Goal: Task Accomplishment & Management: Manage account settings

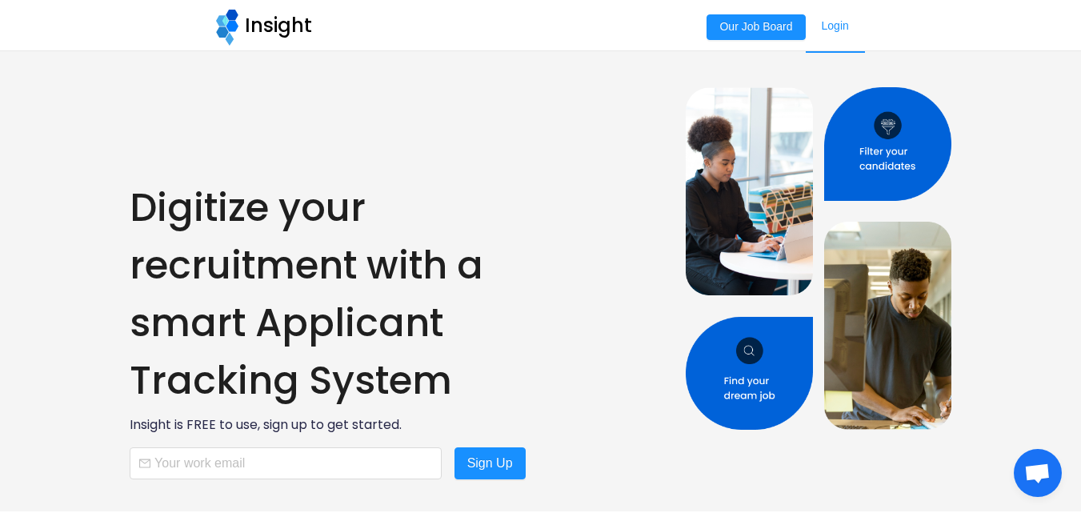
click at [835, 22] on link "Login" at bounding box center [835, 26] width 59 height 53
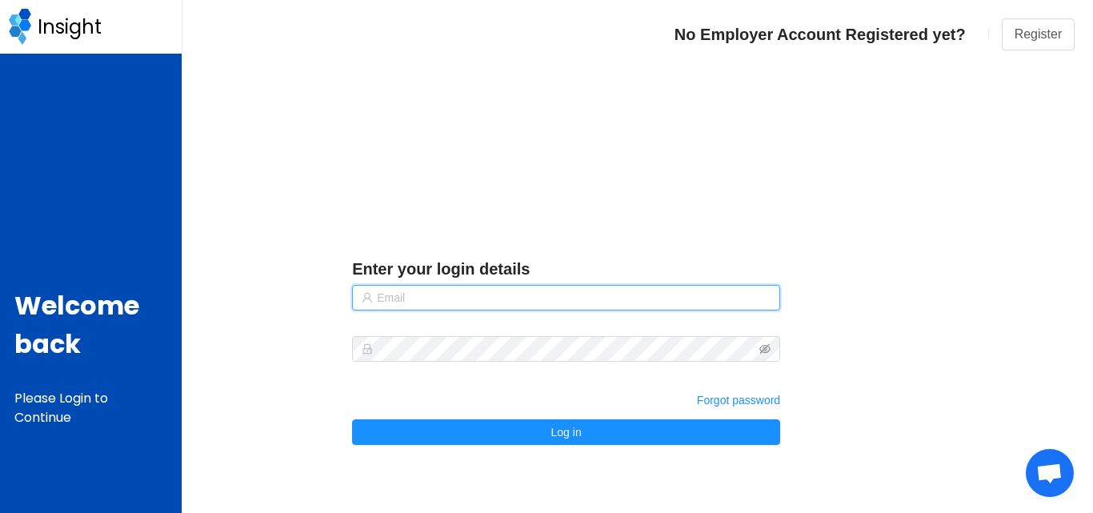
click at [443, 286] on input "text" at bounding box center [566, 298] width 428 height 26
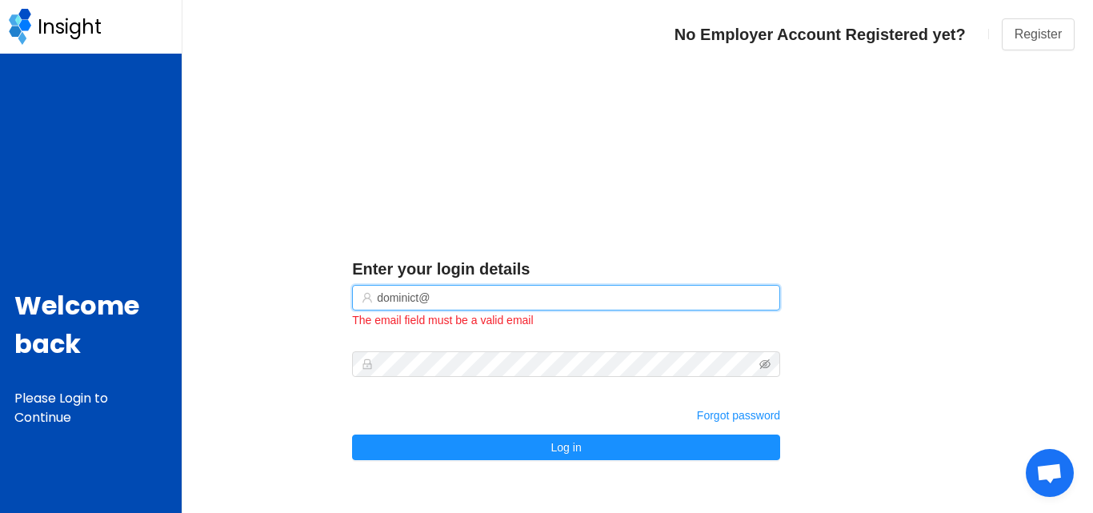
click at [419, 300] on input "dominict@" at bounding box center [566, 298] width 428 height 26
click at [431, 301] on input "dominic@" at bounding box center [566, 298] width 428 height 26
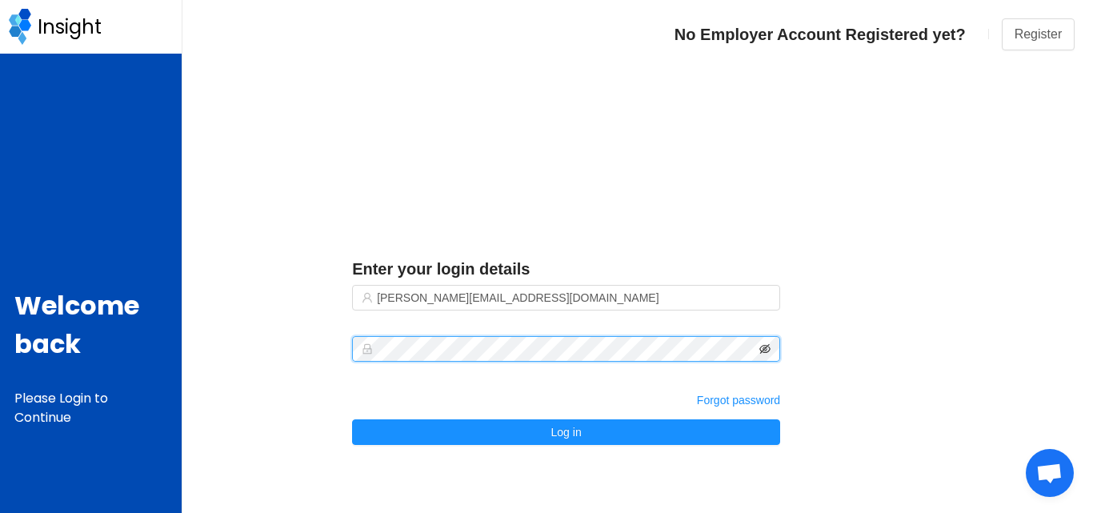
click at [767, 351] on icon "icon: eye-invisible" at bounding box center [764, 348] width 11 height 11
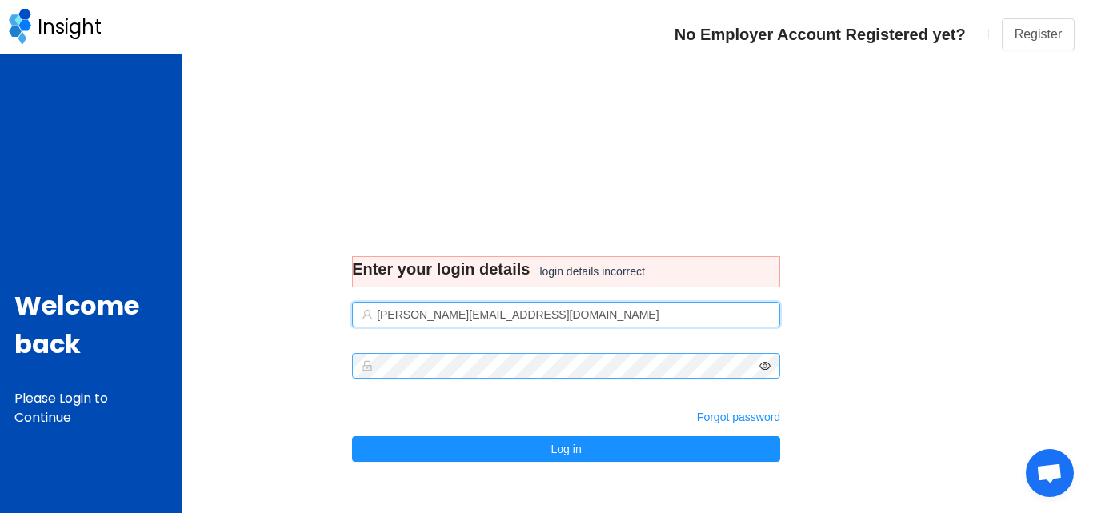
click at [487, 314] on input "dominic@codeln.com" at bounding box center [566, 315] width 428 height 26
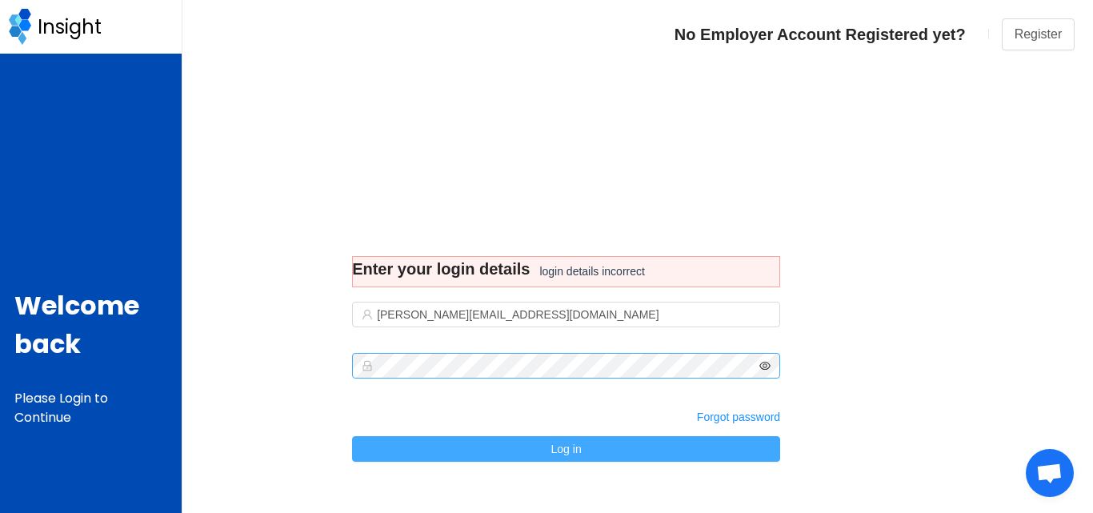
click at [455, 448] on button "Log in" at bounding box center [566, 449] width 428 height 26
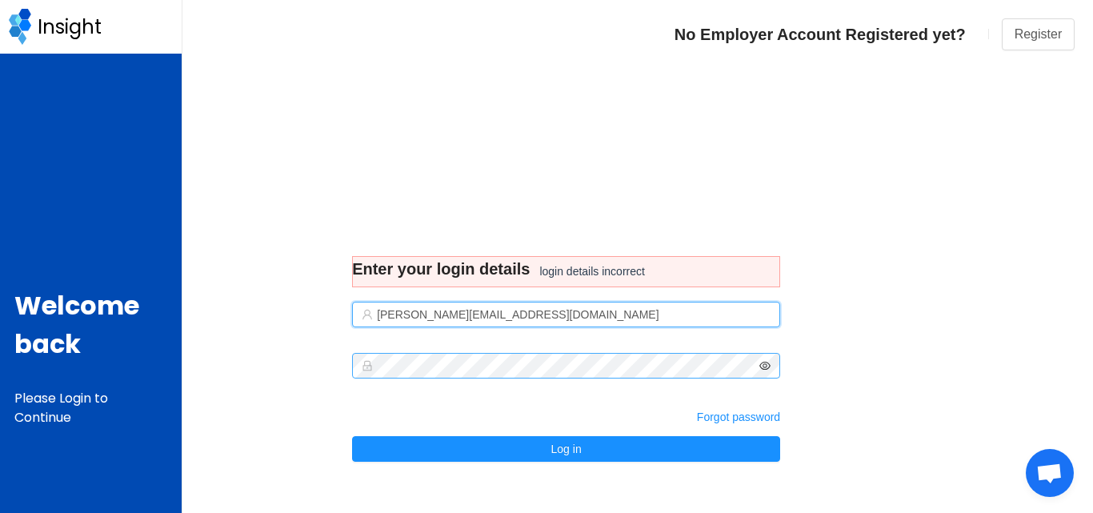
click at [506, 312] on input "dominic@codeln.com" at bounding box center [566, 315] width 428 height 26
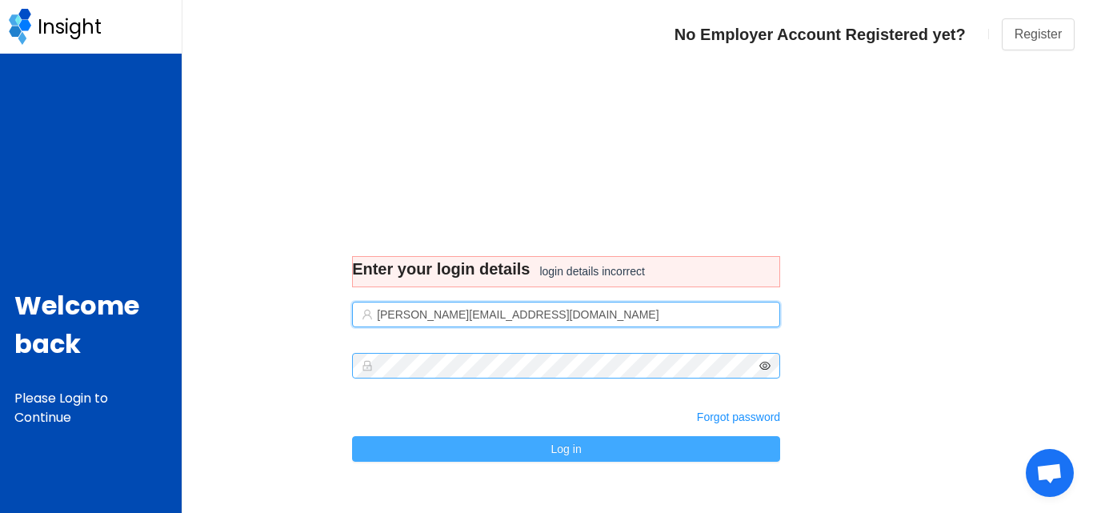
type input "dominic@dimaxdigital.com"
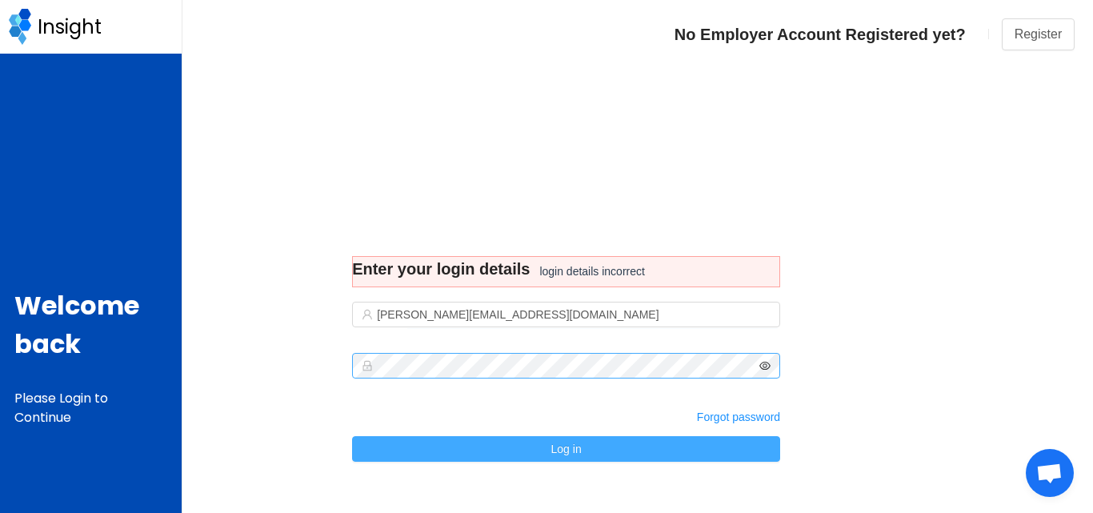
click at [452, 441] on button "Log in" at bounding box center [566, 449] width 428 height 26
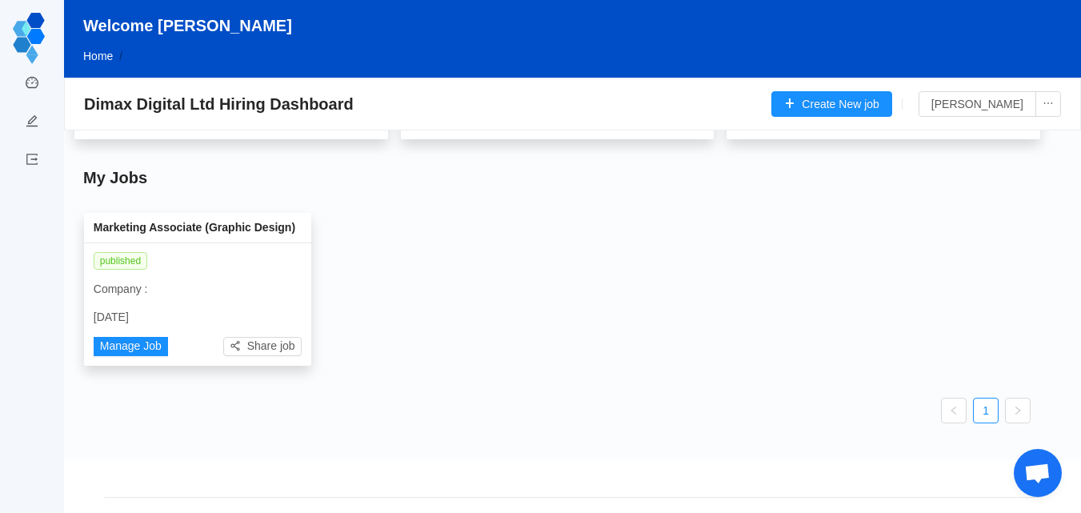
scroll to position [121, 0]
click at [135, 346] on button "Manage Job" at bounding box center [131, 344] width 74 height 19
click at [246, 339] on button "Share job" at bounding box center [262, 344] width 78 height 19
click at [233, 341] on button "Share job" at bounding box center [262, 344] width 78 height 19
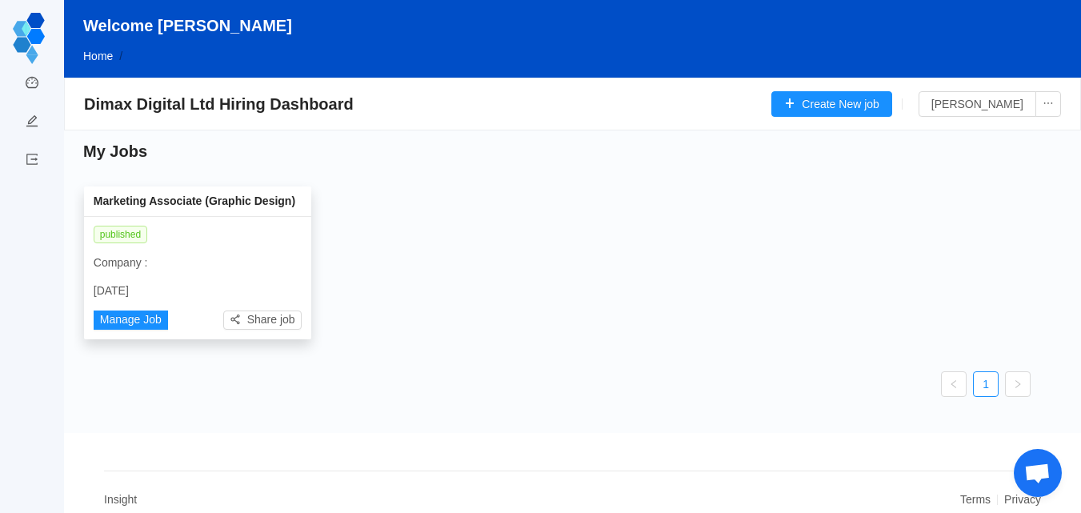
scroll to position [160, 0]
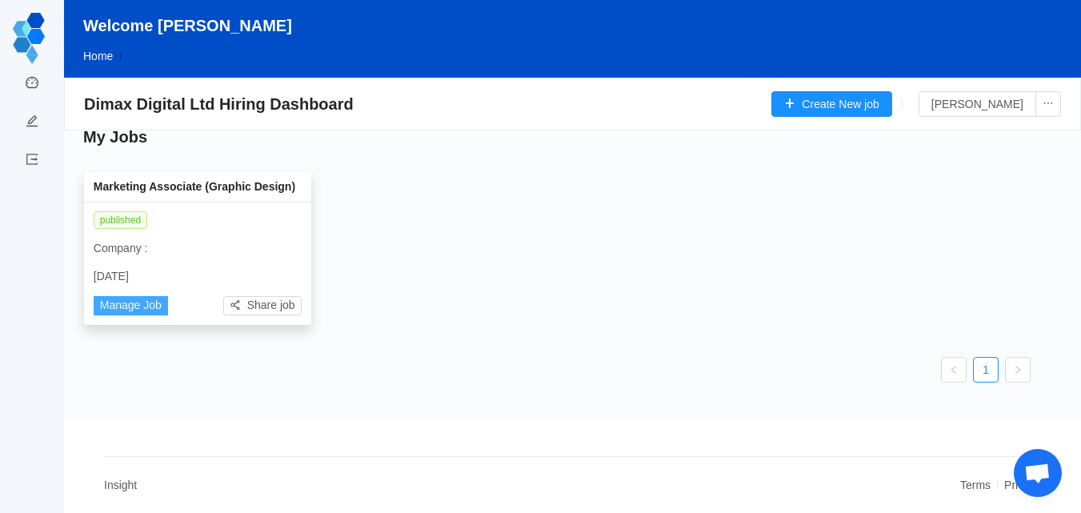
click at [127, 302] on button "Manage Job" at bounding box center [131, 305] width 74 height 19
click at [144, 249] on p "Company :" at bounding box center [198, 248] width 208 height 17
click at [117, 218] on span "published" at bounding box center [121, 220] width 54 height 18
click at [807, 103] on button "Create New job" at bounding box center [831, 104] width 121 height 26
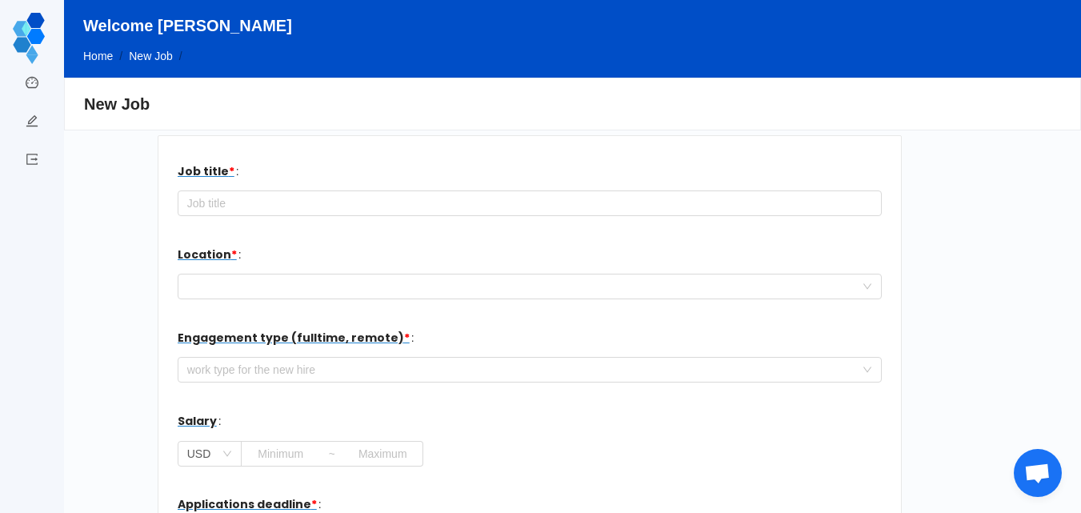
click at [350, 335] on span "Engagement type (fulltime, remote) *" at bounding box center [294, 338] width 232 height 16
drag, startPoint x: 1078, startPoint y: 119, endPoint x: 1089, endPoint y: 149, distance: 31.7
click at [1080, 149] on html "Dashboard Post a job Logout Welcome Dominic Home / New Job / New Job Job title …" at bounding box center [540, 256] width 1081 height 513
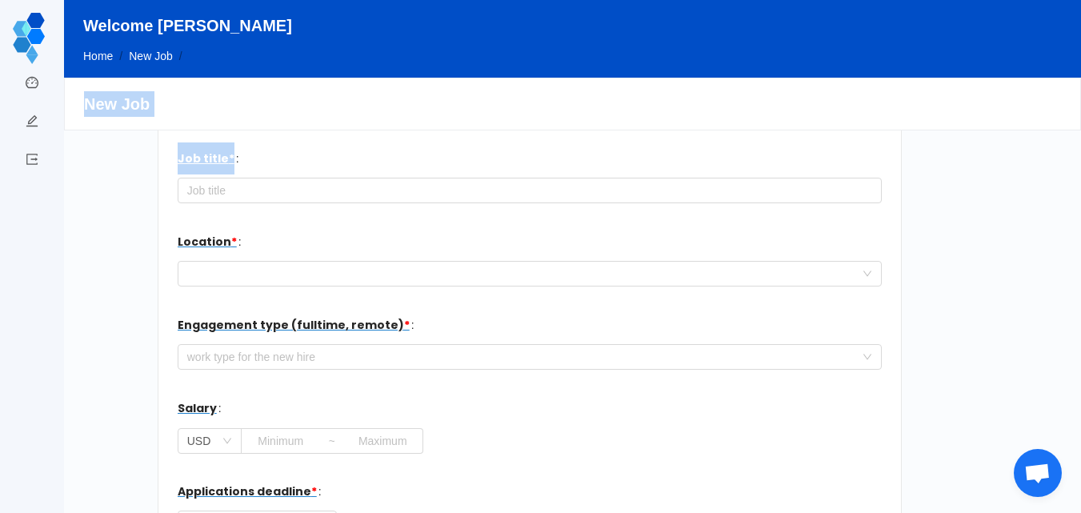
scroll to position [8, 0]
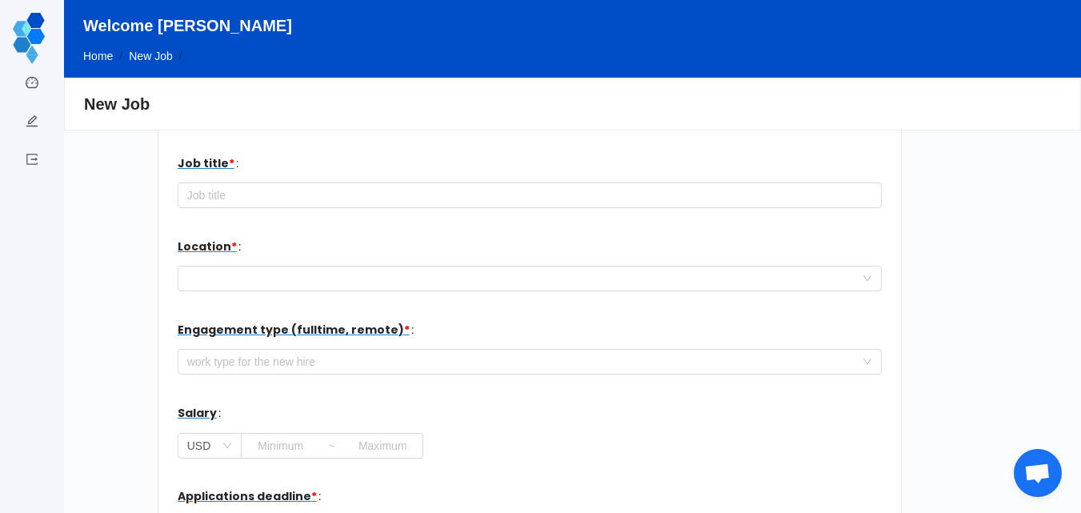
click at [46, 281] on div "Dashboard Post a job Logout" at bounding box center [32, 256] width 64 height 513
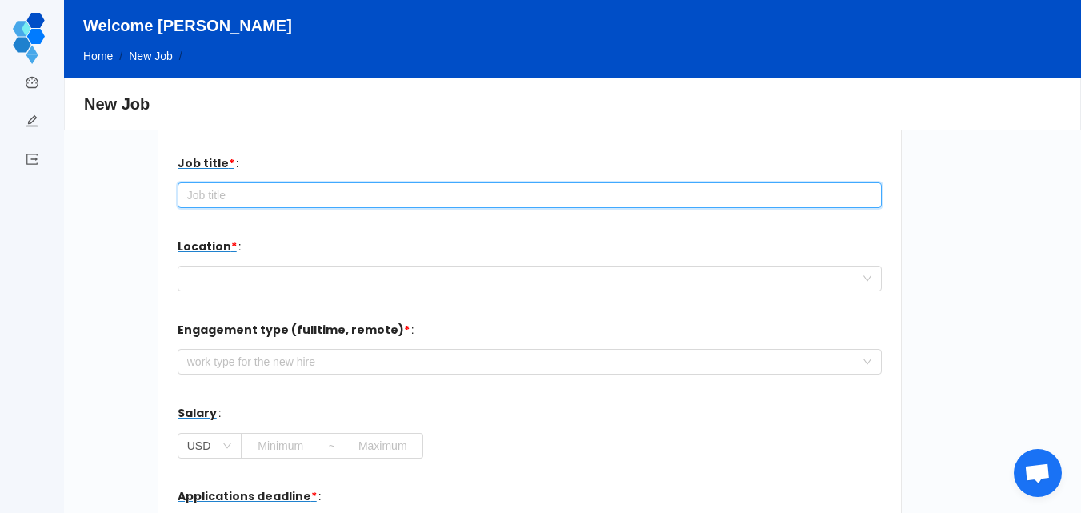
click at [208, 196] on input "text" at bounding box center [530, 195] width 704 height 26
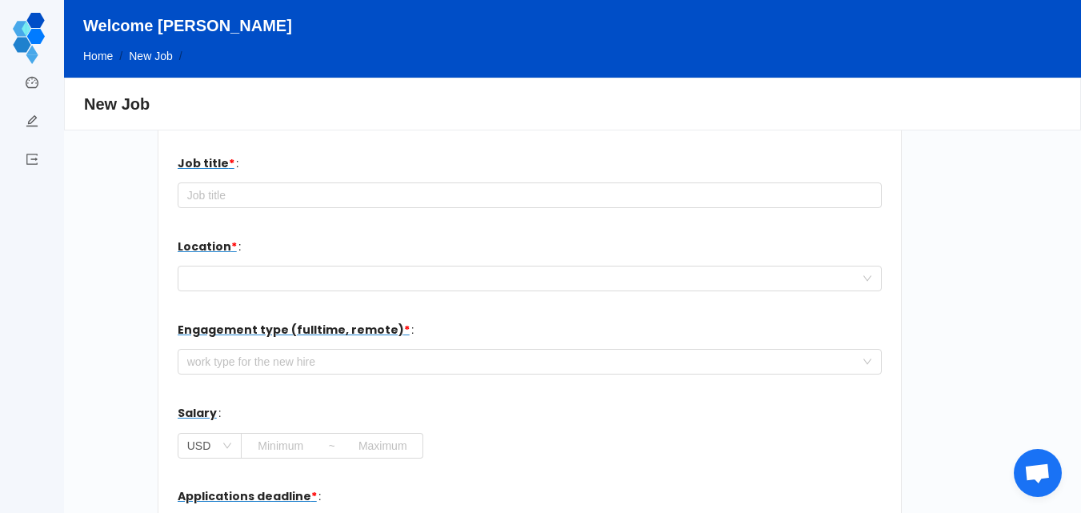
click at [90, 56] on link "Home" at bounding box center [98, 56] width 30 height 13
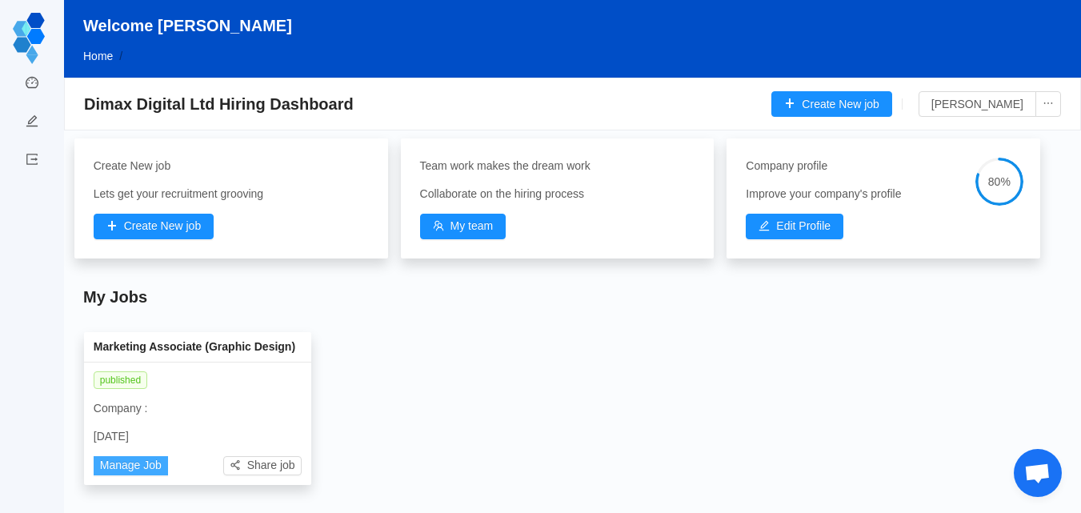
click at [129, 461] on button "Manage Job" at bounding box center [131, 465] width 74 height 19
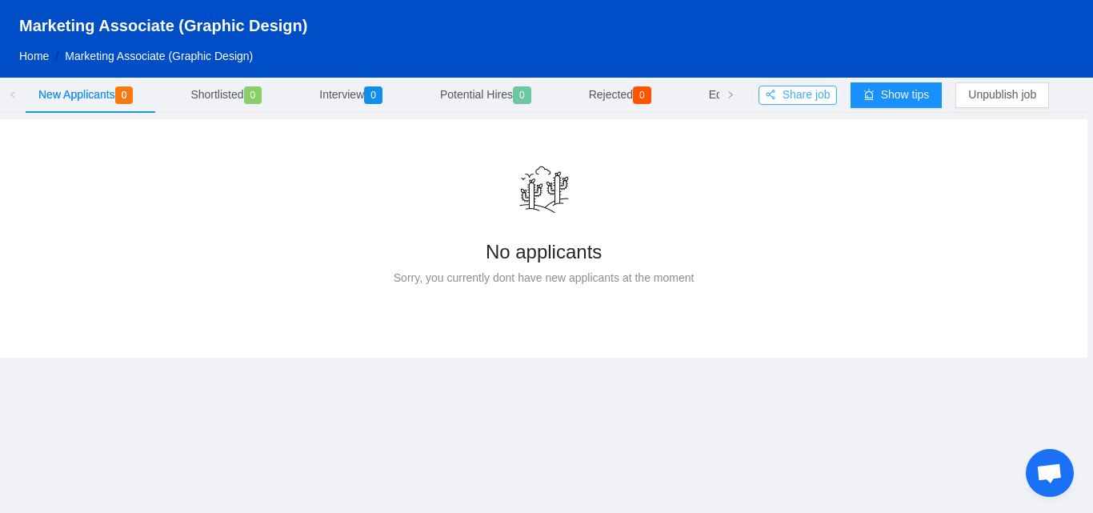
click at [779, 94] on button "Share job" at bounding box center [798, 95] width 78 height 19
click at [224, 55] on span "Marketing Associate (Graphic Design)" at bounding box center [159, 56] width 188 height 13
click at [771, 98] on button "Share job" at bounding box center [798, 95] width 78 height 19
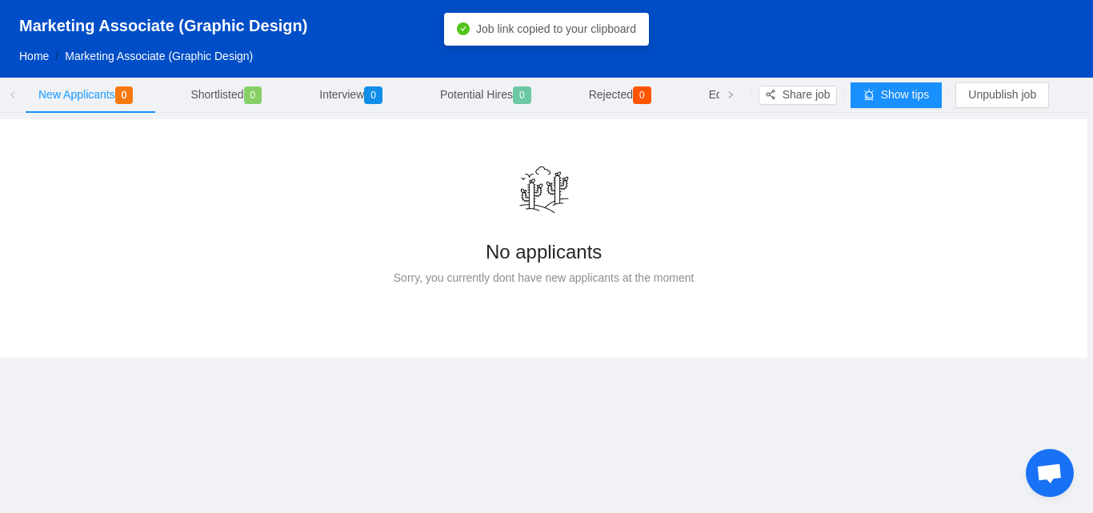
click at [66, 92] on span "New Applicants 0" at bounding box center [88, 94] width 101 height 13
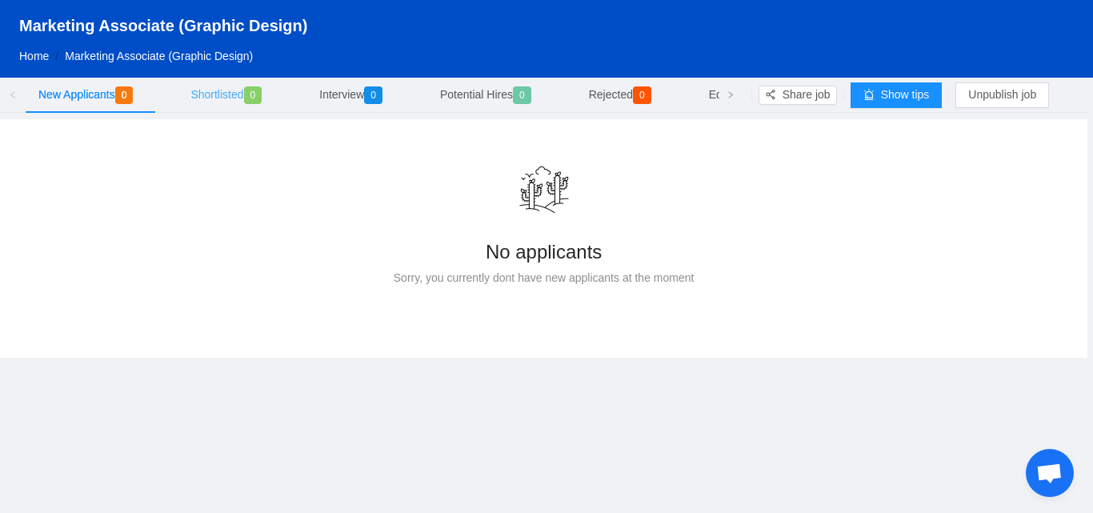
click at [224, 86] on div "Shortlisted 0" at bounding box center [229, 95] width 103 height 37
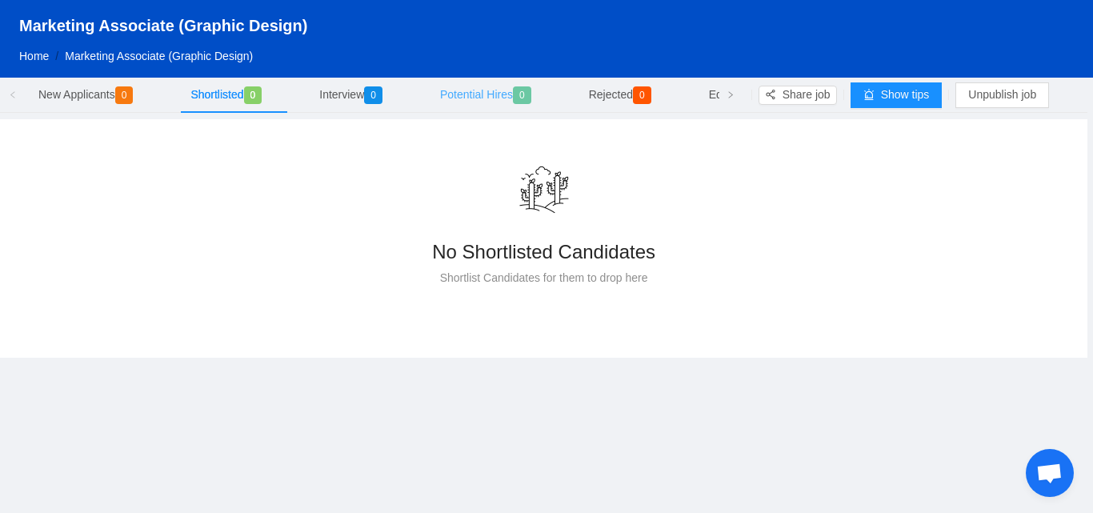
click at [492, 92] on span "Potential Hires 0" at bounding box center [489, 94] width 98 height 13
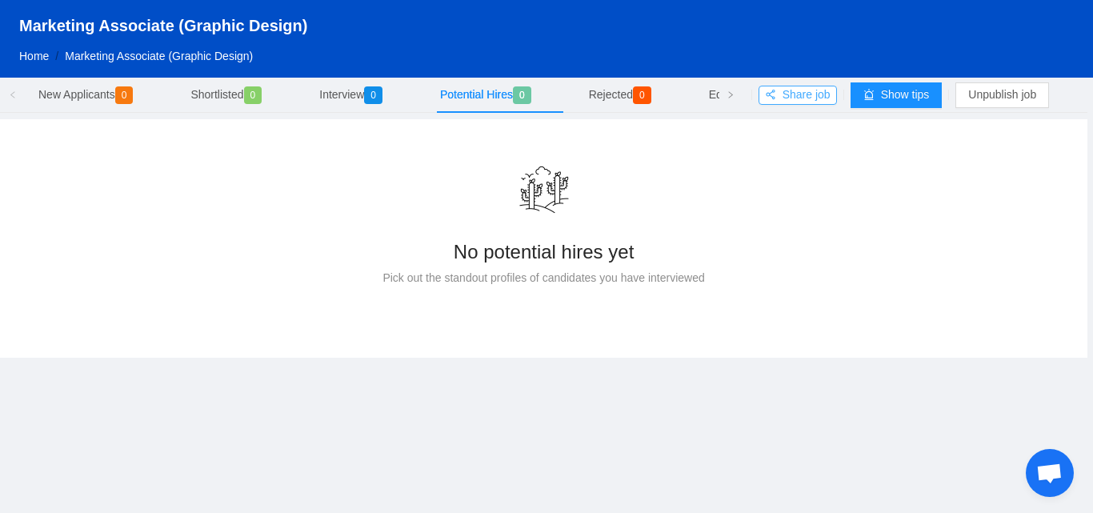
click at [775, 89] on button "Share job" at bounding box center [798, 95] width 78 height 19
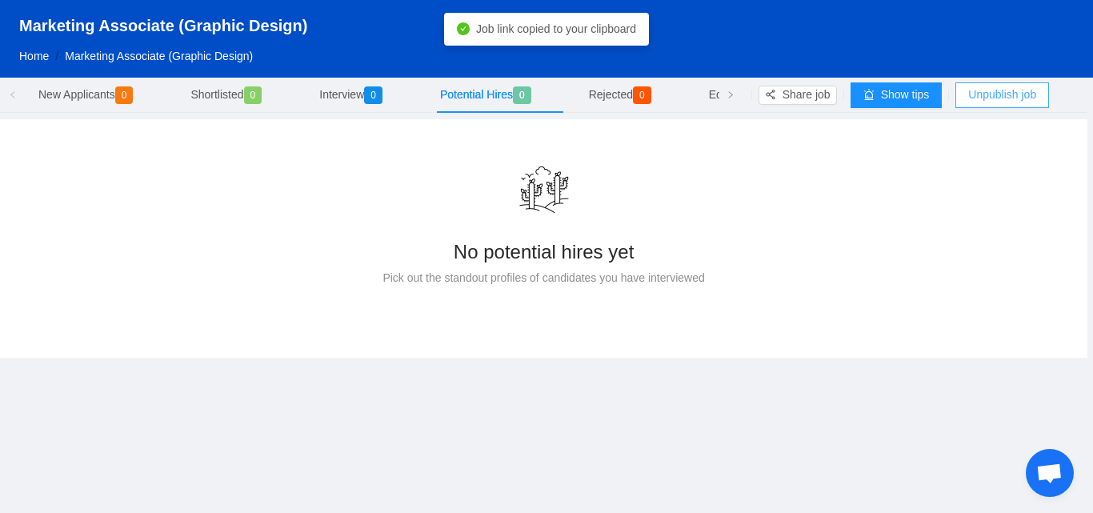
click at [977, 95] on button "Unpublish job" at bounding box center [1002, 95] width 94 height 26
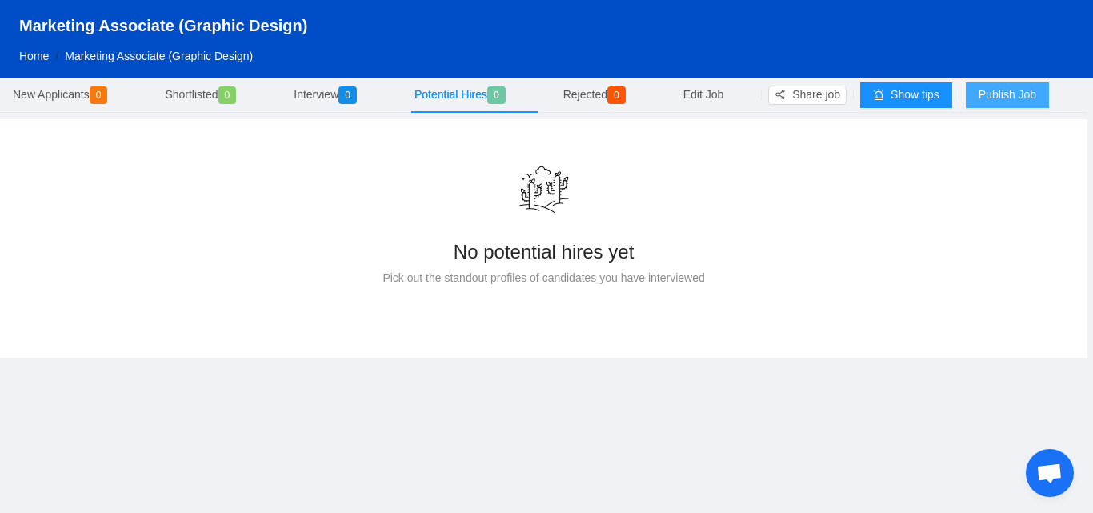
click at [987, 94] on button "Publish Job" at bounding box center [1007, 95] width 83 height 26
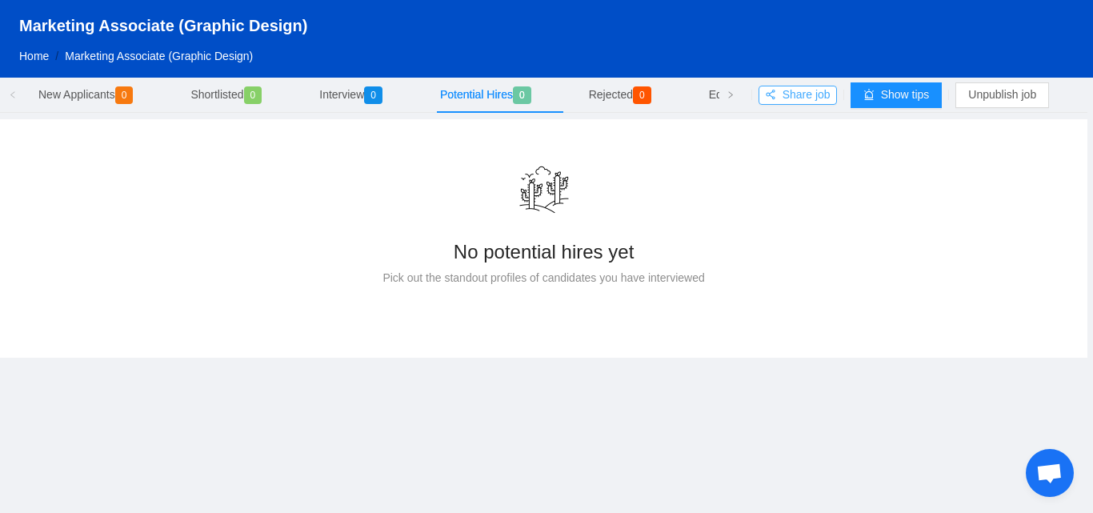
click at [766, 90] on button "Share job" at bounding box center [798, 95] width 78 height 19
click at [39, 53] on link "Home" at bounding box center [34, 56] width 30 height 13
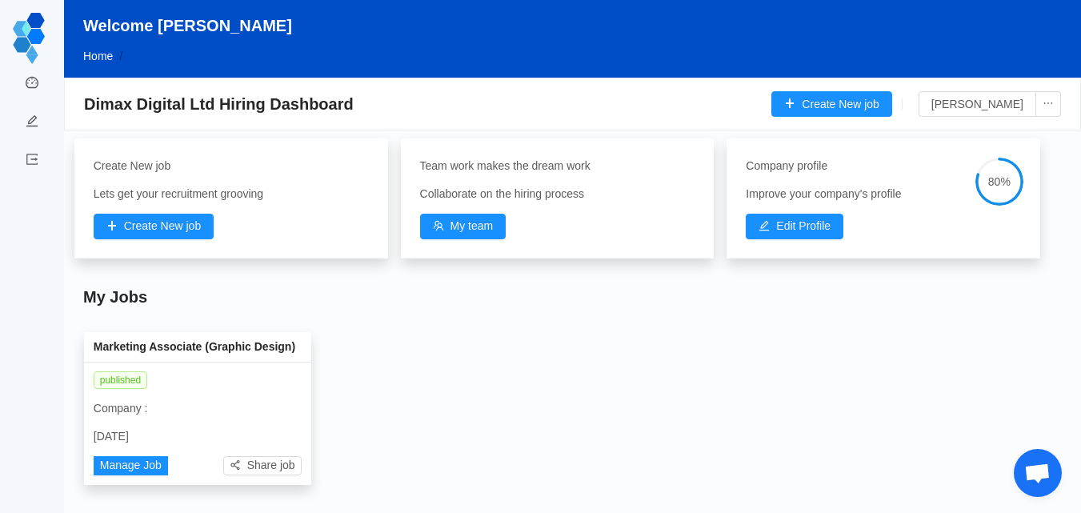
drag, startPoint x: 1079, startPoint y: 138, endPoint x: 1081, endPoint y: 123, distance: 14.5
click at [1081, 123] on html "Dashboard Post a job Logout Welcome Dominic Home / Dimax Digital Ltd Hiring Das…" at bounding box center [540, 256] width 1081 height 513
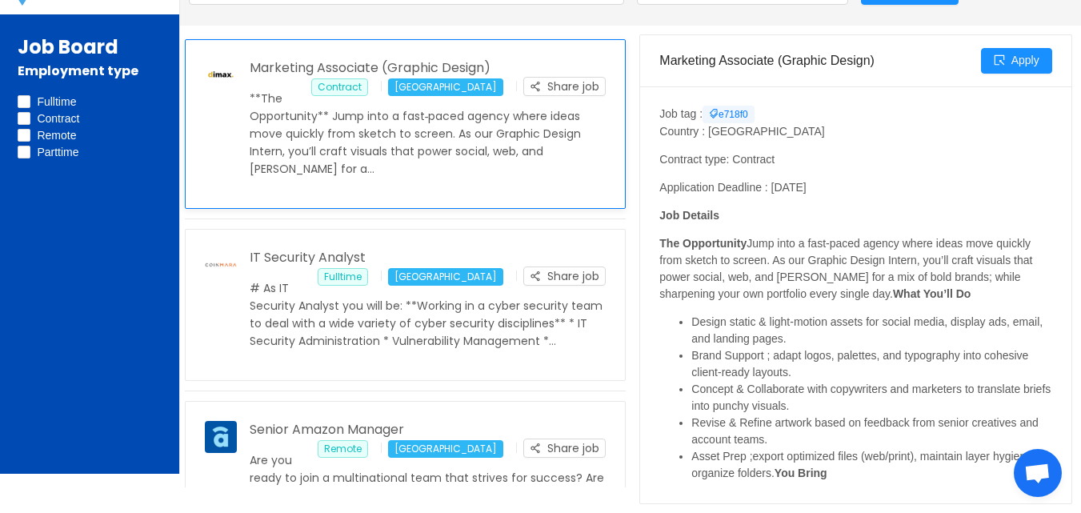
click at [587, 130] on p "**The Opportunity** Jump into a fast‑paced agency where ideas move quickly from…" at bounding box center [428, 134] width 357 height 88
click at [511, 133] on p "**The Opportunity** Jump into a fast‑paced agency where ideas move quickly from…" at bounding box center [428, 134] width 357 height 88
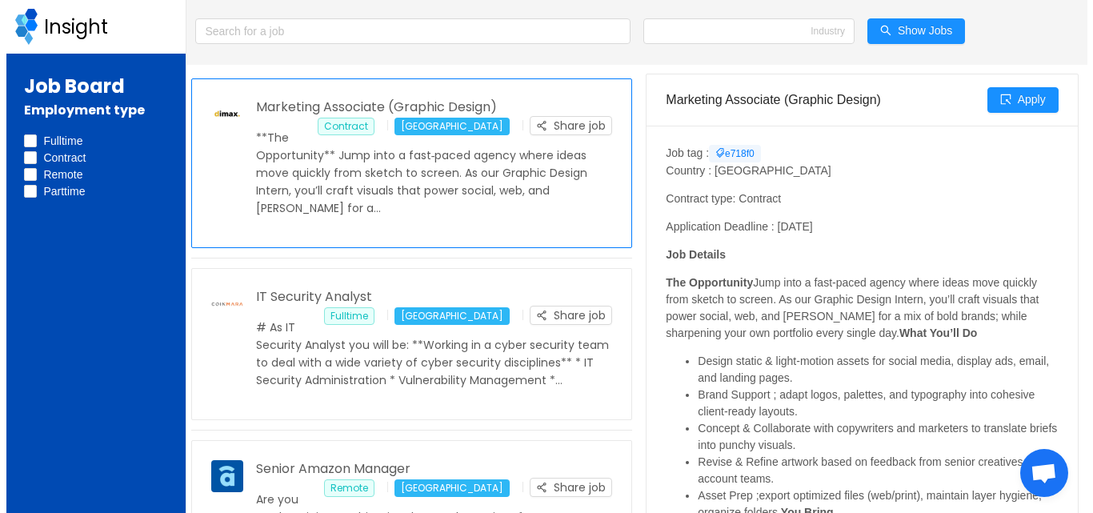
scroll to position [39, 0]
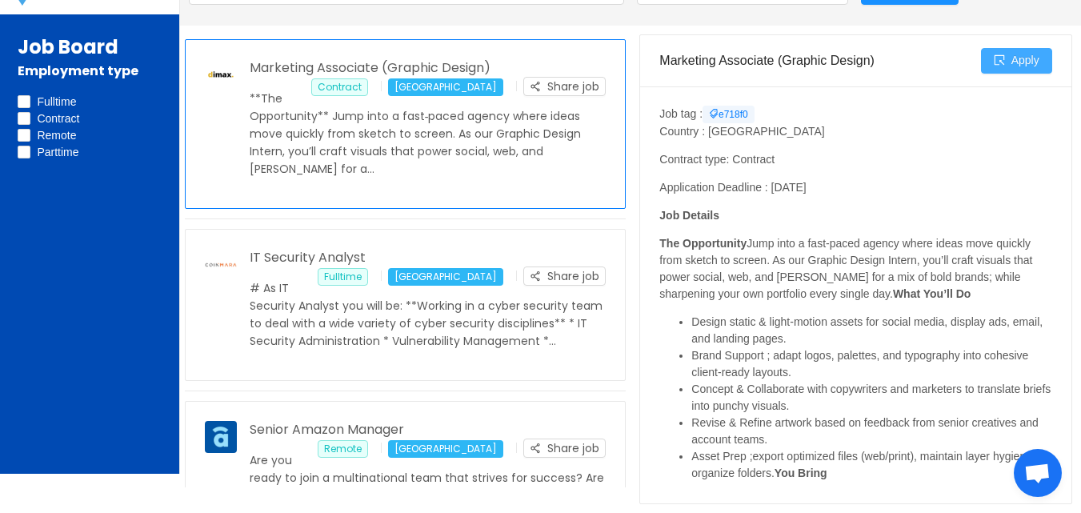
click at [1000, 58] on button "Apply" at bounding box center [1016, 61] width 71 height 26
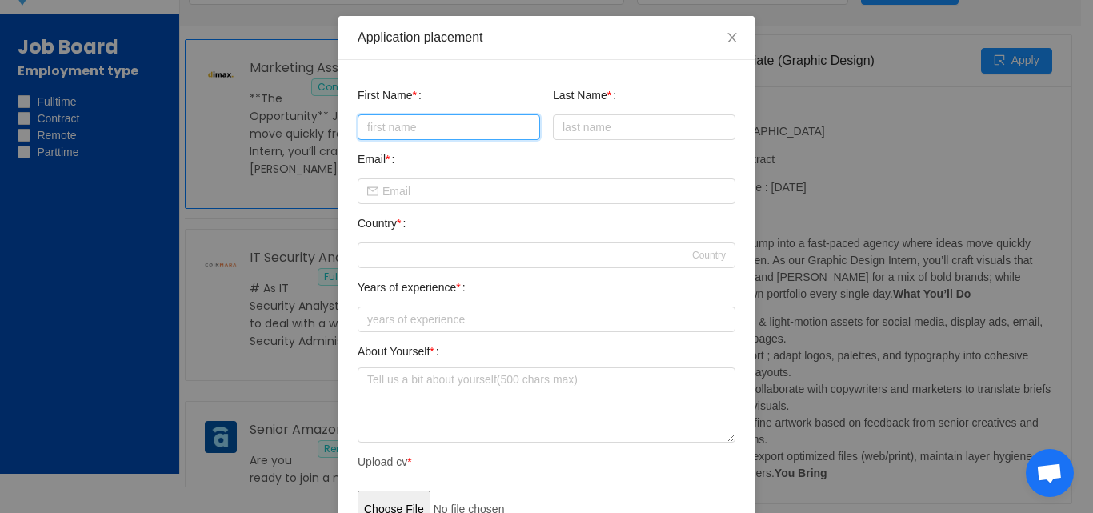
click at [423, 122] on input "text" at bounding box center [449, 127] width 182 height 26
type input "Benedicta"
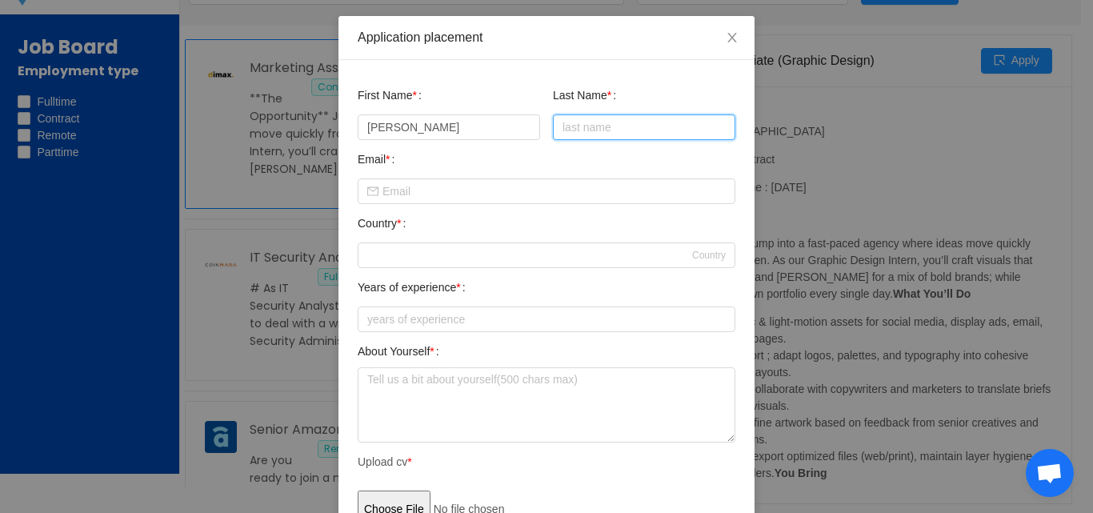
click at [584, 135] on input "text" at bounding box center [644, 127] width 182 height 26
type input "Enyonam"
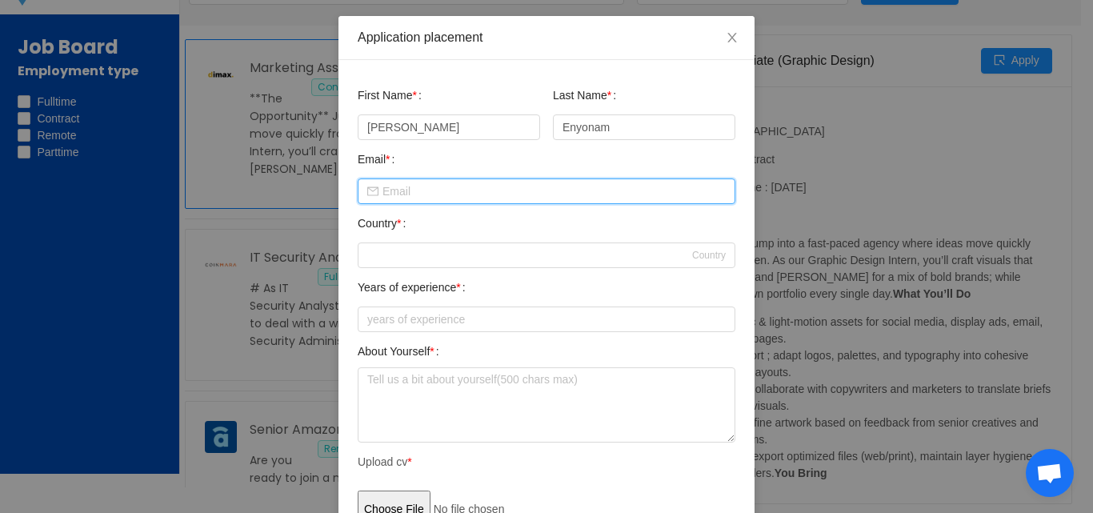
click at [390, 191] on input "text" at bounding box center [547, 191] width 378 height 26
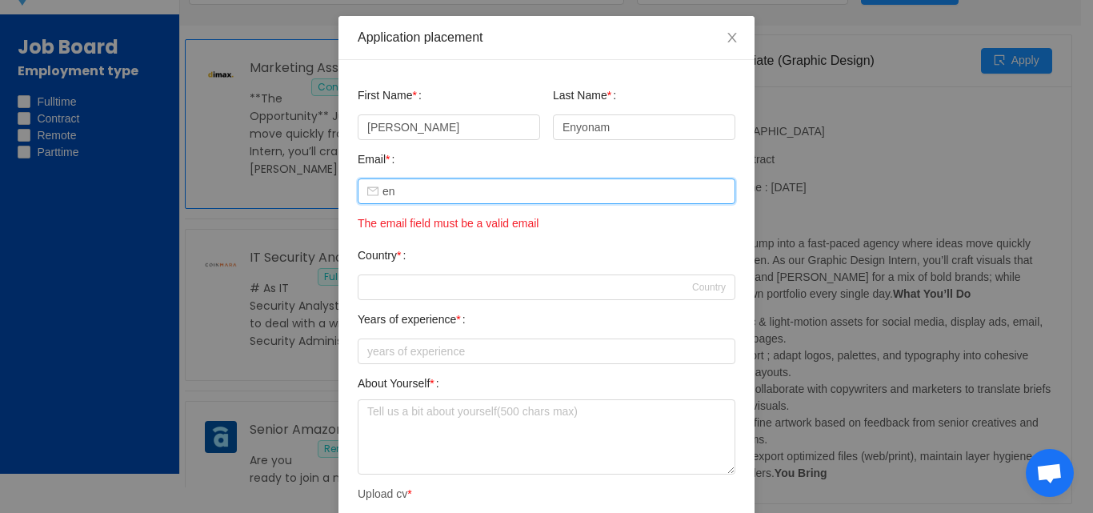
type input "e"
type input "a"
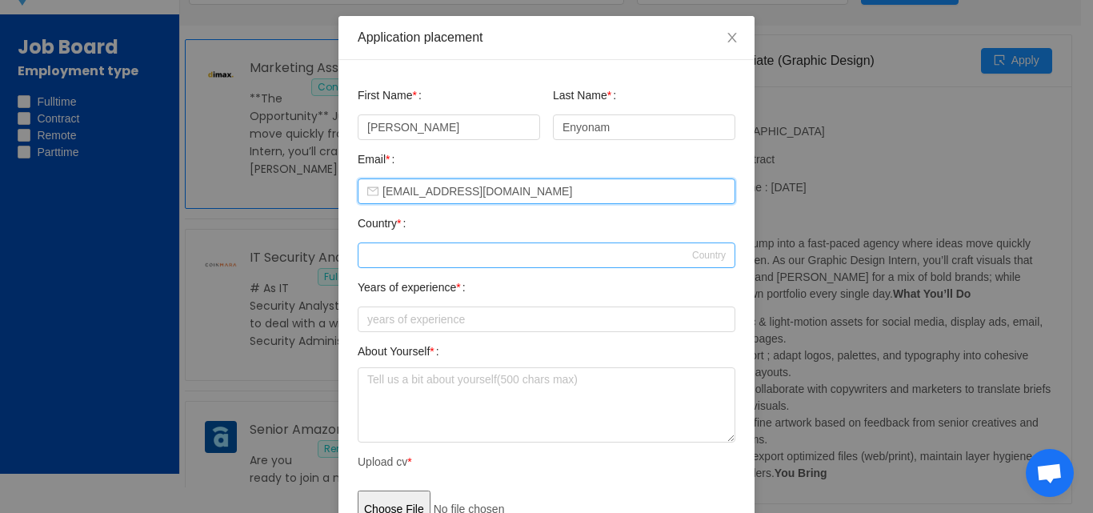
type input "adzatobenedicta10@gmail.com"
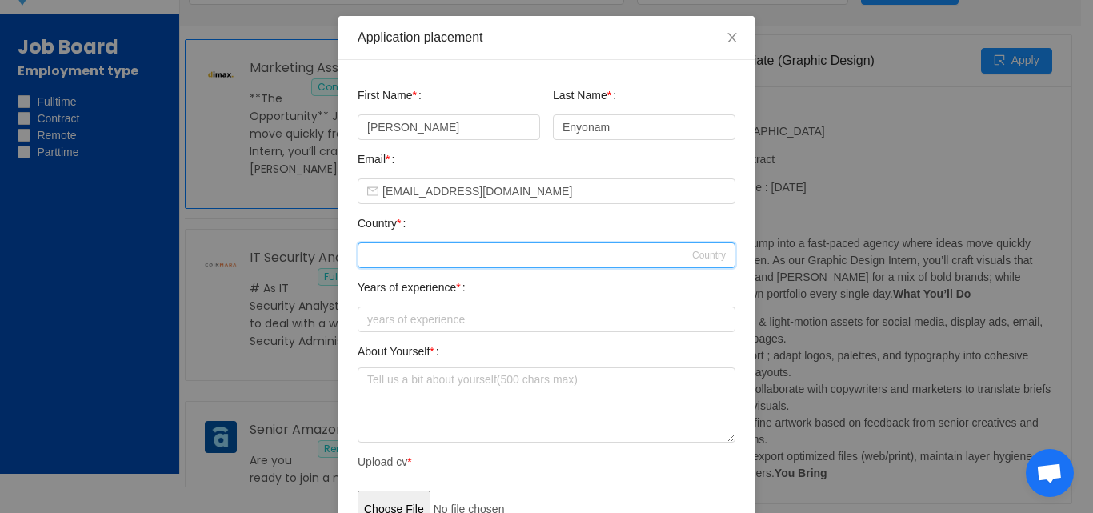
click at [415, 254] on div at bounding box center [541, 255] width 348 height 24
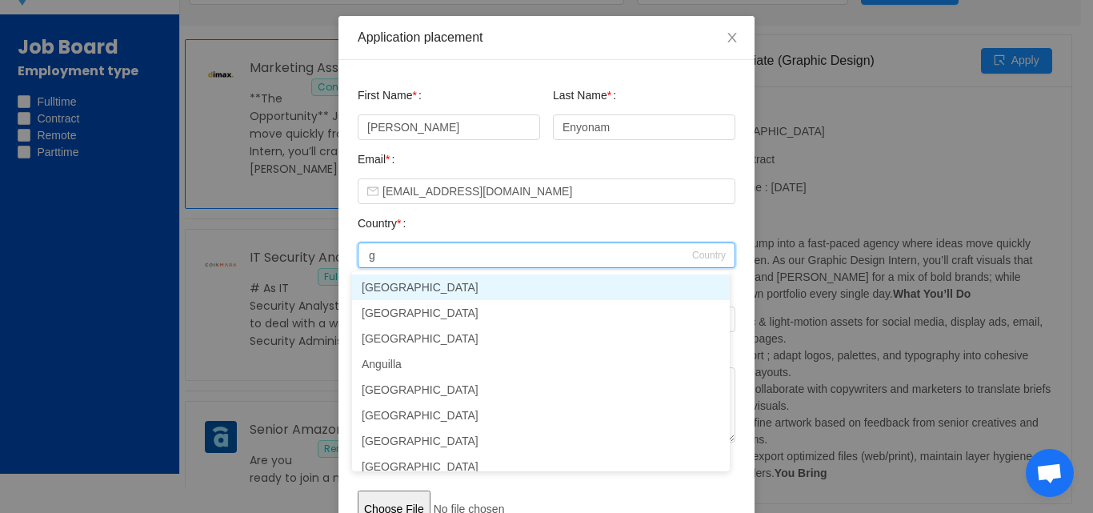
type input "gh"
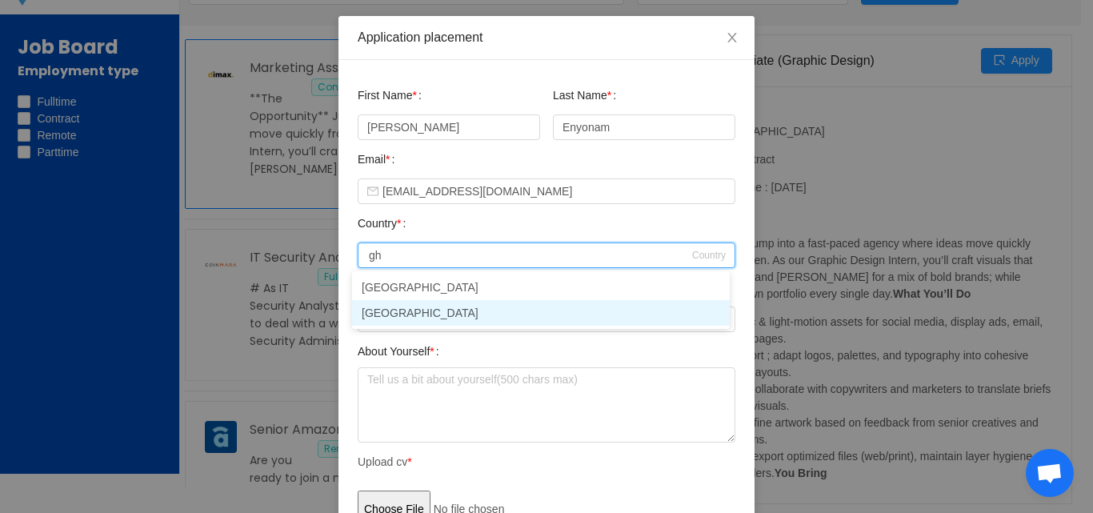
click at [409, 310] on li "[GEOGRAPHIC_DATA]" at bounding box center [541, 313] width 378 height 26
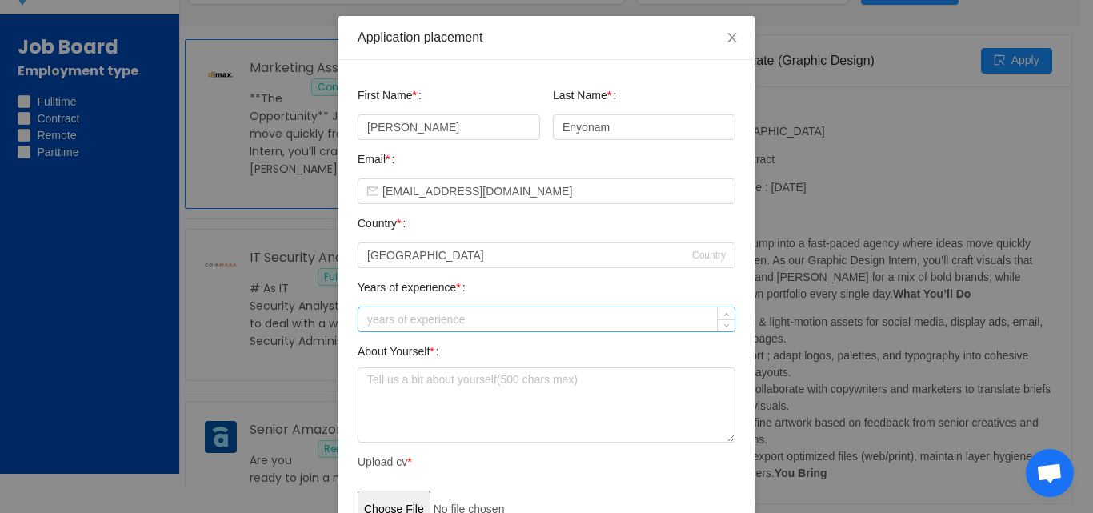
click at [502, 314] on input at bounding box center [546, 319] width 376 height 24
type input "3"
click at [384, 322] on input "3" at bounding box center [546, 319] width 376 height 24
type input "6"
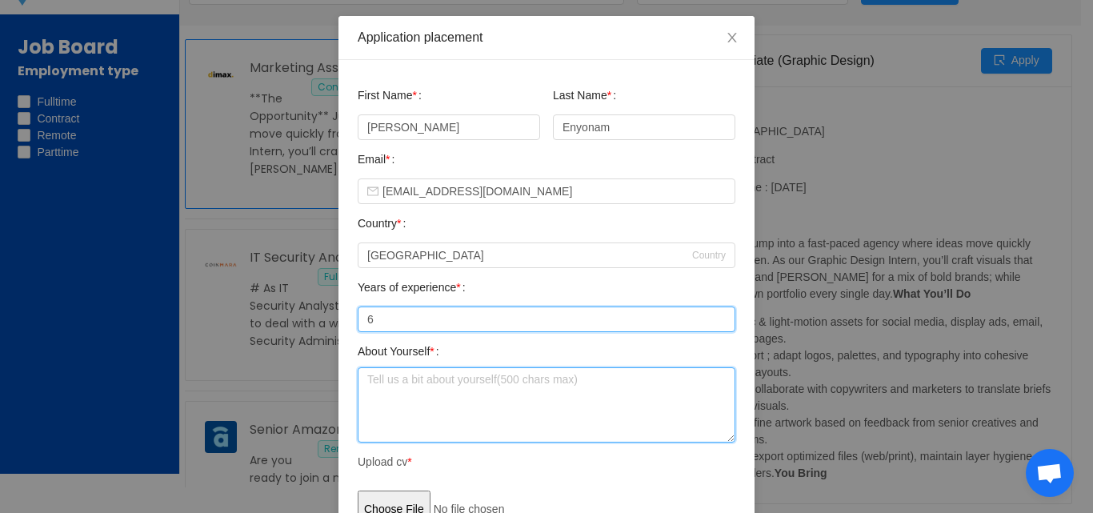
click at [394, 386] on textarea at bounding box center [547, 404] width 378 height 75
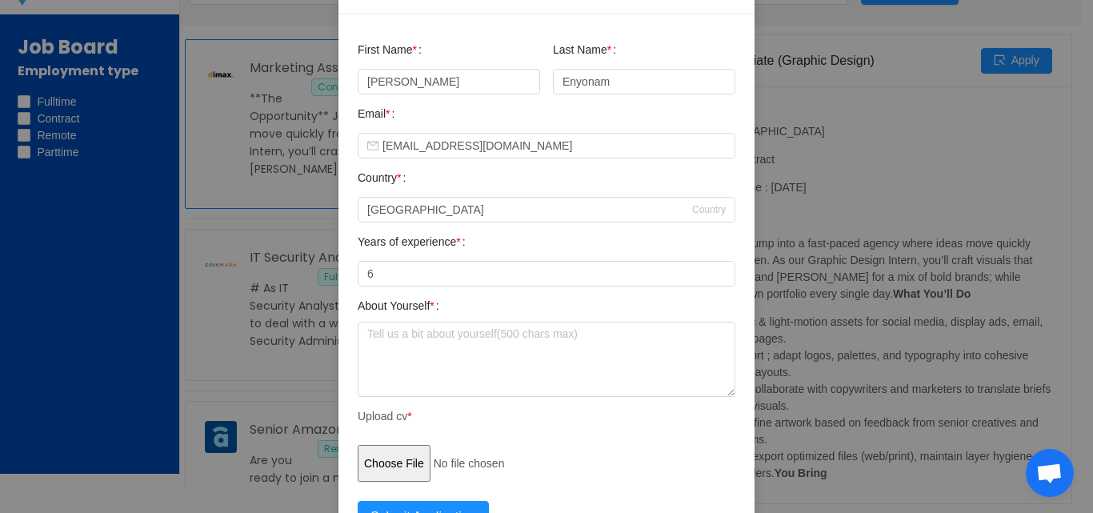
scroll to position [104, 0]
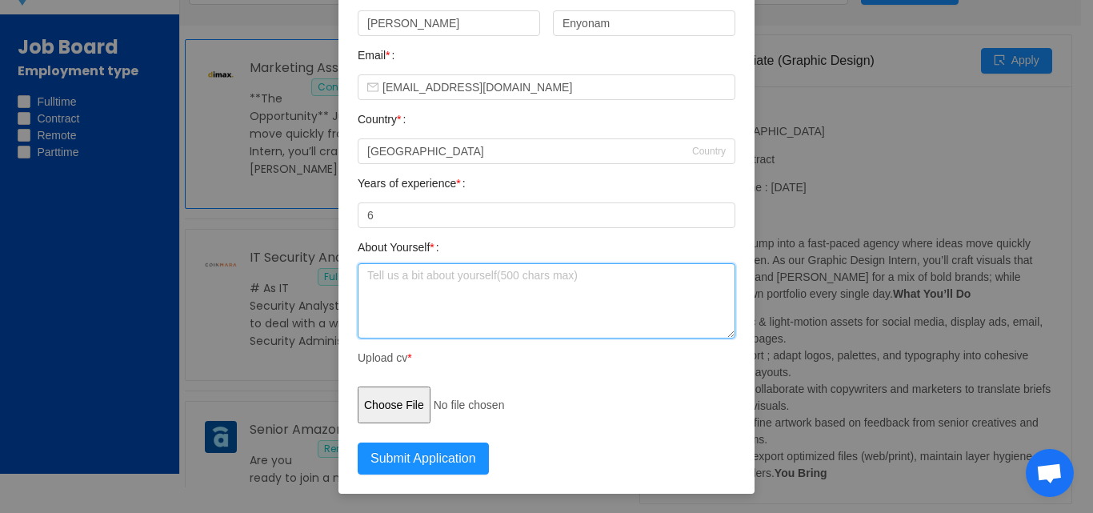
click at [443, 278] on textarea at bounding box center [547, 300] width 378 height 75
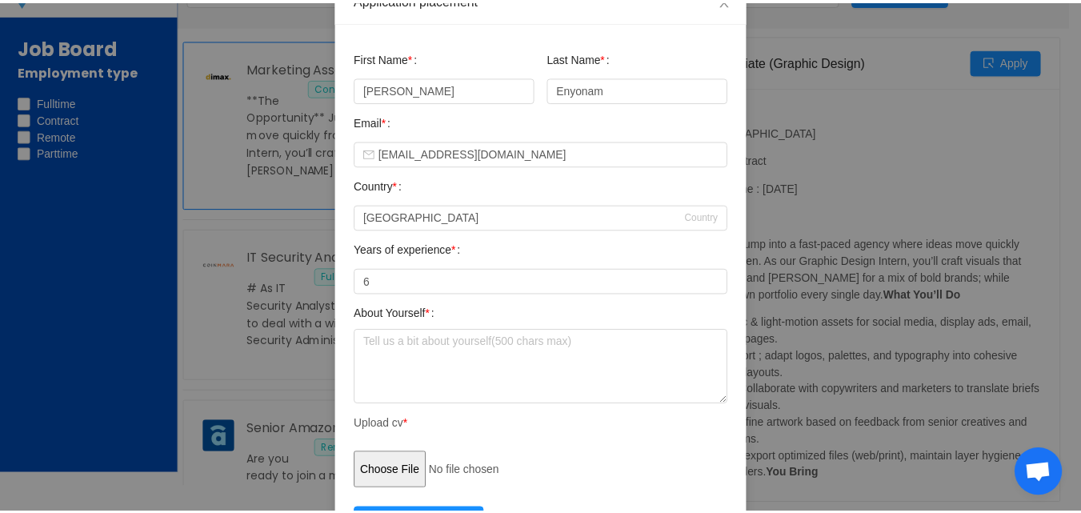
scroll to position [0, 0]
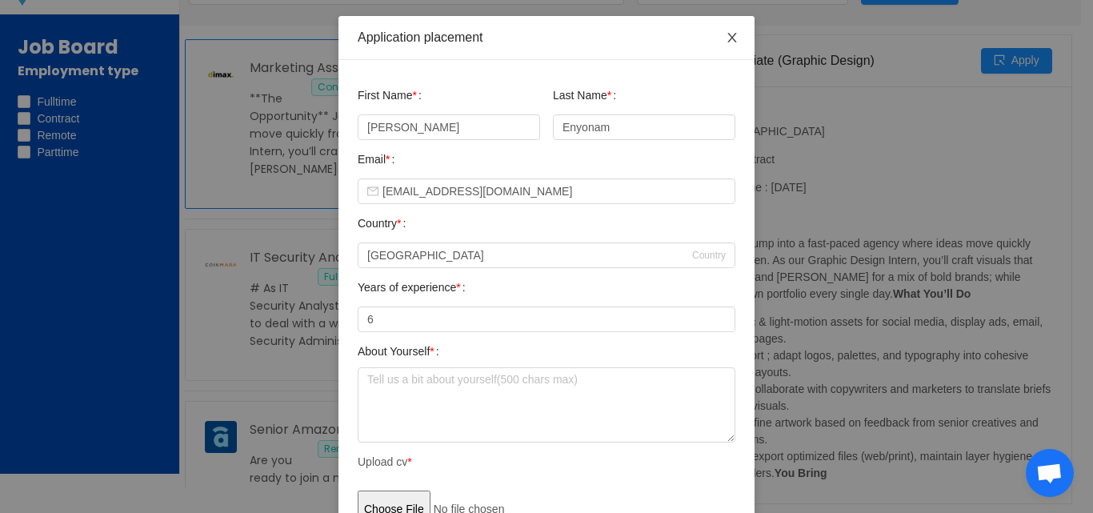
click at [726, 36] on icon "icon: close" at bounding box center [732, 37] width 13 height 13
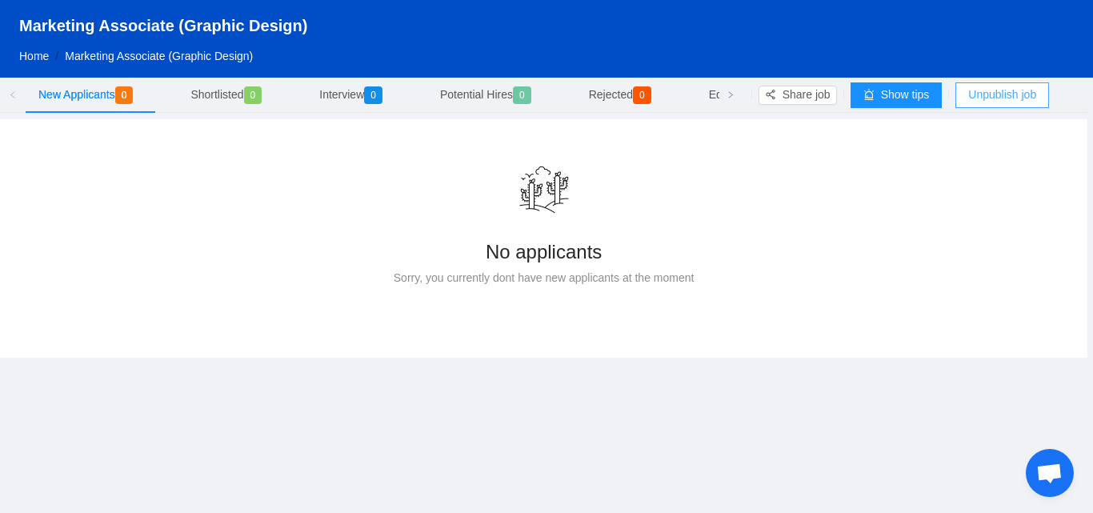
click at [1018, 94] on button "Unpublish job" at bounding box center [1002, 95] width 94 height 26
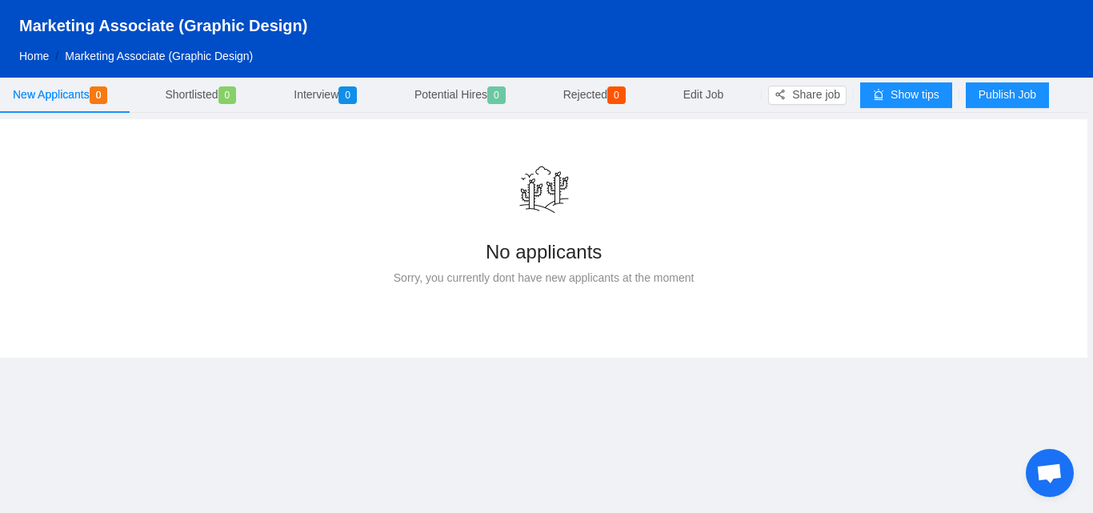
click at [30, 55] on link "Home" at bounding box center [34, 56] width 30 height 13
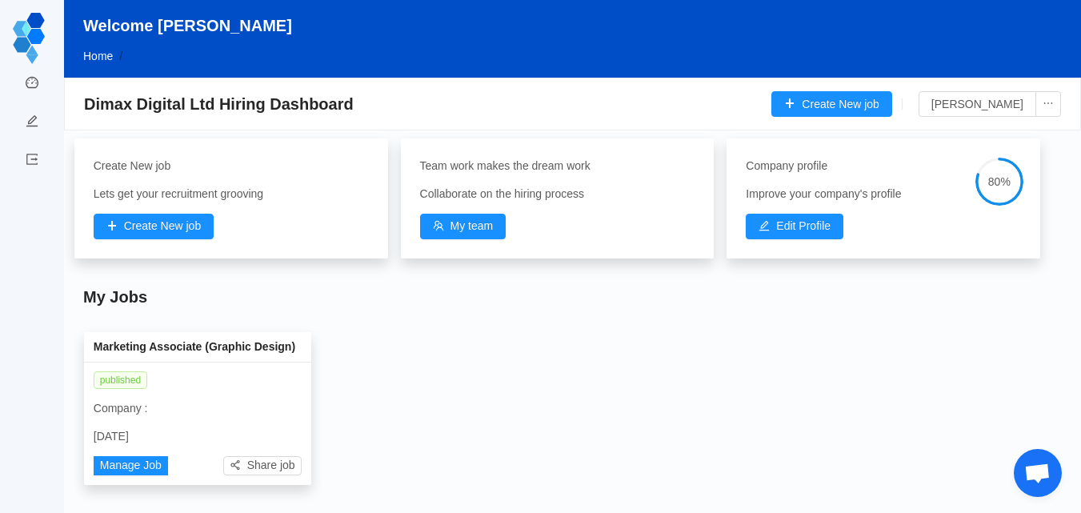
click at [117, 380] on span "published" at bounding box center [121, 380] width 54 height 18
click at [1051, 97] on button "button" at bounding box center [1048, 104] width 26 height 26
click at [990, 105] on button "[PERSON_NAME]" at bounding box center [978, 104] width 118 height 26
click at [155, 222] on button "Create New job" at bounding box center [154, 227] width 121 height 26
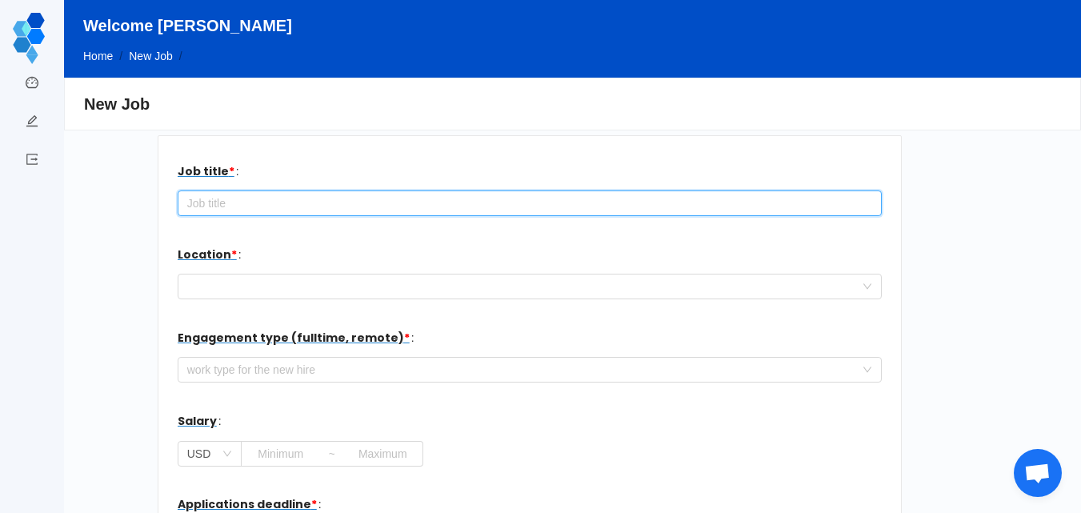
click at [238, 202] on input "text" at bounding box center [530, 203] width 704 height 26
paste input "Marketing Associate (Social Media)-National Service"
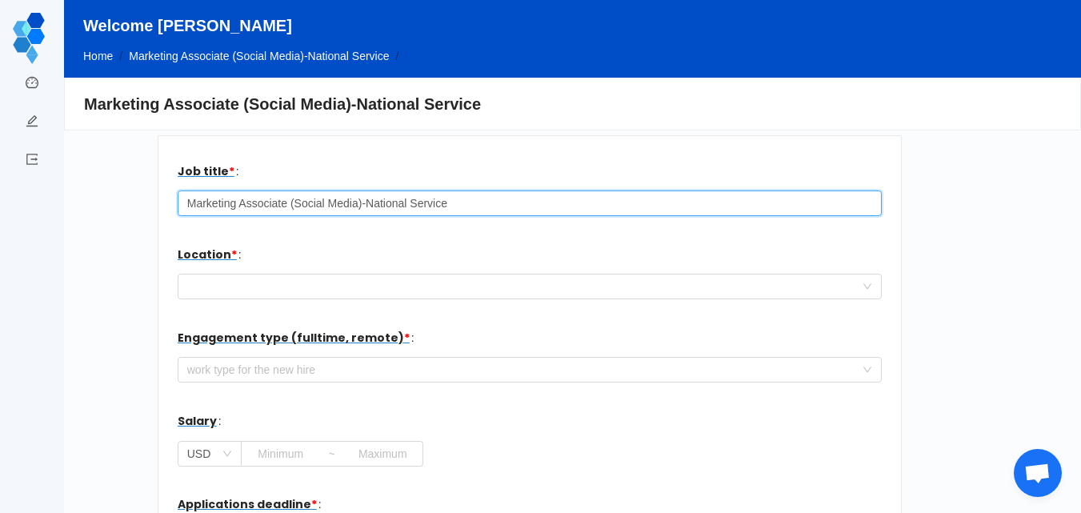
click at [358, 204] on input "Marketing Associate (Social Media)-National Service" at bounding box center [530, 203] width 704 height 26
click at [331, 367] on div "work type for the new hire" at bounding box center [520, 370] width 667 height 16
type input "Marketing Associate (Content Creator)-National Service"
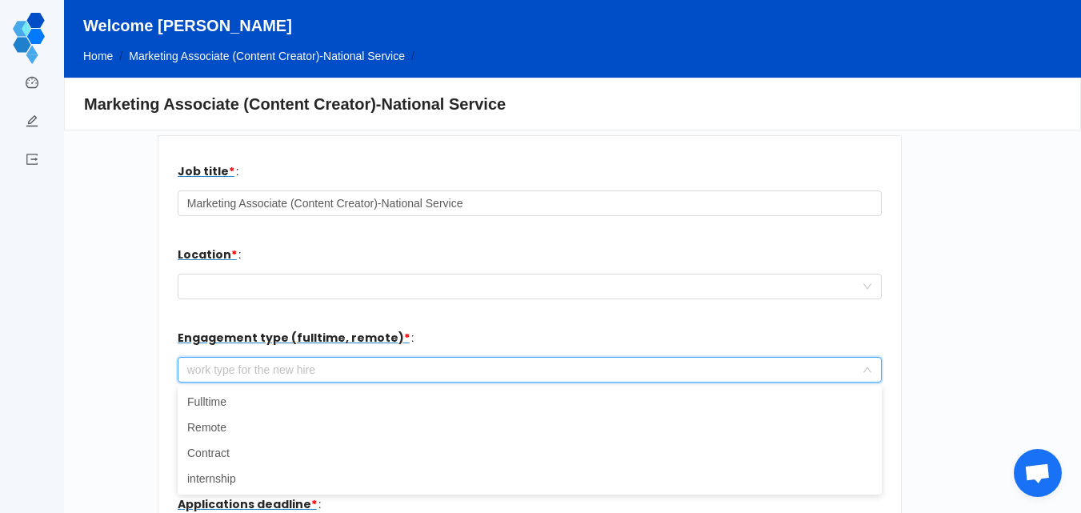
click at [303, 369] on div "work type for the new hire" at bounding box center [520, 370] width 667 height 16
click at [285, 365] on div "work type for the new hire" at bounding box center [520, 370] width 667 height 16
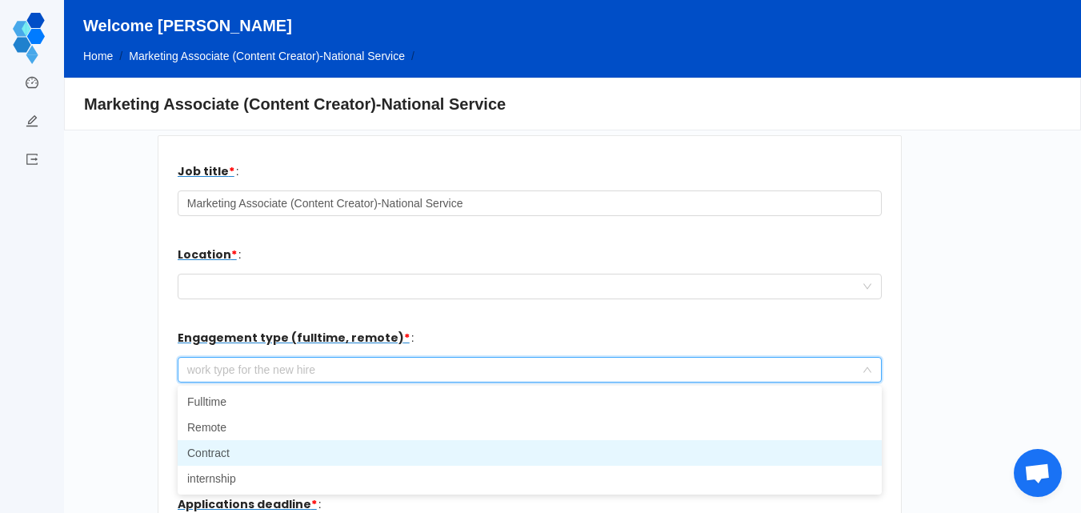
click at [226, 452] on li "Contract" at bounding box center [530, 453] width 704 height 26
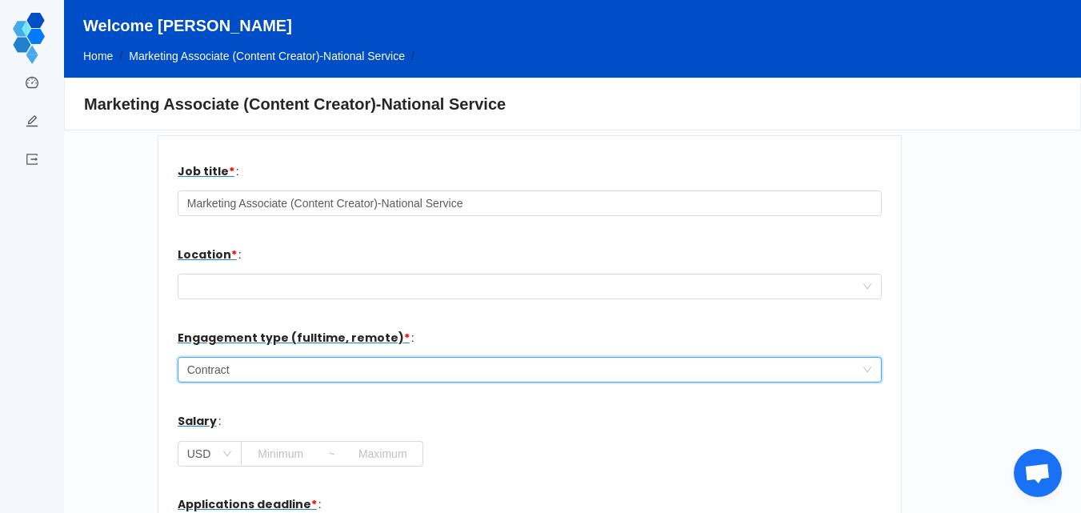
click at [237, 370] on div "work type for the new hire Contract" at bounding box center [524, 370] width 675 height 24
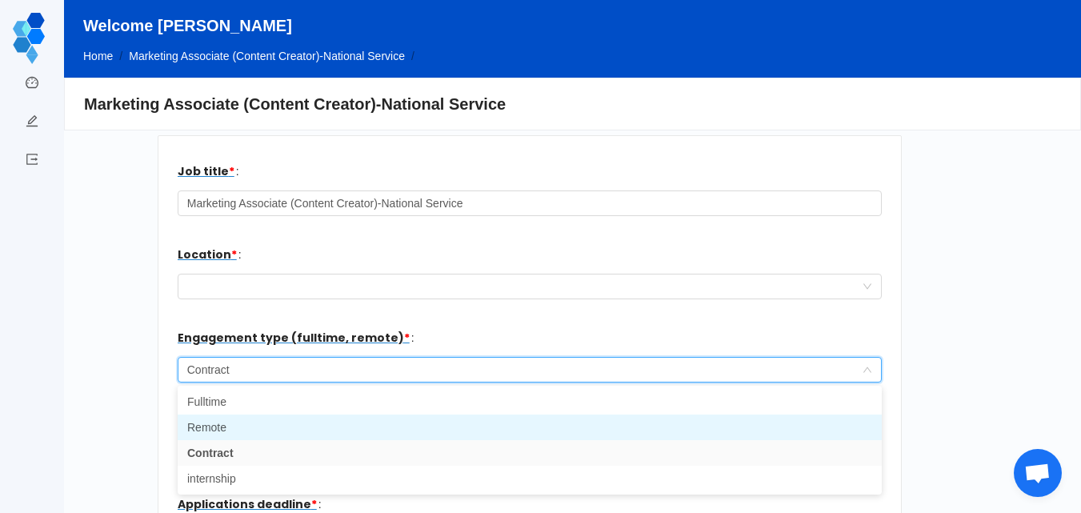
click at [222, 424] on li "Remote" at bounding box center [530, 428] width 704 height 26
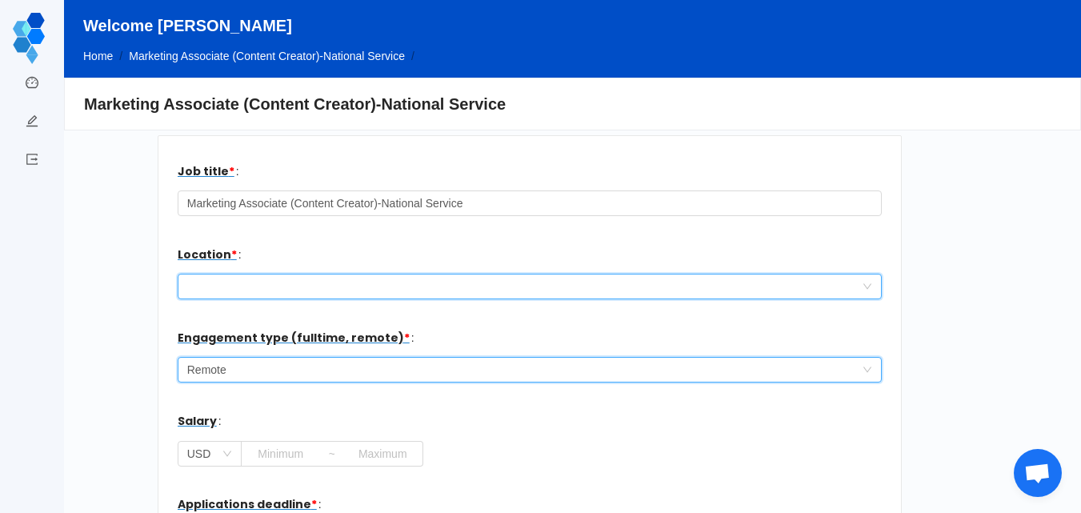
click at [276, 290] on div at bounding box center [524, 286] width 675 height 24
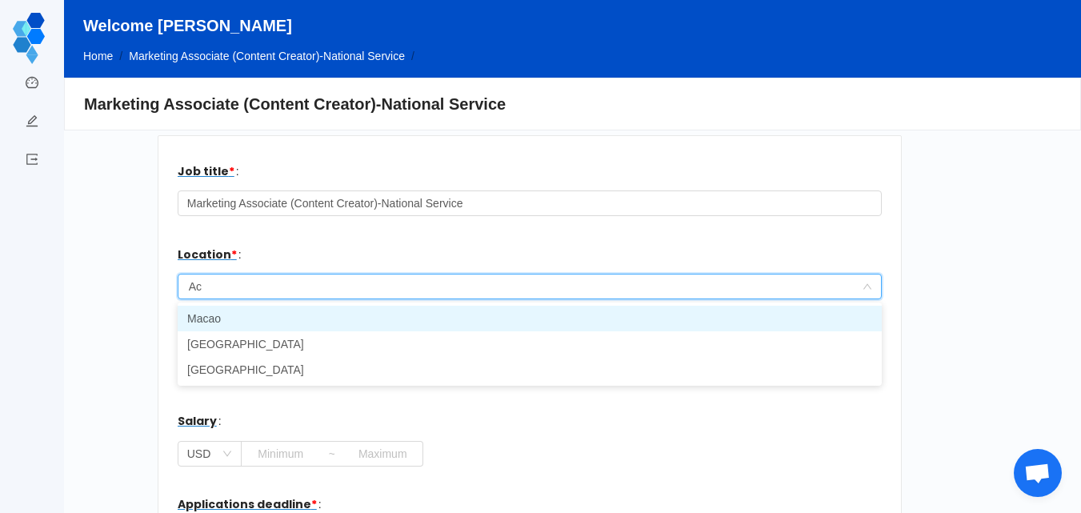
type input "A"
type input "g"
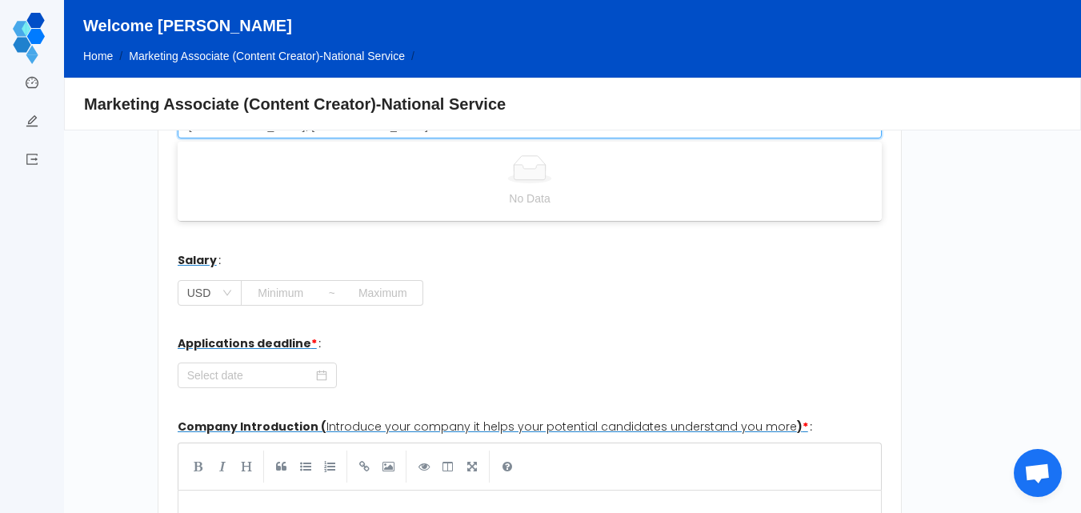
scroll to position [171, 0]
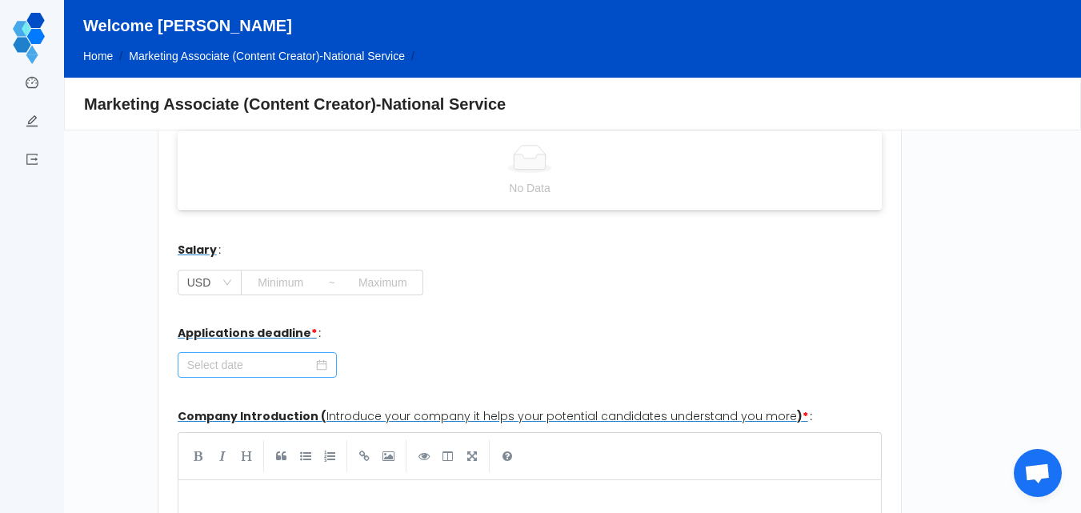
type input "[GEOGRAPHIC_DATA], [GEOGRAPHIC_DATA]."
click at [214, 367] on input at bounding box center [257, 365] width 159 height 26
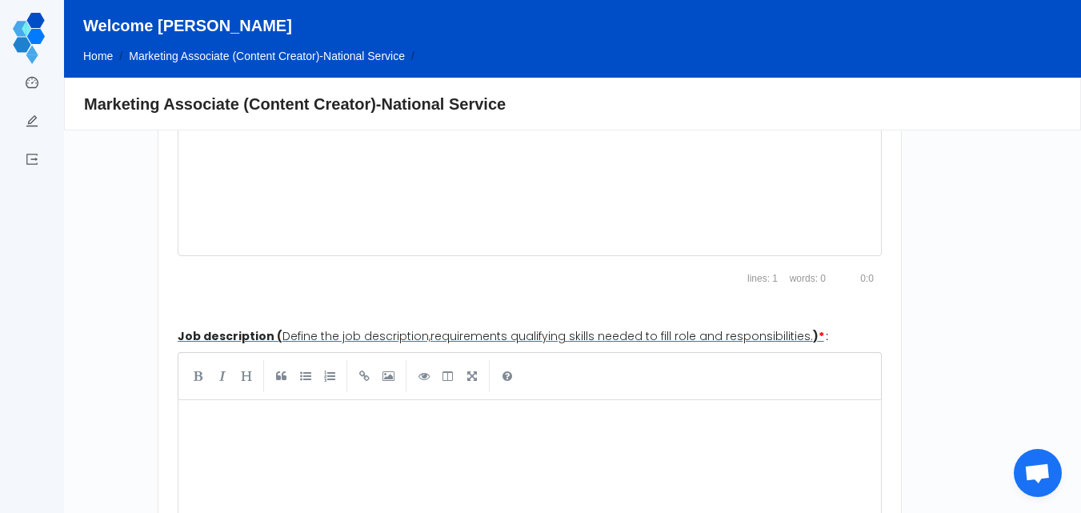
scroll to position [6, 0]
click at [347, 154] on div "xxxxxxxxxx ​" at bounding box center [541, 139] width 711 height 264
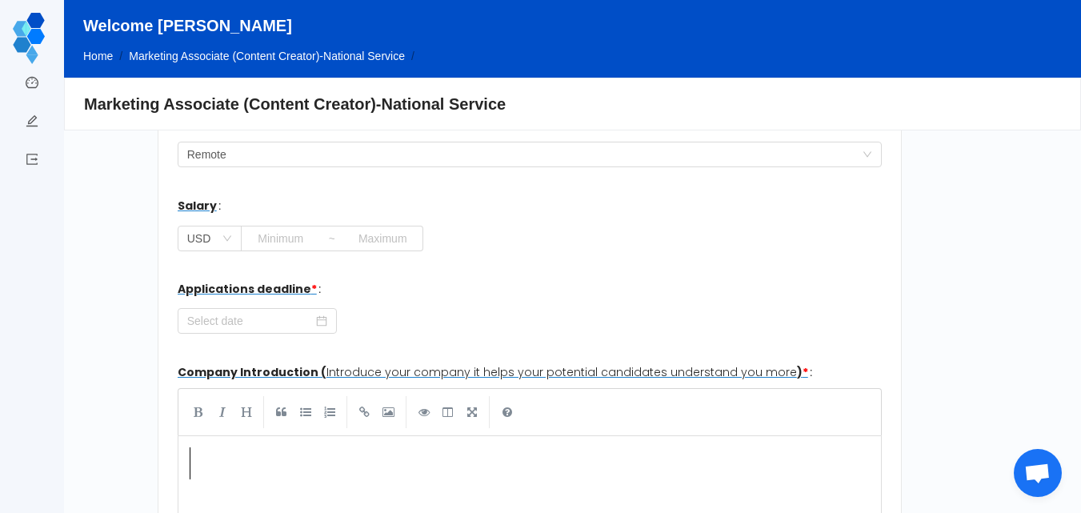
scroll to position [210, 0]
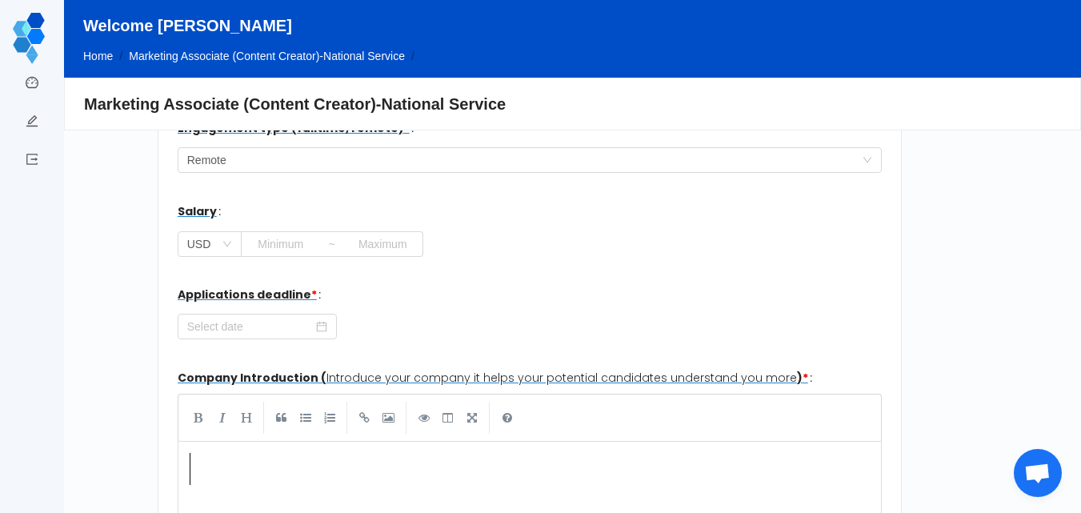
click at [239, 467] on pre "​" at bounding box center [527, 469] width 683 height 32
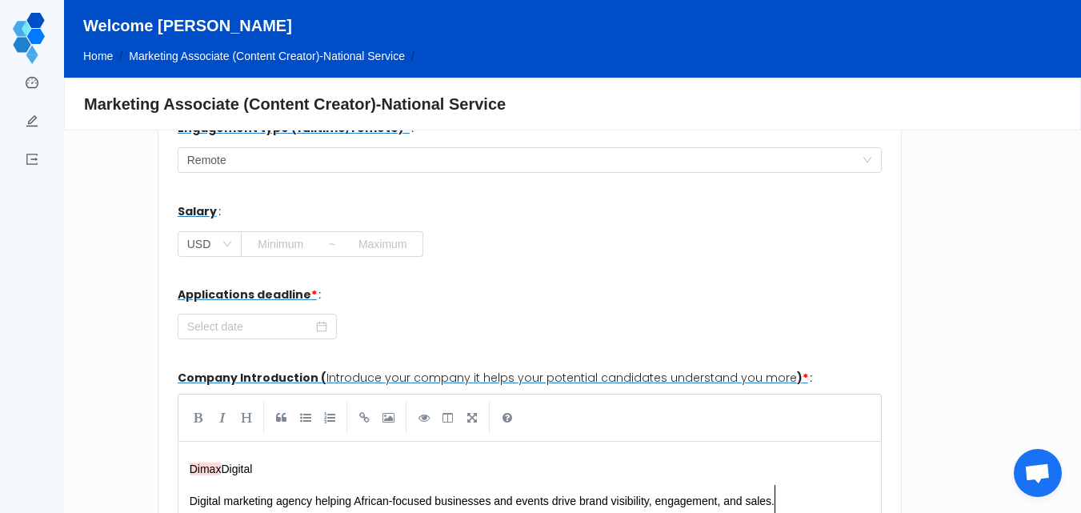
scroll to position [242, 0]
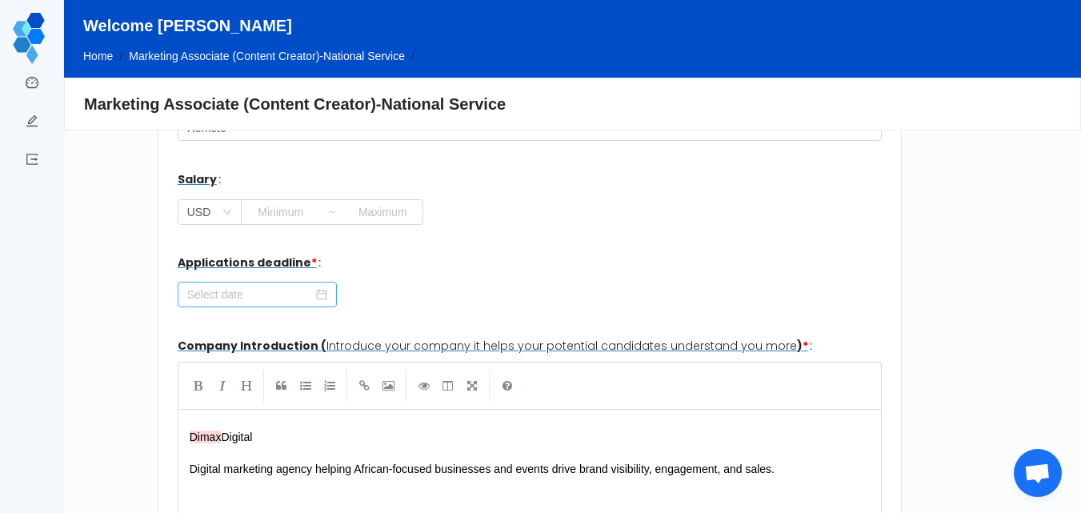
click at [318, 298] on icon "icon: calendar" at bounding box center [321, 294] width 11 height 11
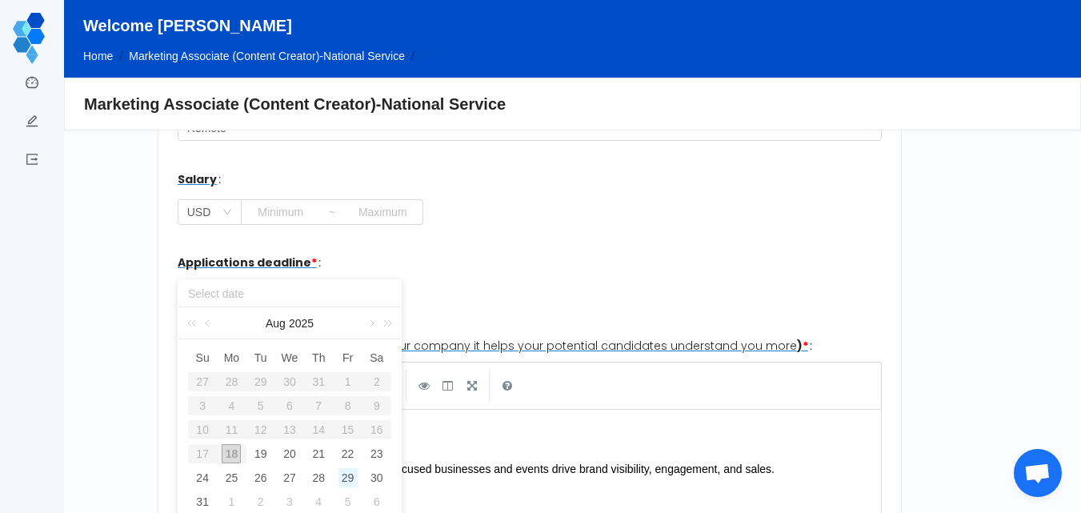
click at [346, 479] on div "29" at bounding box center [347, 477] width 19 height 19
type input "[DATE]"
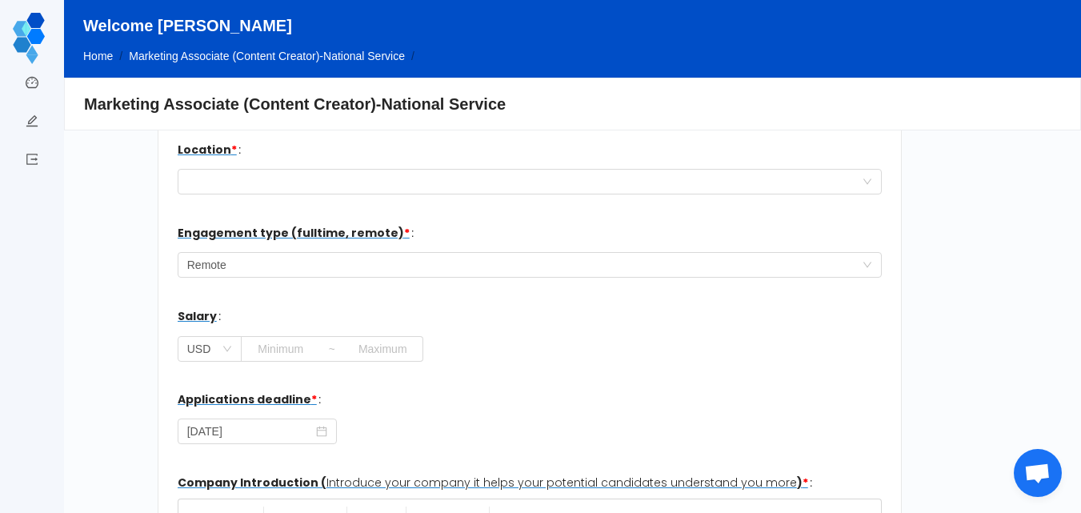
scroll to position [102, 0]
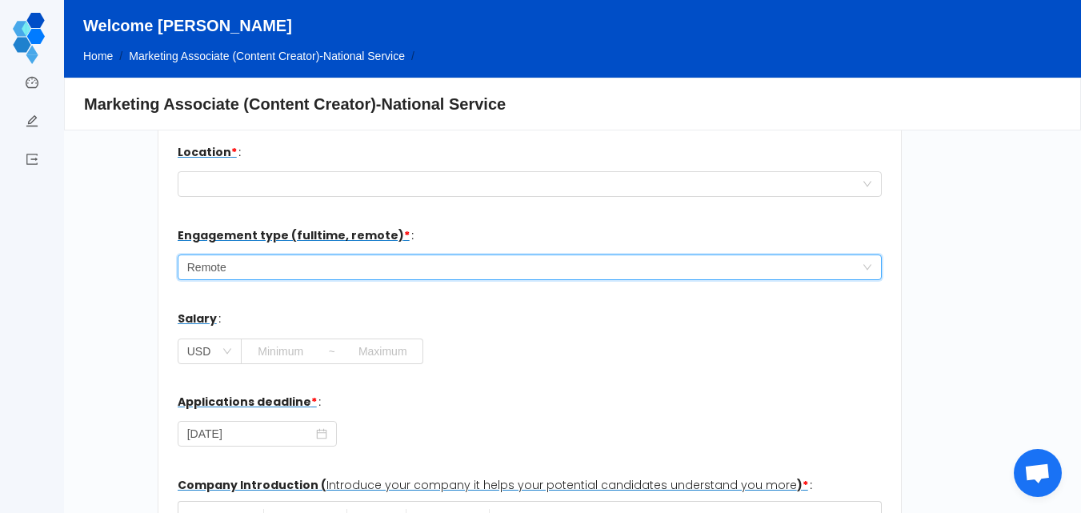
click at [243, 262] on div "work type for the new hire Remote" at bounding box center [524, 267] width 675 height 24
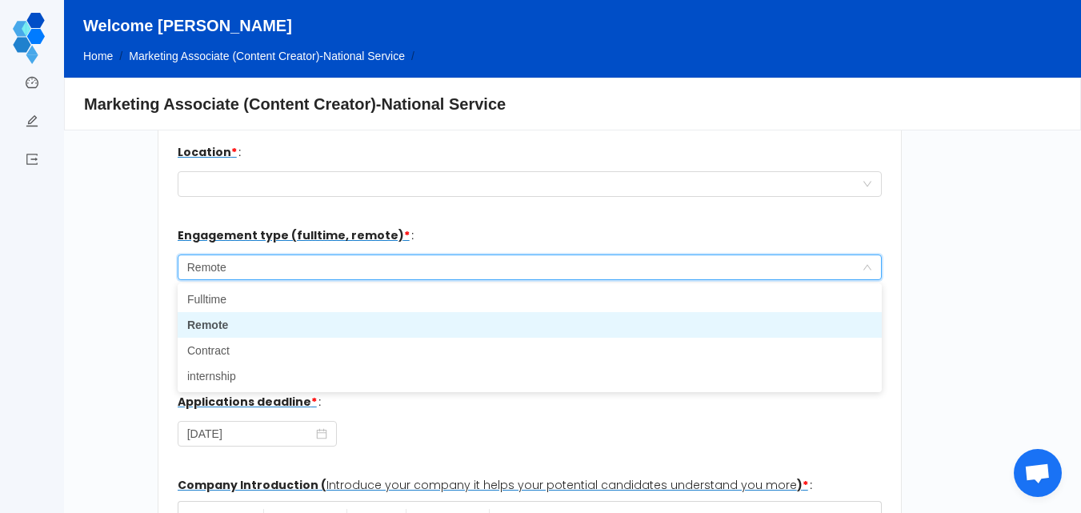
click at [229, 266] on div "work type for the new hire Remote" at bounding box center [524, 267] width 675 height 24
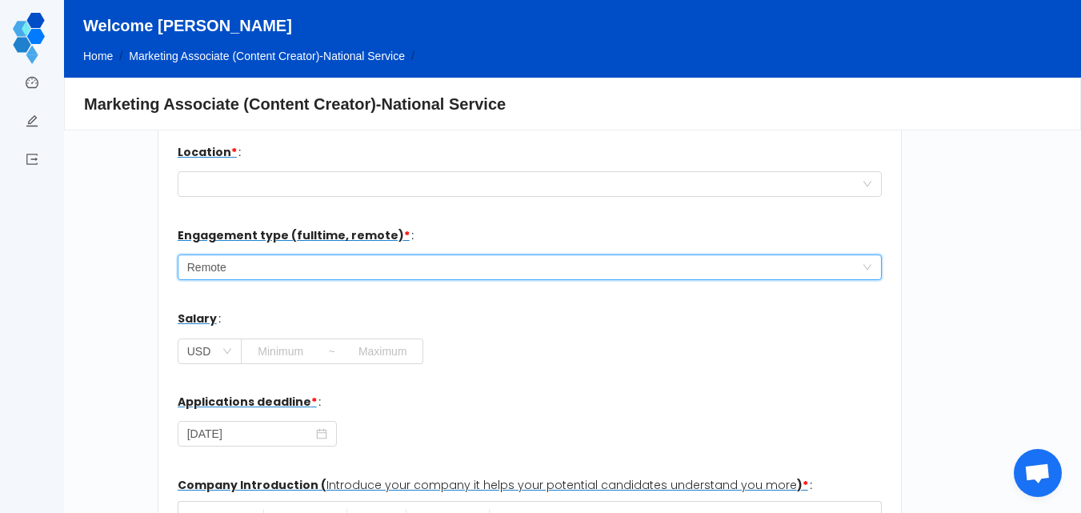
click at [229, 266] on div "work type for the new hire Remote" at bounding box center [524, 267] width 675 height 24
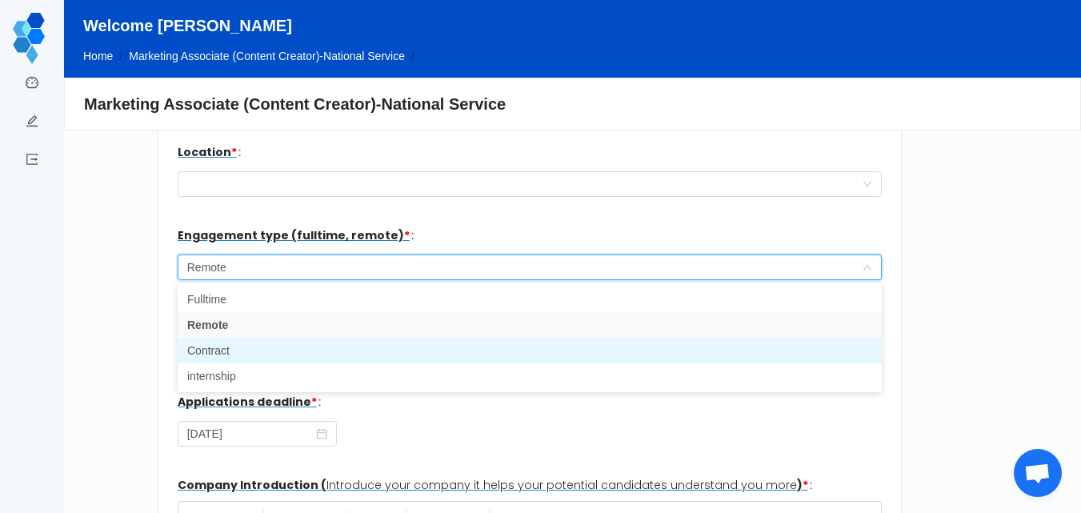
click at [225, 348] on li "Contract" at bounding box center [530, 351] width 704 height 26
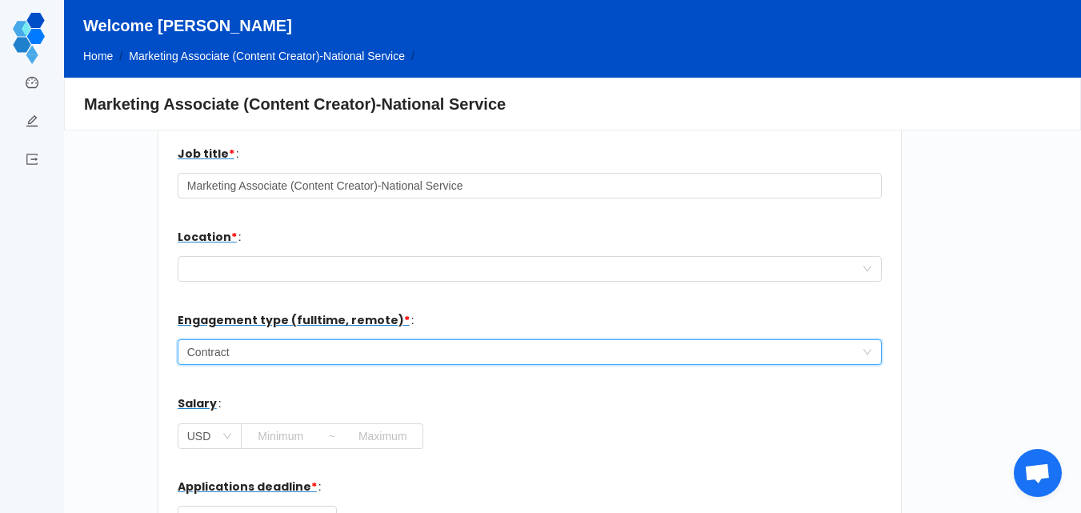
scroll to position [0, 0]
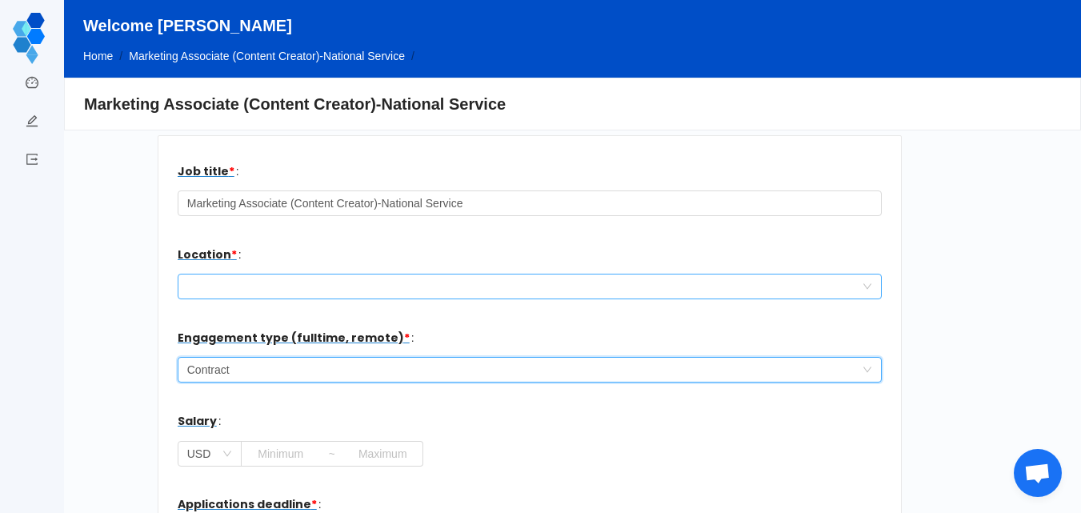
click at [230, 282] on div at bounding box center [524, 286] width 675 height 24
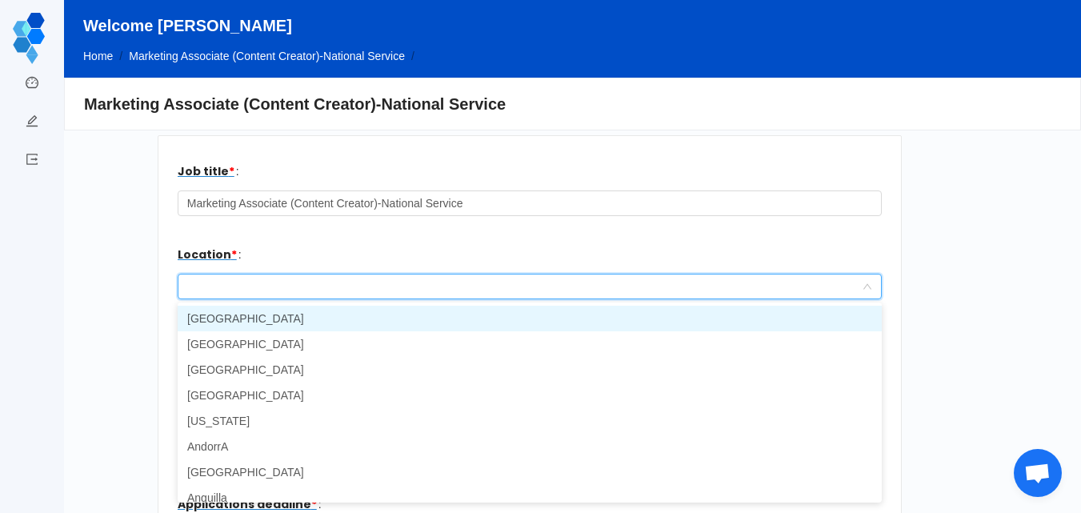
type input "G"
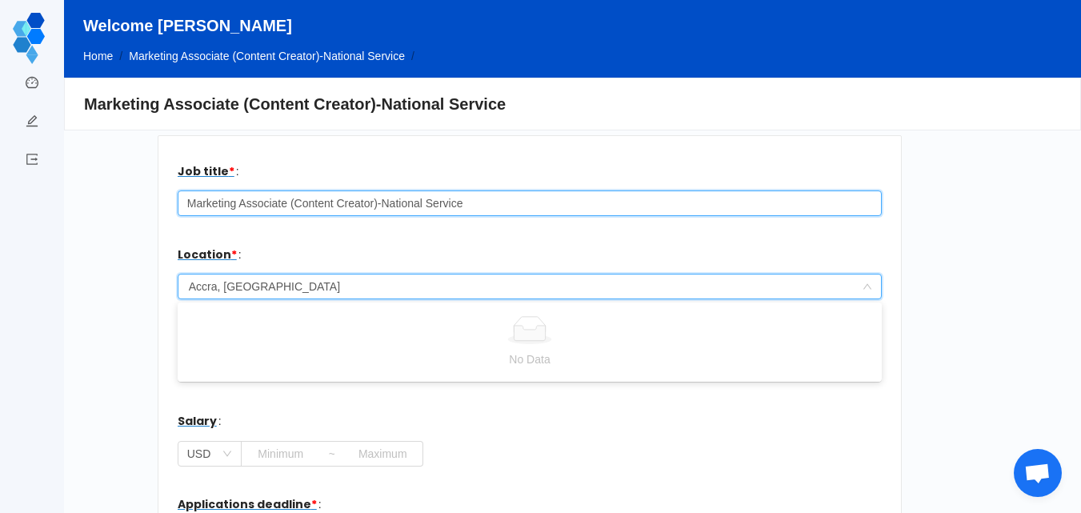
click at [543, 205] on input "Marketing Associate (Content Creator)-National Service" at bounding box center [530, 203] width 704 height 26
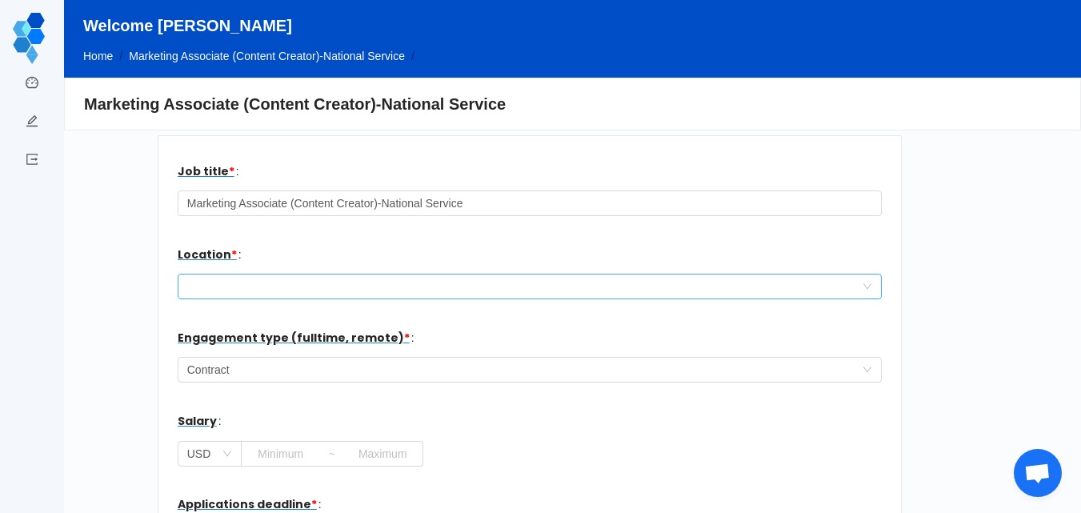
click at [217, 288] on div at bounding box center [524, 286] width 675 height 24
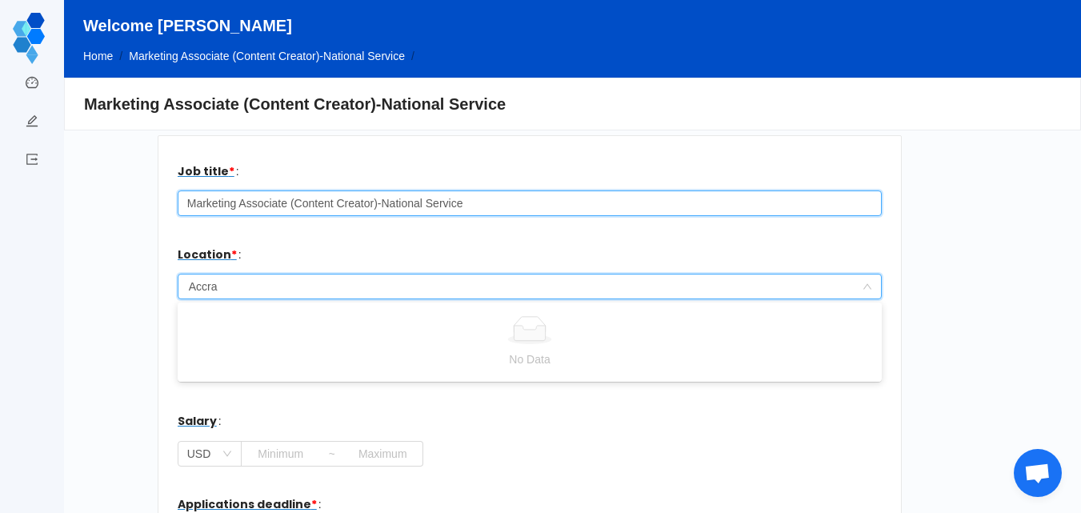
click at [495, 201] on input "Marketing Associate (Content Creator)-National Service" at bounding box center [530, 203] width 704 height 26
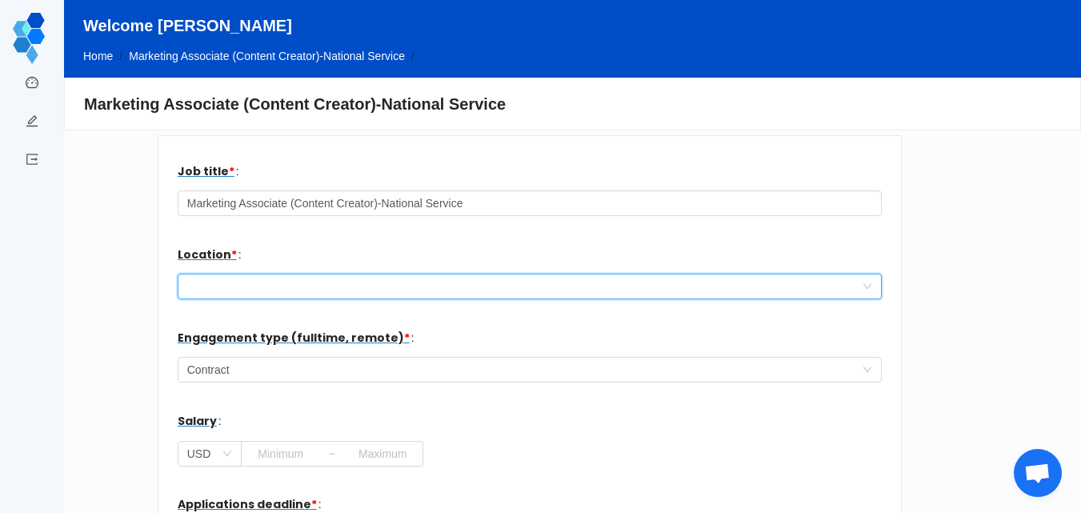
click at [203, 291] on div at bounding box center [524, 286] width 675 height 24
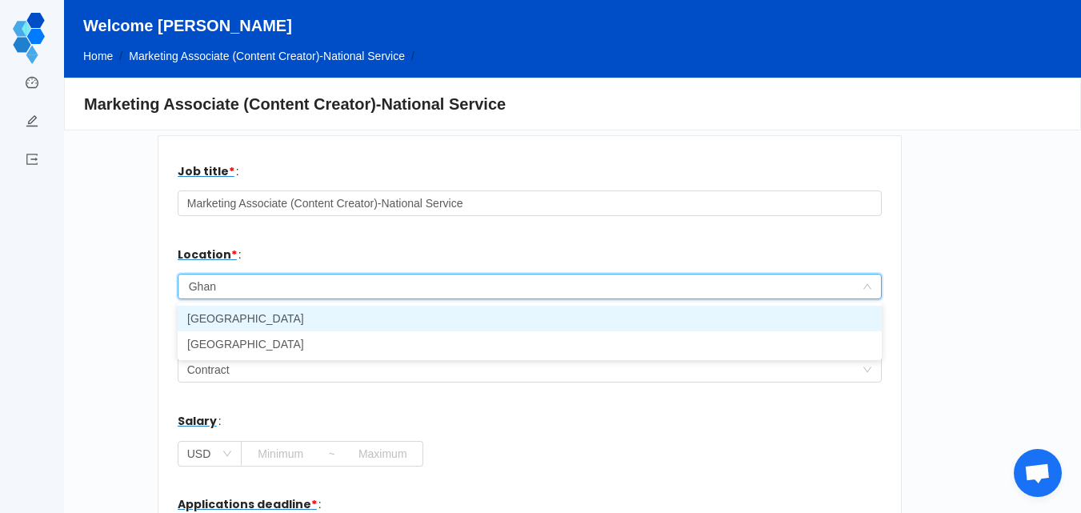
type input "[GEOGRAPHIC_DATA]"
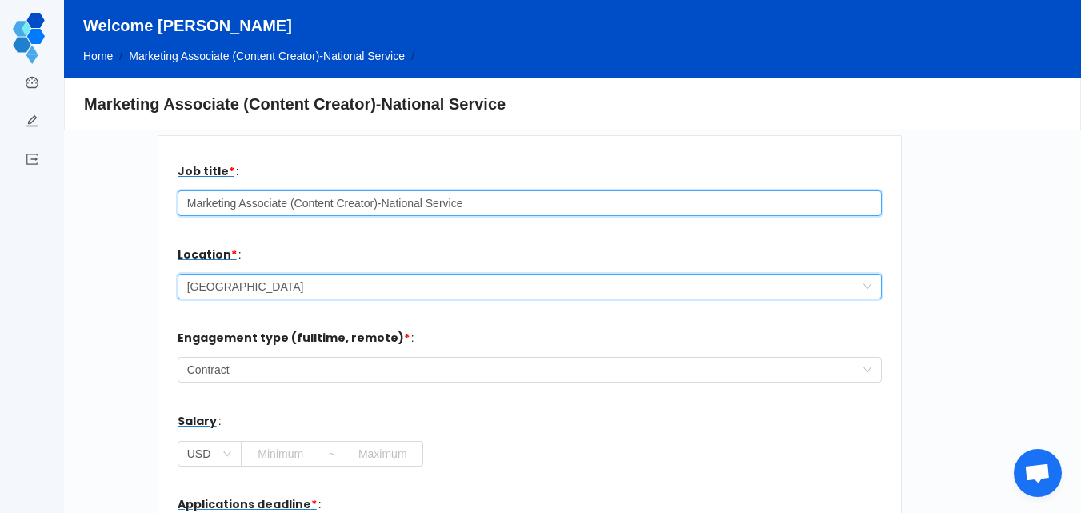
click at [371, 203] on input "Marketing Associate (Content Creator)-National Service" at bounding box center [530, 203] width 704 height 26
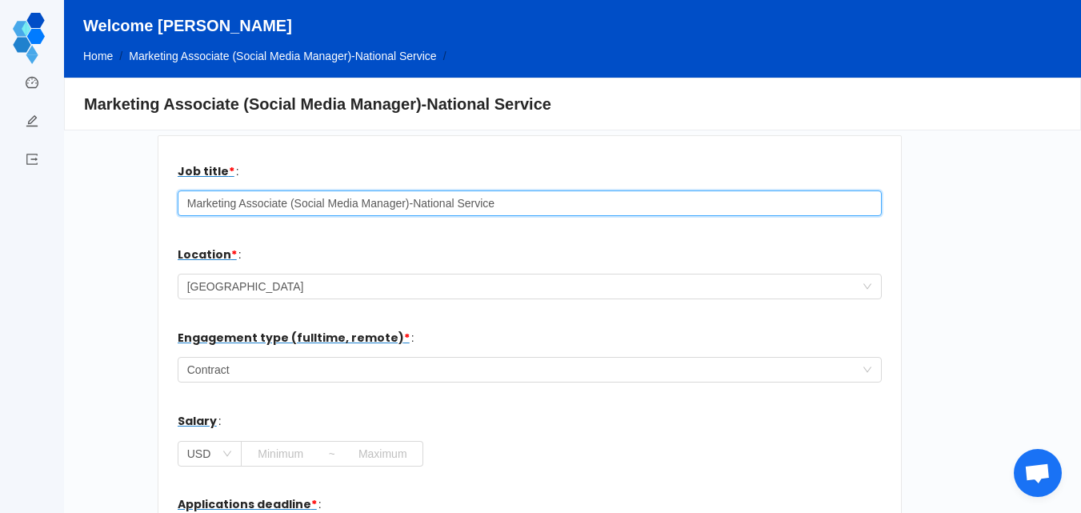
click at [499, 207] on input "Marketing Associate (Social Media Manager)-National Service" at bounding box center [530, 203] width 704 height 26
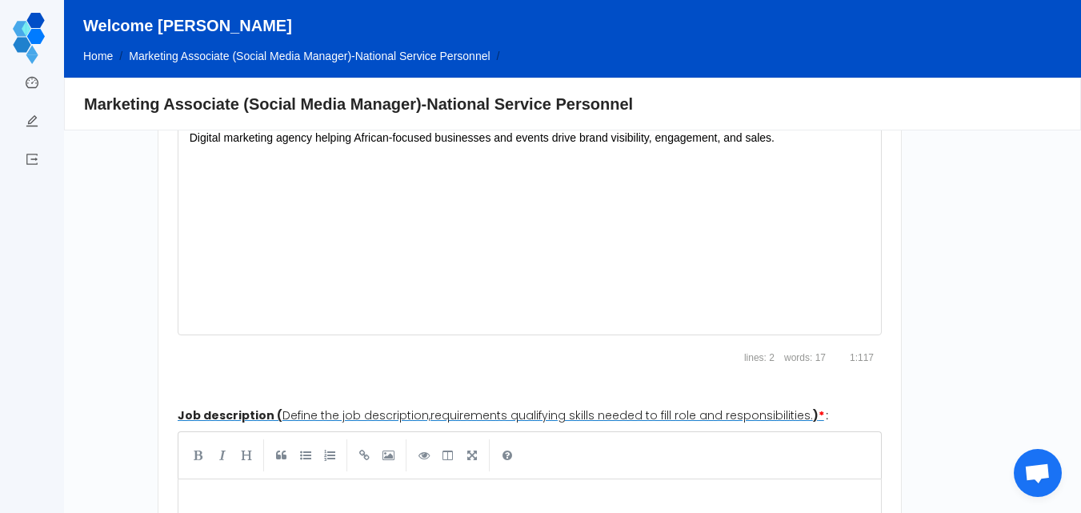
scroll to position [591, 0]
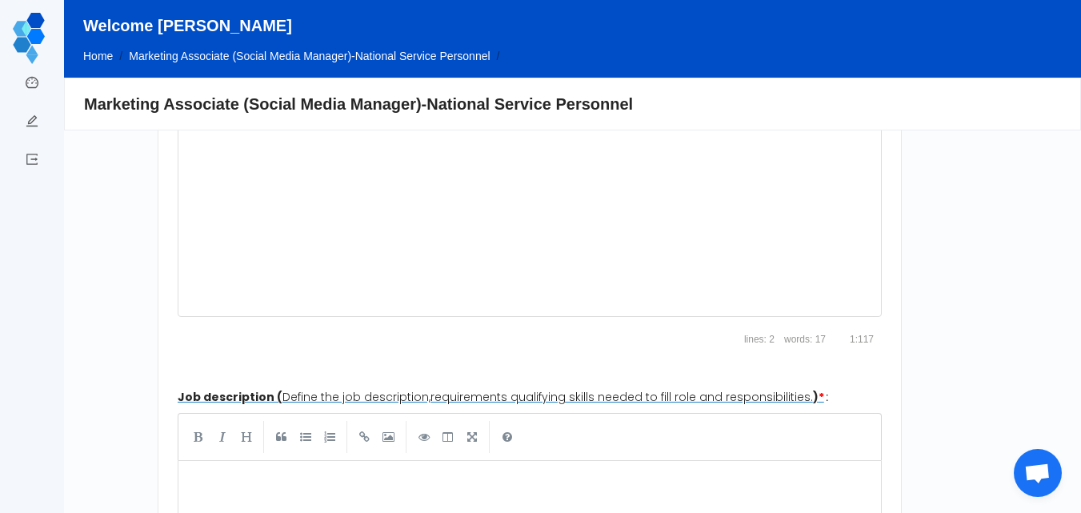
type input "Marketing Associate (Social Media Manager)-National Service Personnel"
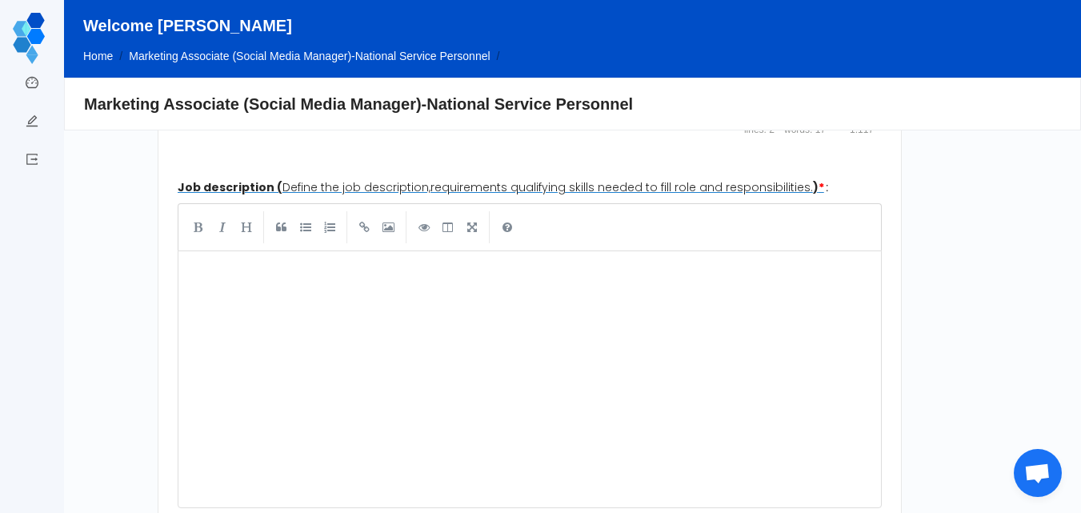
scroll to position [6, 0]
click at [221, 359] on div "xxxxxxxxxx ​" at bounding box center [541, 391] width 711 height 264
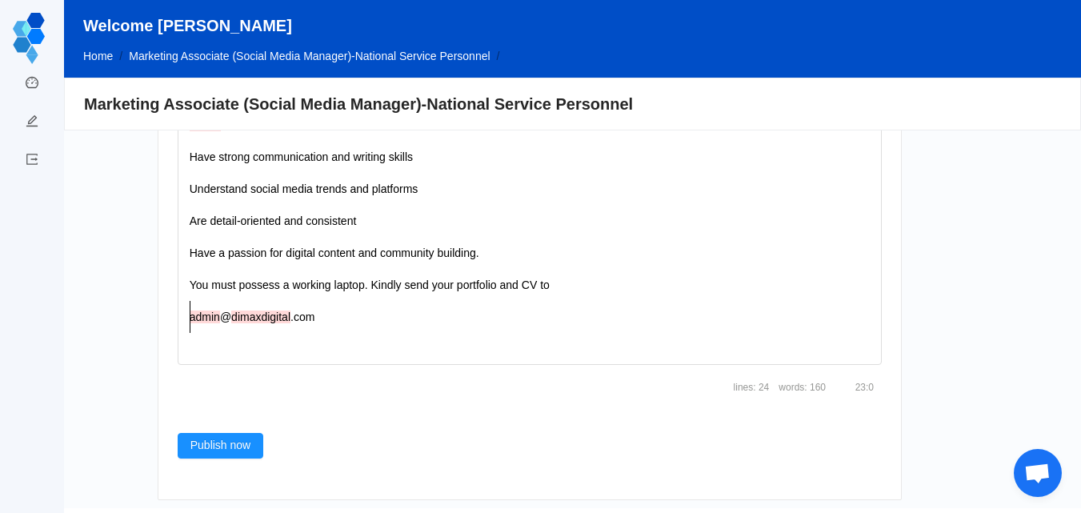
scroll to position [1600, 0]
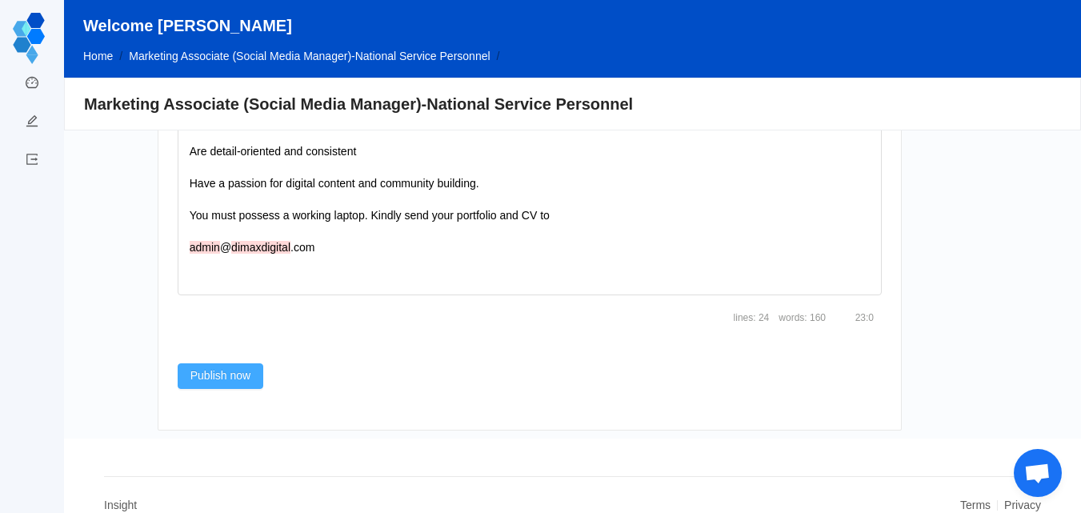
click at [223, 363] on button "Publish now" at bounding box center [221, 376] width 86 height 26
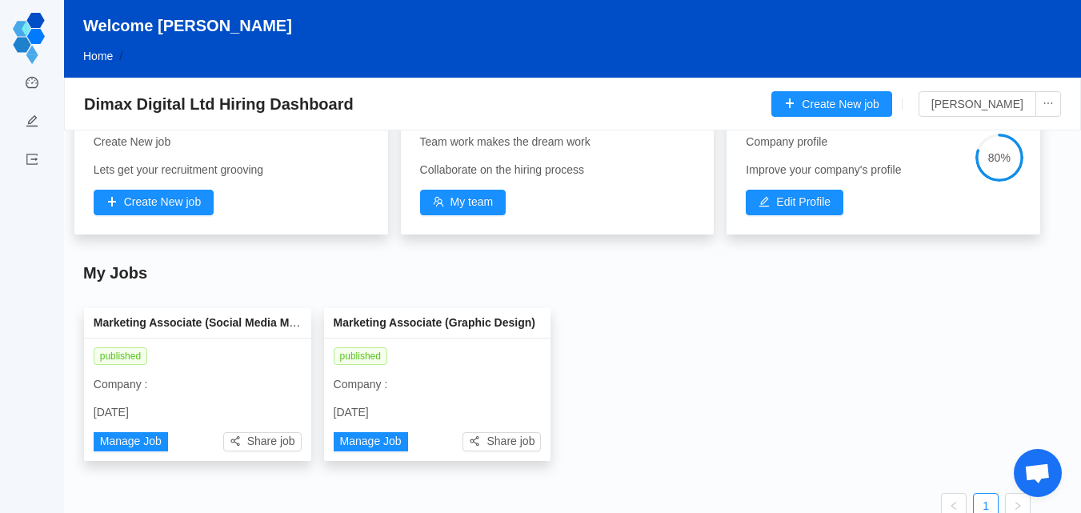
scroll to position [160, 0]
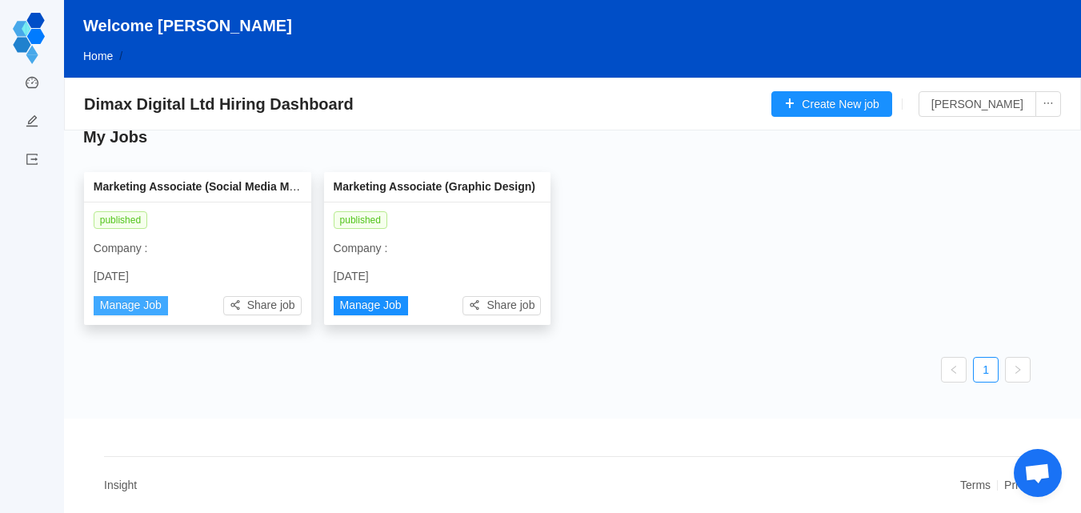
click at [107, 304] on button "Manage Job" at bounding box center [131, 305] width 74 height 19
click at [27, 125] on link "Post a job" at bounding box center [32, 123] width 13 height 34
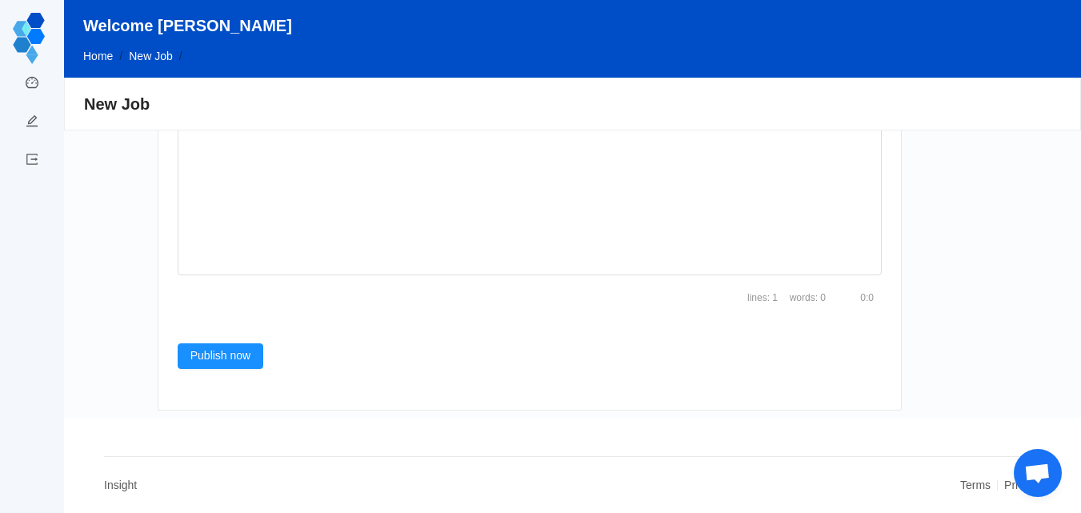
scroll to position [6, 0]
click at [276, 194] on div "xxxxxxxxxx ​" at bounding box center [541, 158] width 711 height 264
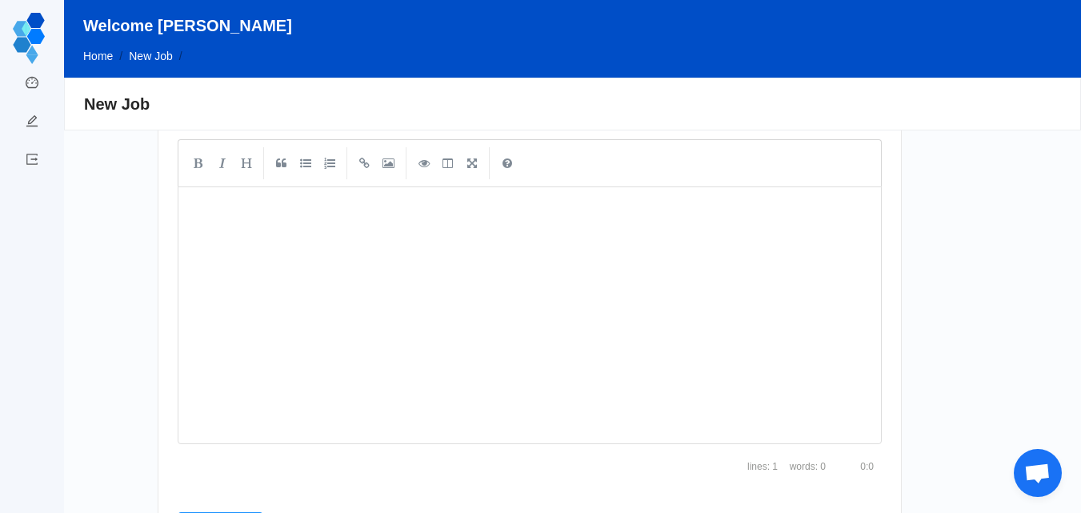
scroll to position [835, 0]
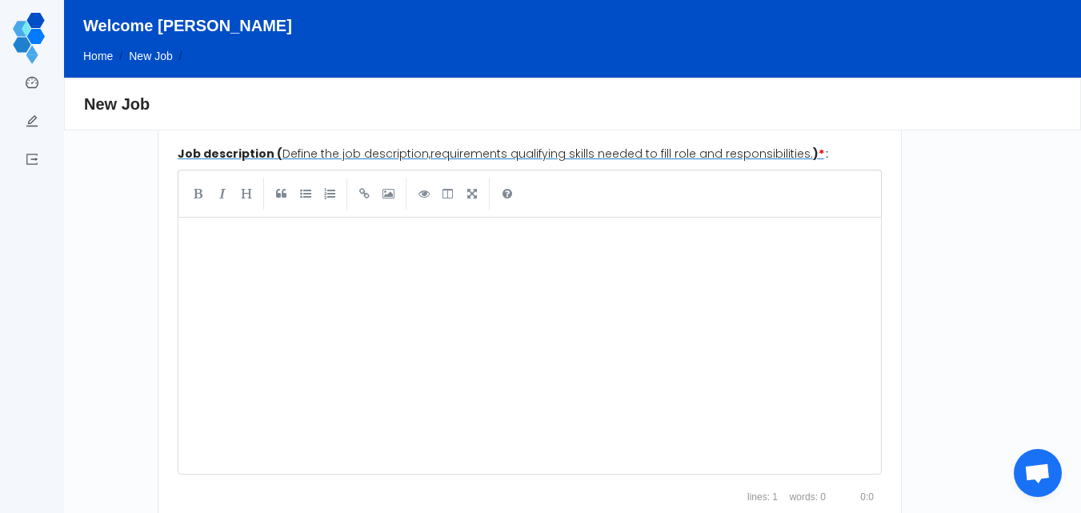
click at [273, 293] on div "xxxxxxxxxx ​" at bounding box center [541, 358] width 711 height 264
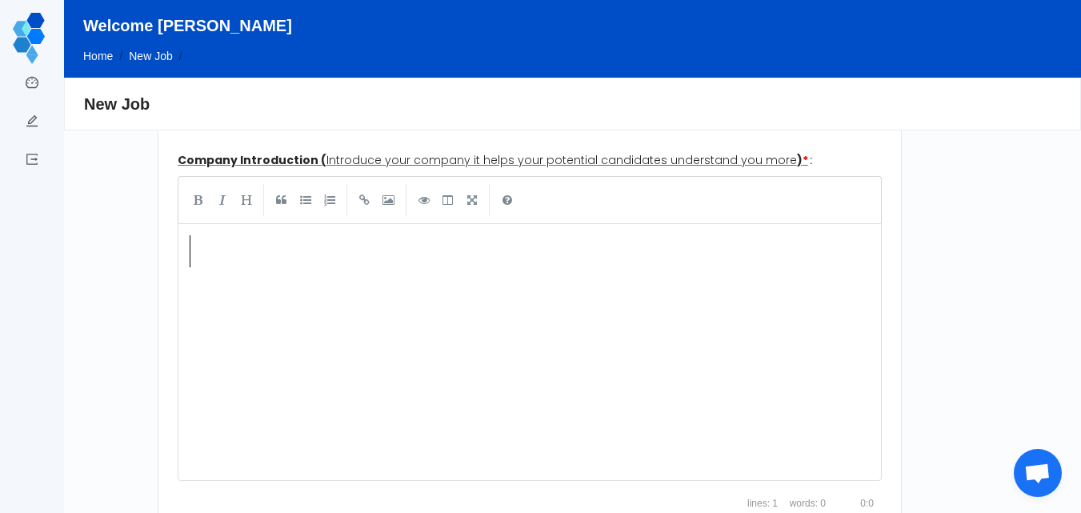
scroll to position [6, 0]
click at [224, 289] on div "xxxxxxxxxx ​" at bounding box center [541, 364] width 711 height 264
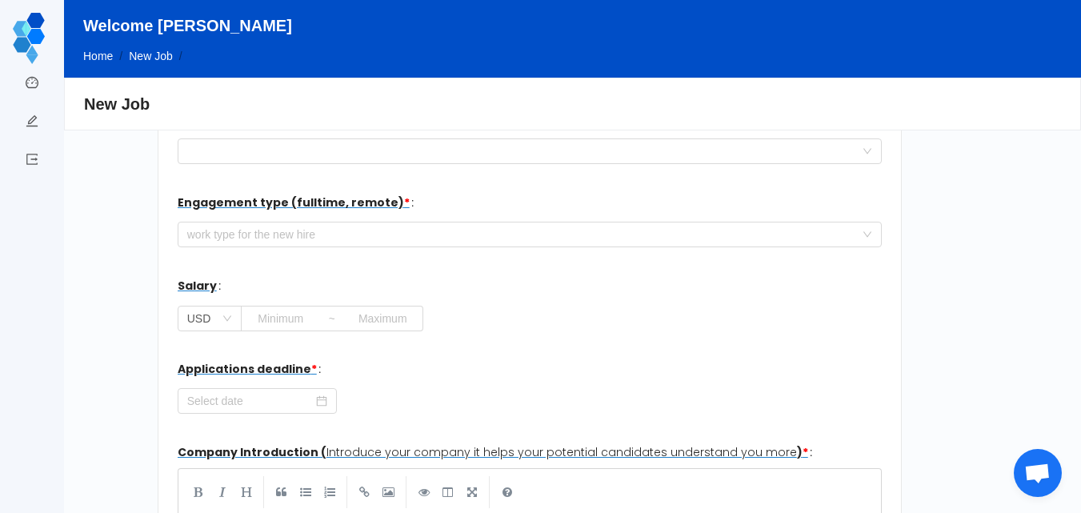
scroll to position [83, 0]
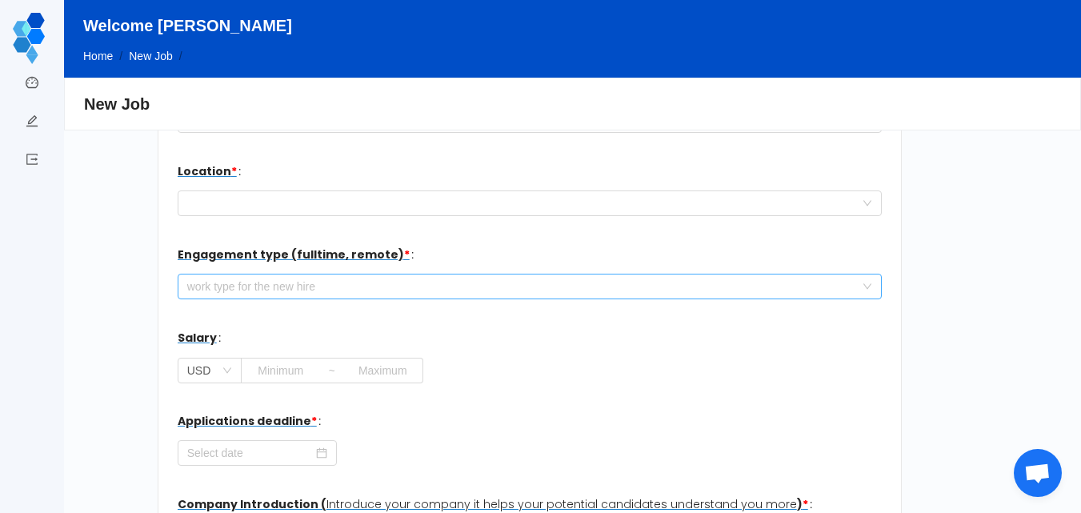
click at [278, 288] on div "work type for the new hire" at bounding box center [520, 286] width 667 height 16
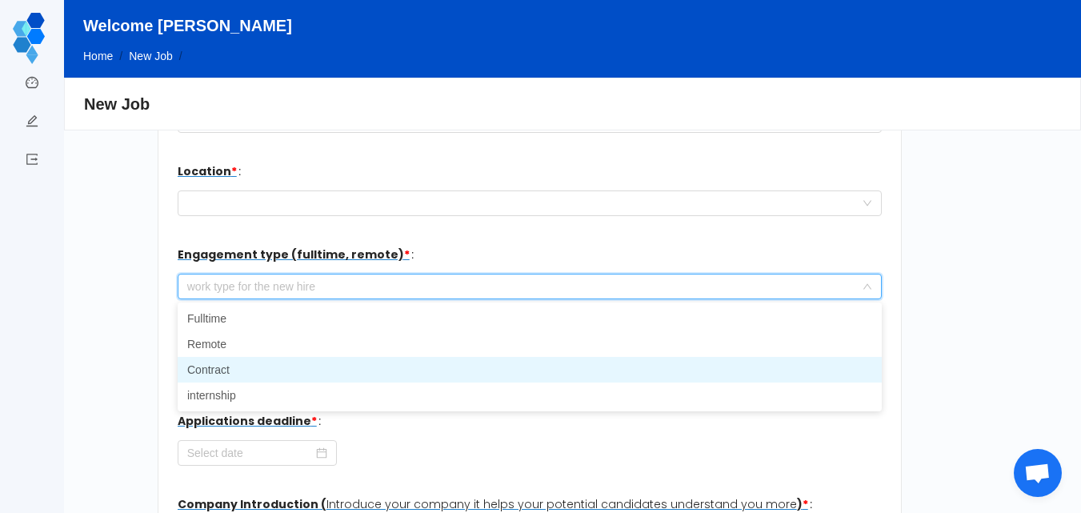
click at [252, 365] on li "Contract" at bounding box center [530, 370] width 704 height 26
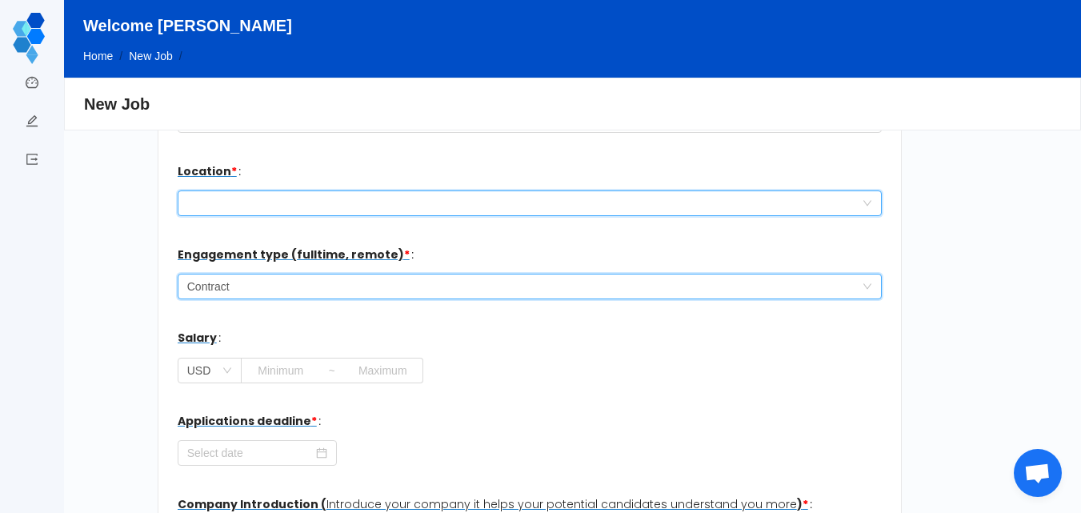
click at [367, 202] on div at bounding box center [524, 203] width 675 height 24
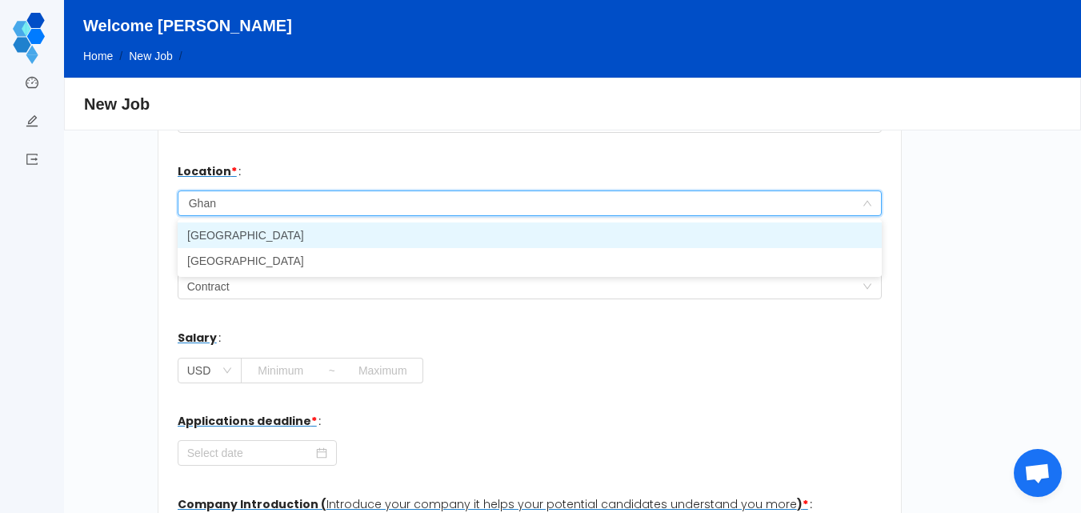
type input "Ghana"
click at [767, 234] on li "Ghana" at bounding box center [530, 235] width 704 height 26
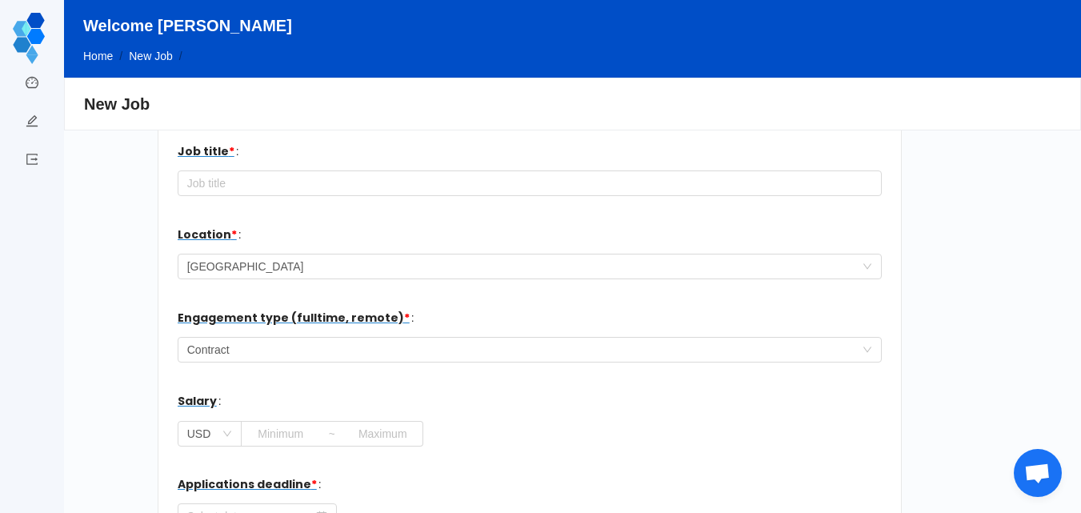
scroll to position [0, 0]
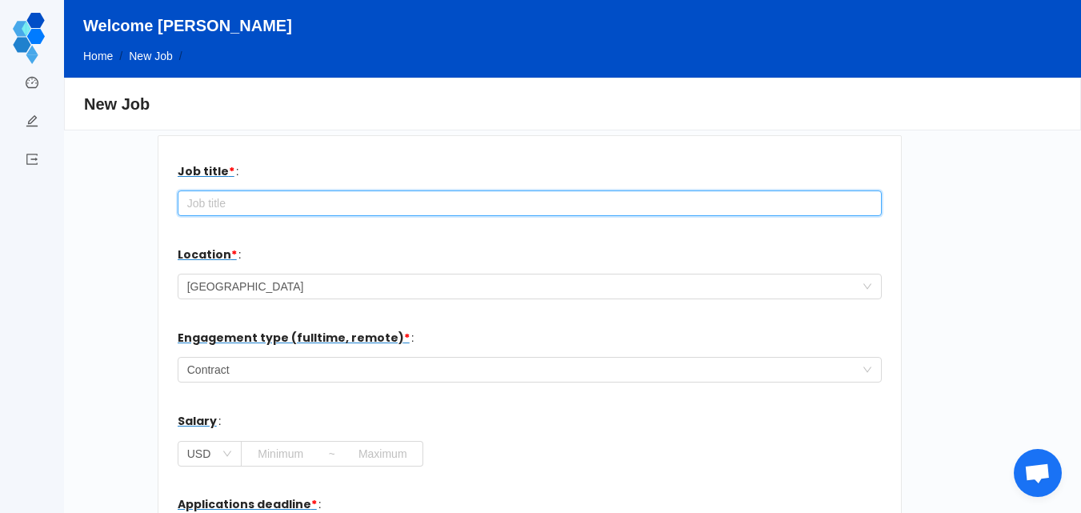
click at [286, 197] on input "text" at bounding box center [530, 203] width 704 height 26
click at [290, 204] on input "Marketing Associate()" at bounding box center [530, 203] width 704 height 26
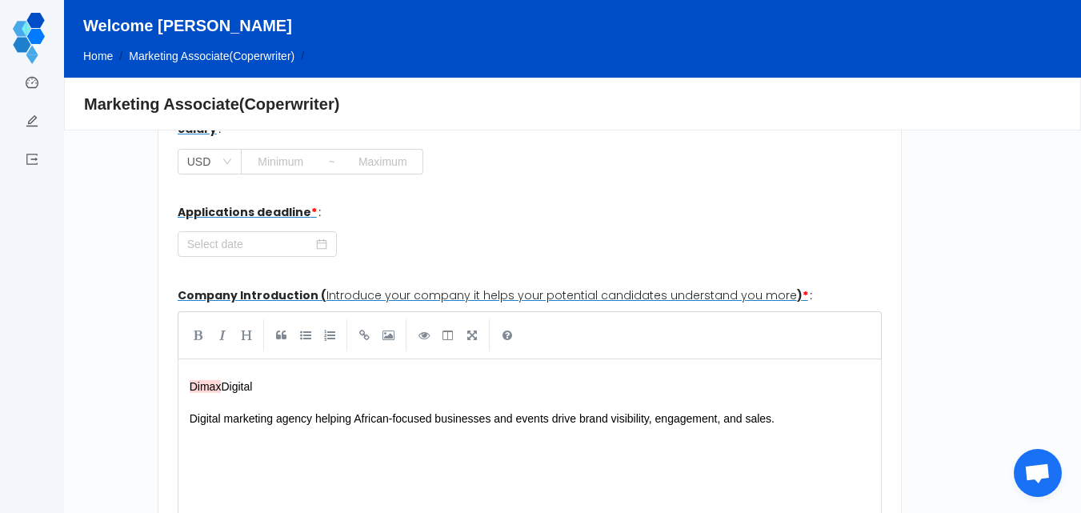
scroll to position [303, 0]
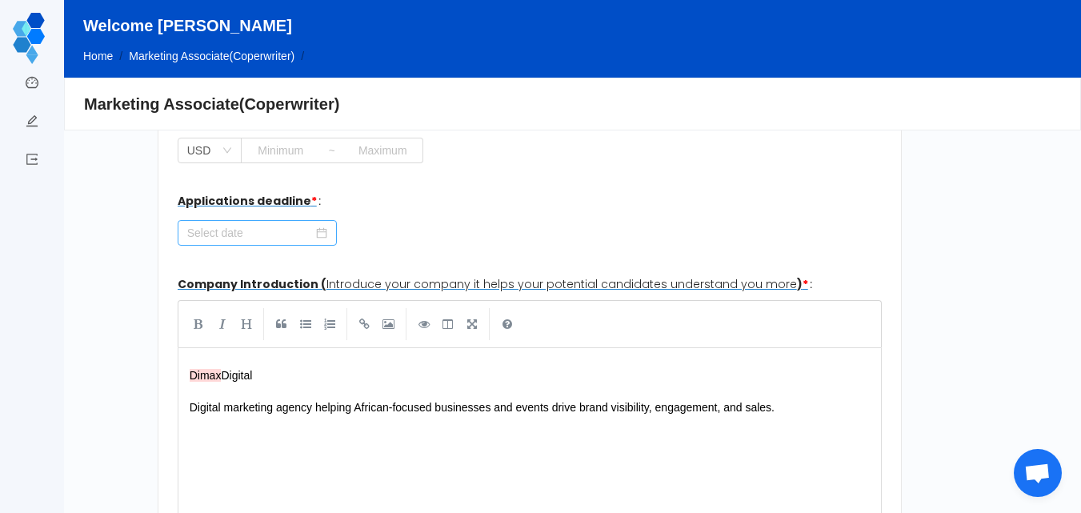
type input "Marketing Associate(Coperwriter)"
click at [277, 238] on input at bounding box center [257, 233] width 159 height 26
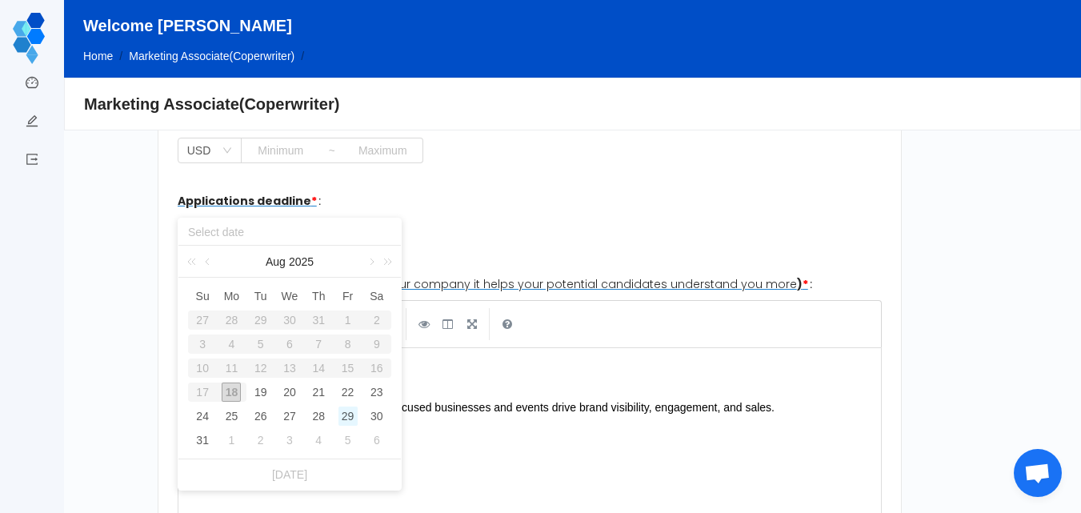
click at [346, 413] on div "29" at bounding box center [347, 416] width 19 height 19
type input "2025-08-29"
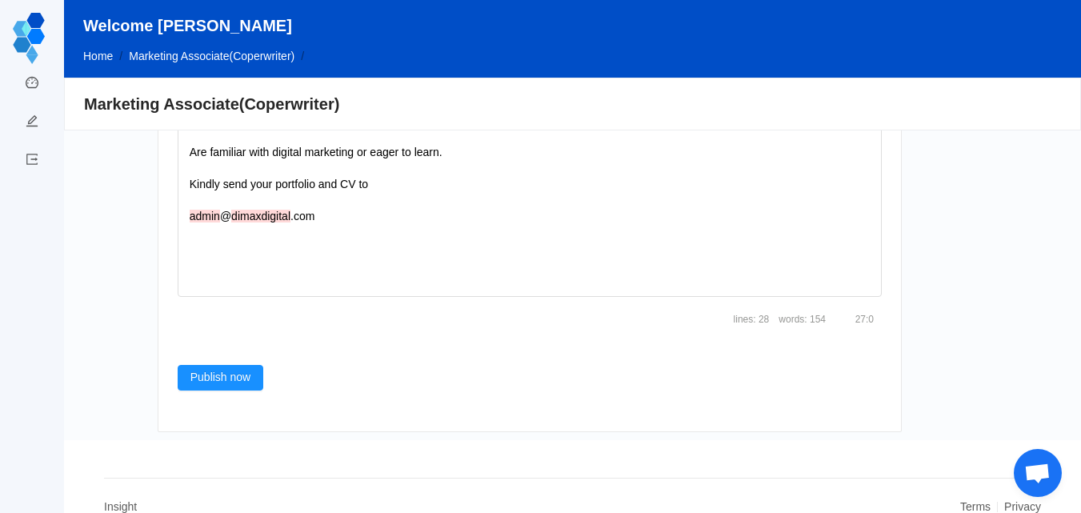
scroll to position [1703, 0]
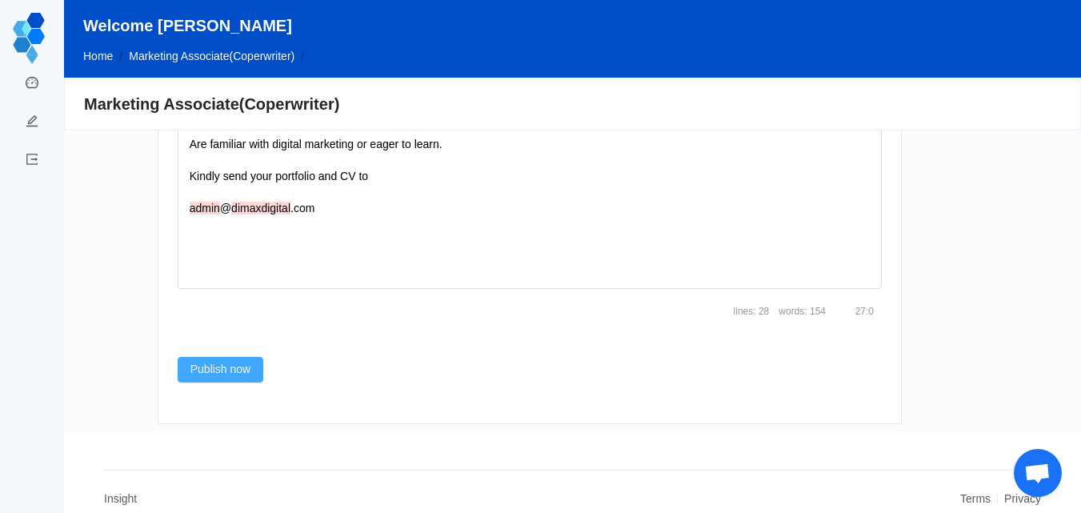
click at [210, 373] on button "Publish now" at bounding box center [221, 370] width 86 height 26
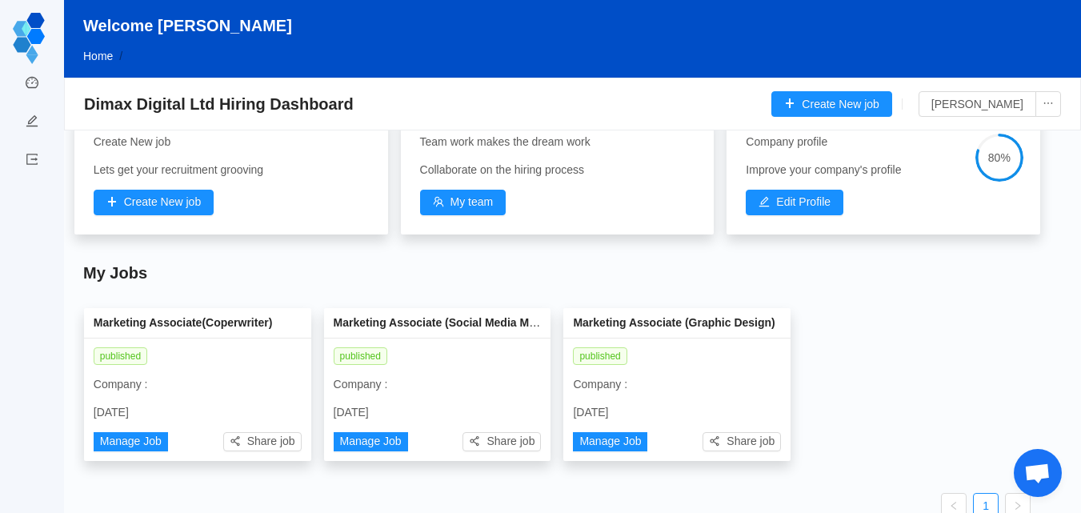
scroll to position [160, 0]
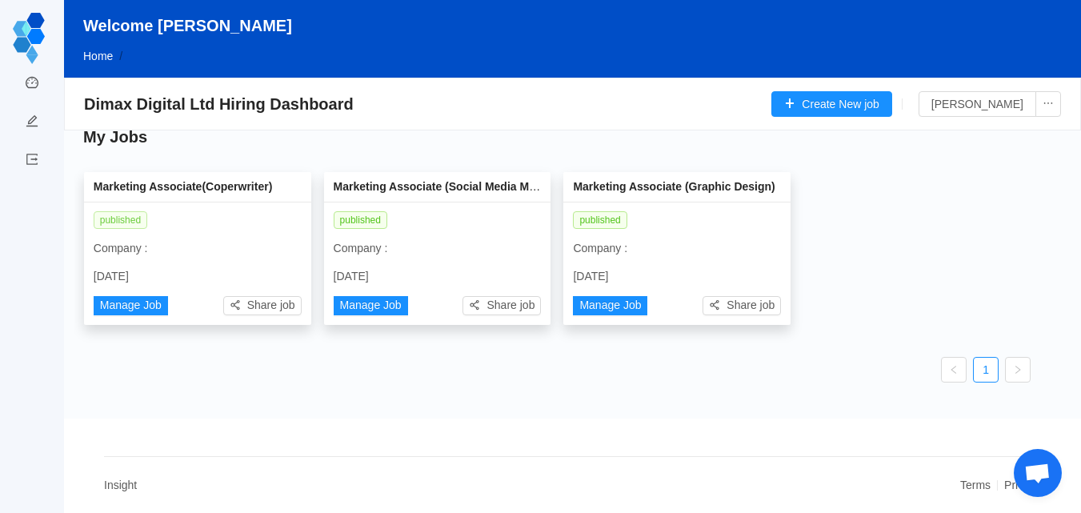
click at [121, 221] on span "published" at bounding box center [121, 220] width 54 height 18
click at [131, 306] on button "Manage Job" at bounding box center [131, 305] width 74 height 19
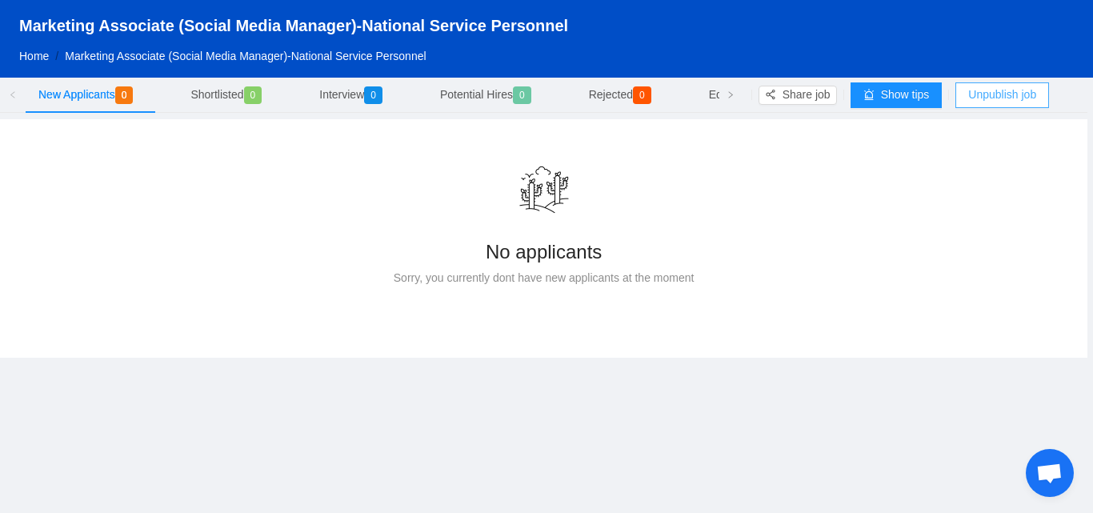
click at [986, 92] on button "Unpublish job" at bounding box center [1002, 95] width 94 height 26
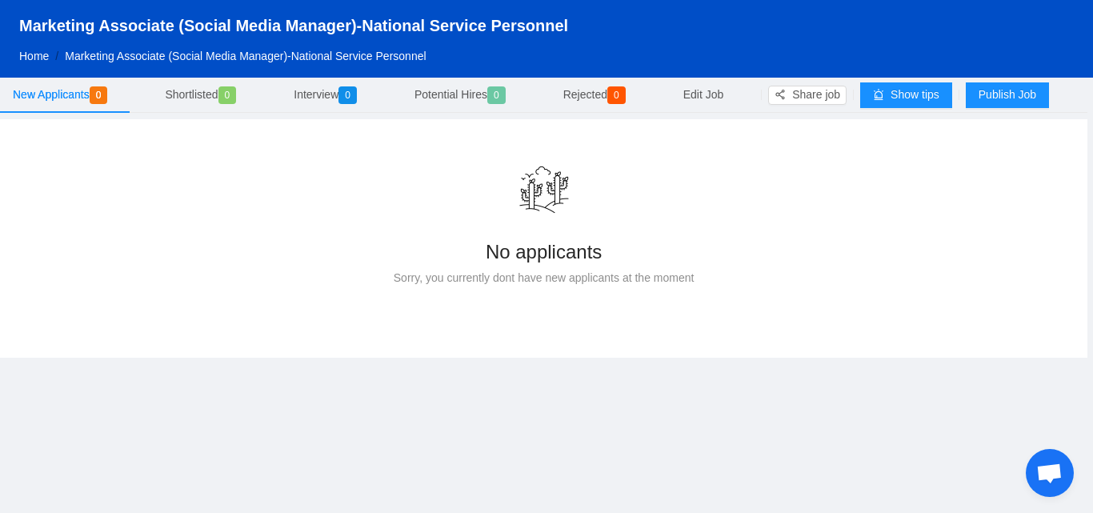
click at [31, 51] on link "Home" at bounding box center [34, 56] width 30 height 13
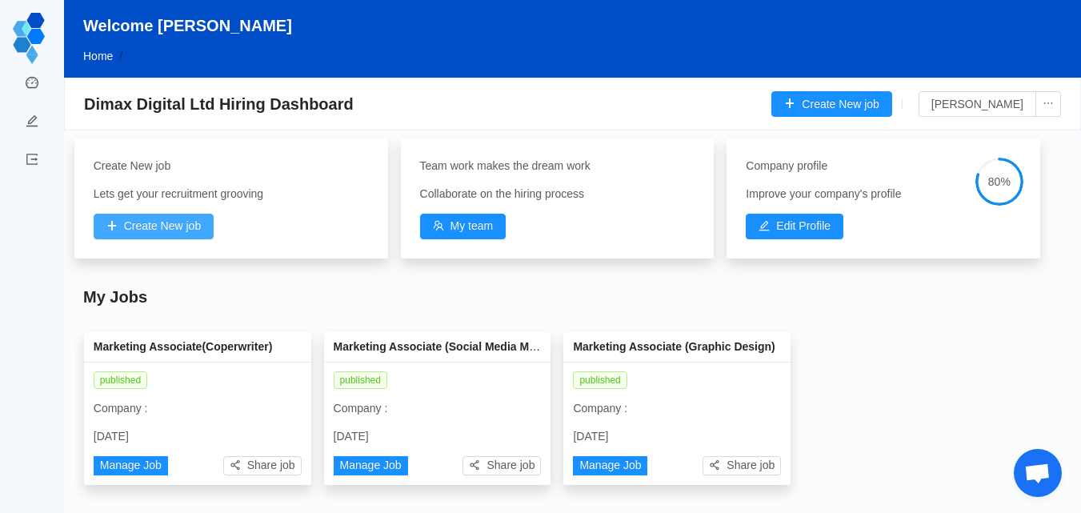
click at [172, 229] on button "Create New job" at bounding box center [154, 227] width 121 height 26
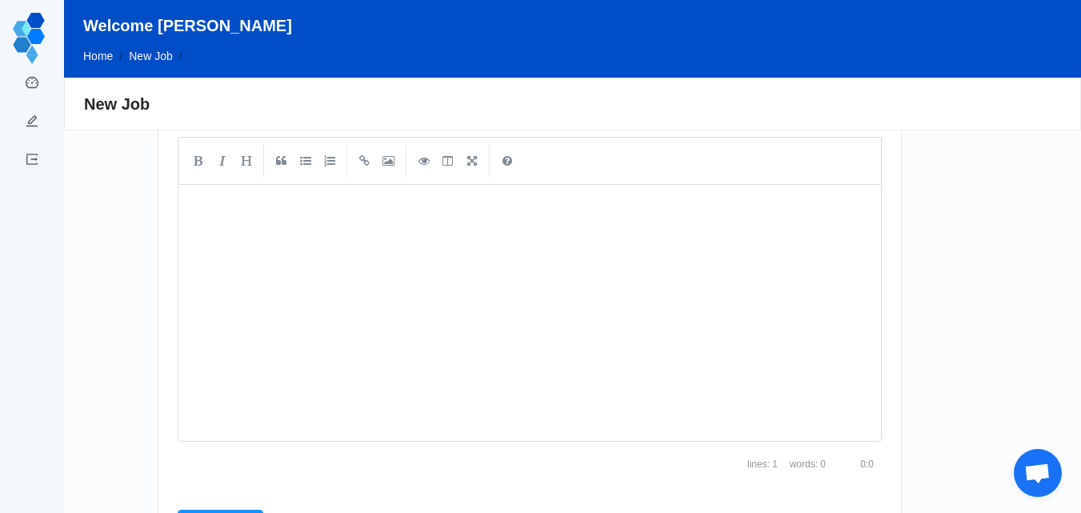
scroll to position [6, 0]
click at [278, 234] on div "xxxxxxxxxx ​" at bounding box center [541, 325] width 711 height 264
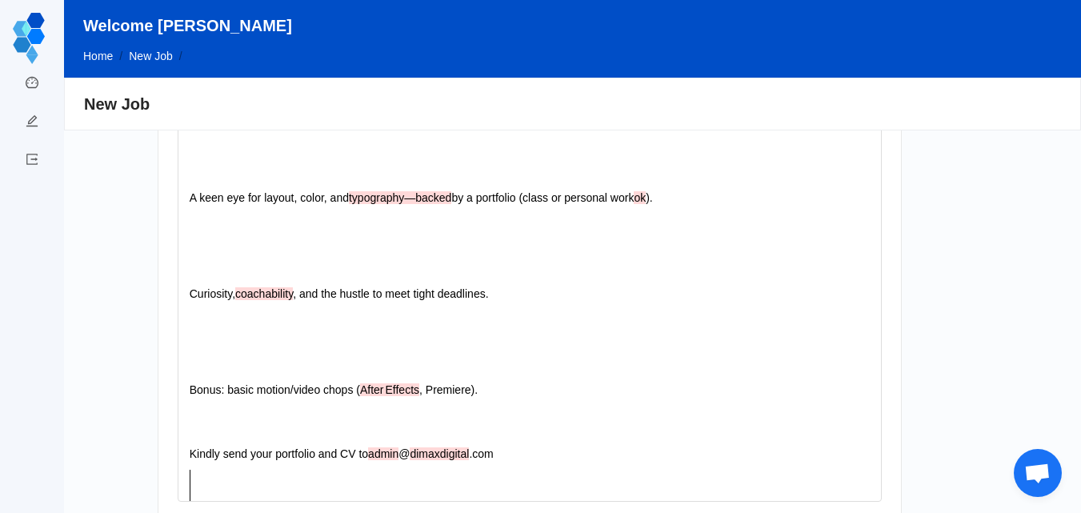
scroll to position [0, 0]
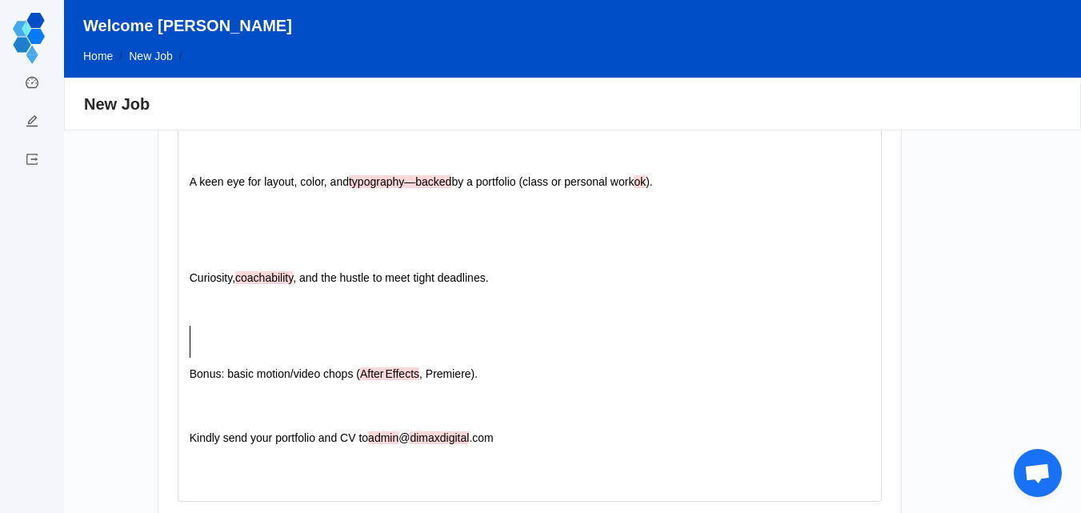
click at [232, 336] on pre "​" at bounding box center [521, 342] width 671 height 32
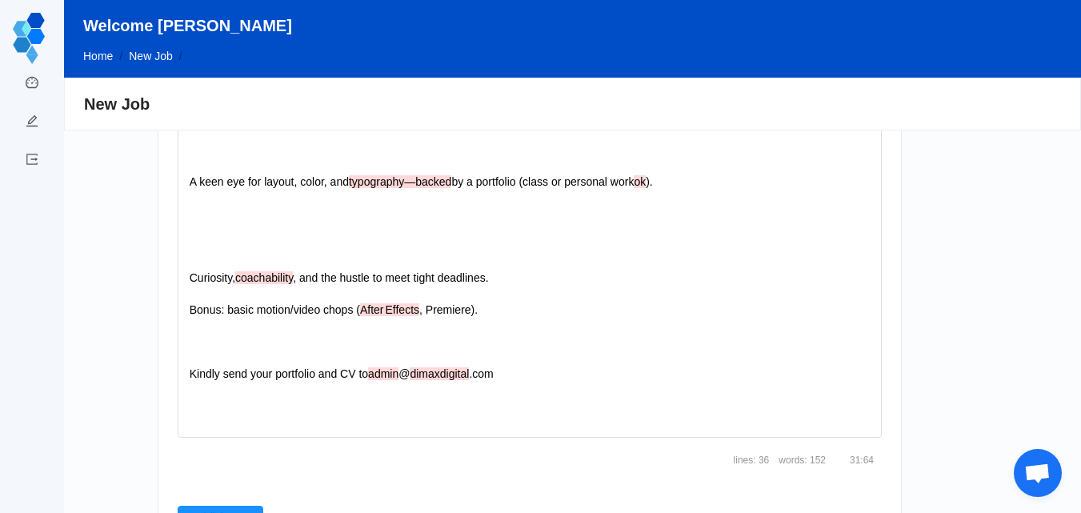
click at [198, 360] on pre "Kindly send your portfolio and CV to admin @ dimaxdigital .com" at bounding box center [521, 374] width 671 height 32
click at [196, 350] on pre "​" at bounding box center [521, 342] width 671 height 32
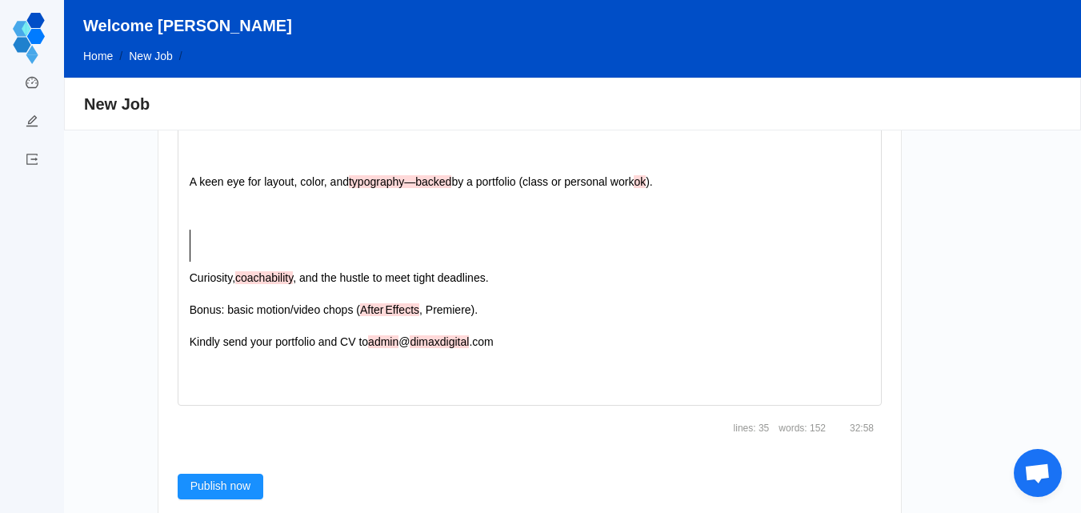
click at [206, 239] on pre "​" at bounding box center [521, 246] width 671 height 32
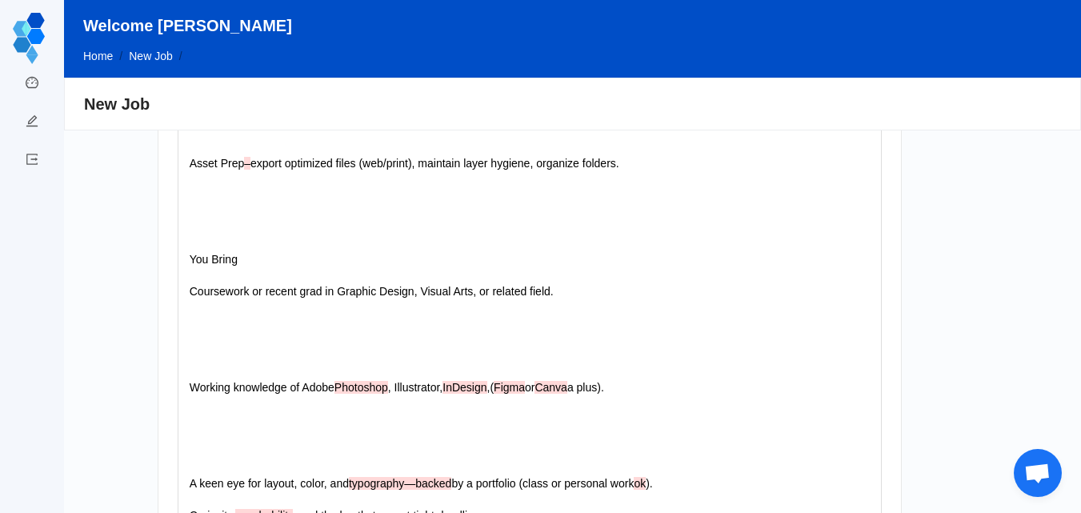
scroll to position [1480, 0]
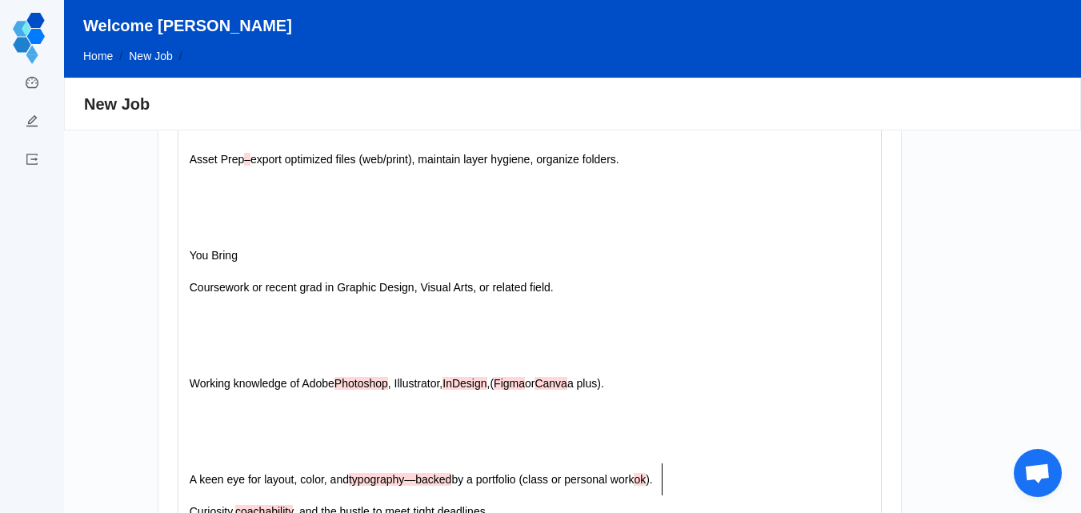
click at [206, 429] on pre "​" at bounding box center [521, 415] width 671 height 32
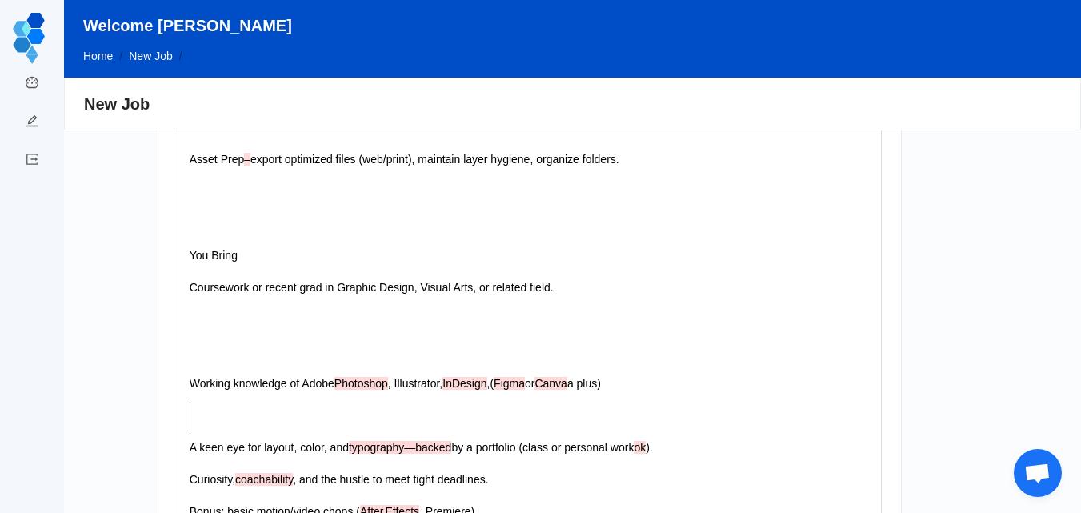
click at [206, 425] on pre "​" at bounding box center [521, 415] width 671 height 32
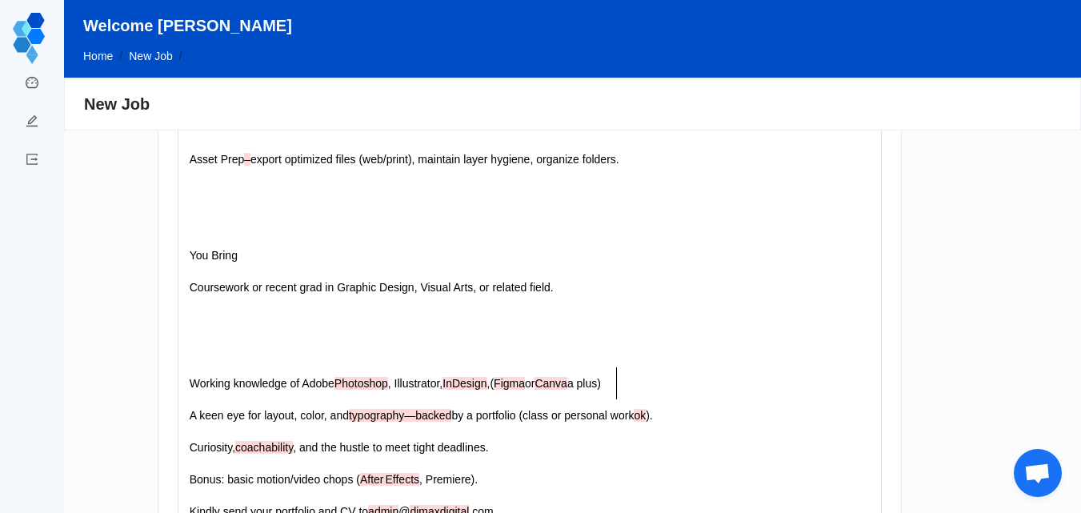
click at [199, 353] on pre "​" at bounding box center [521, 351] width 671 height 32
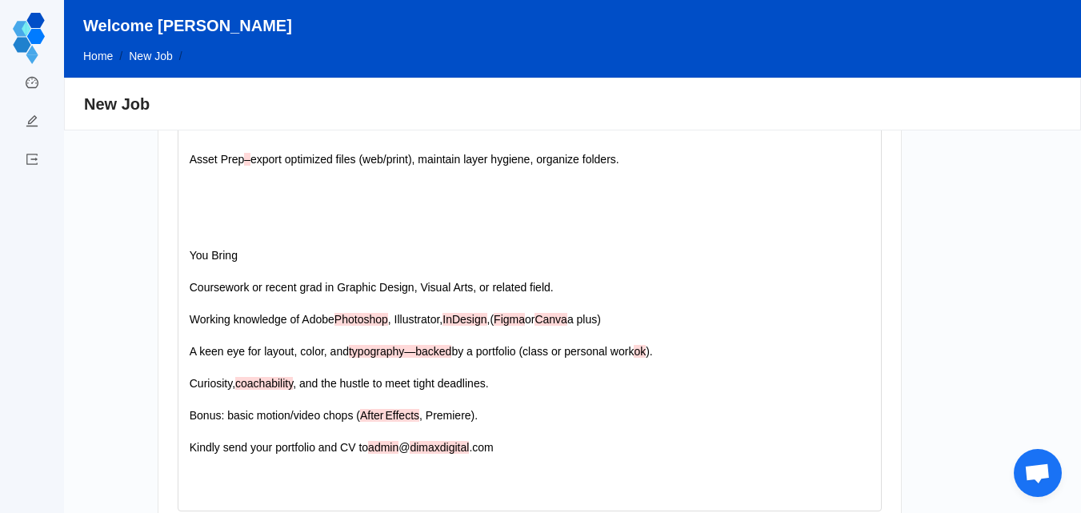
click at [201, 214] on pre "​" at bounding box center [521, 223] width 671 height 32
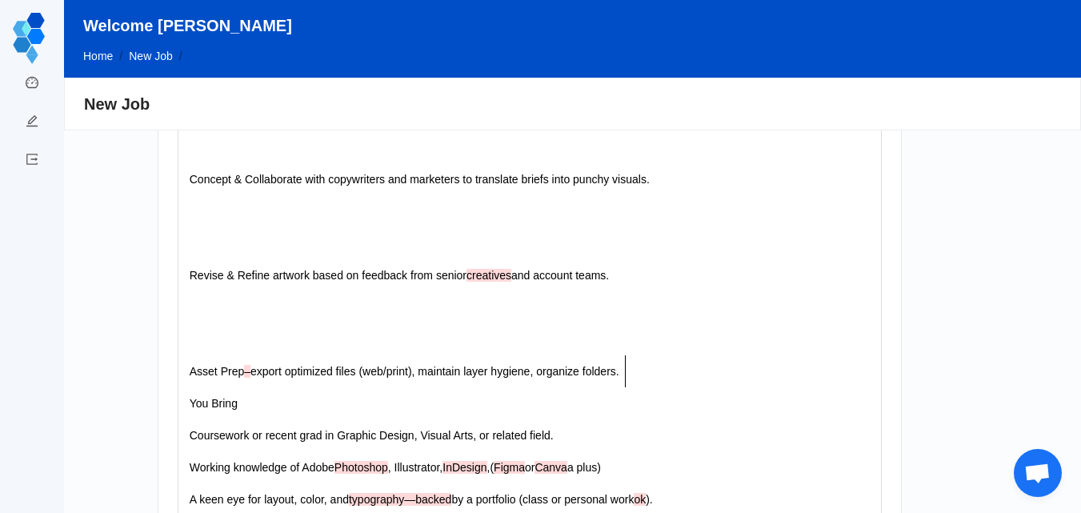
scroll to position [1210, 0]
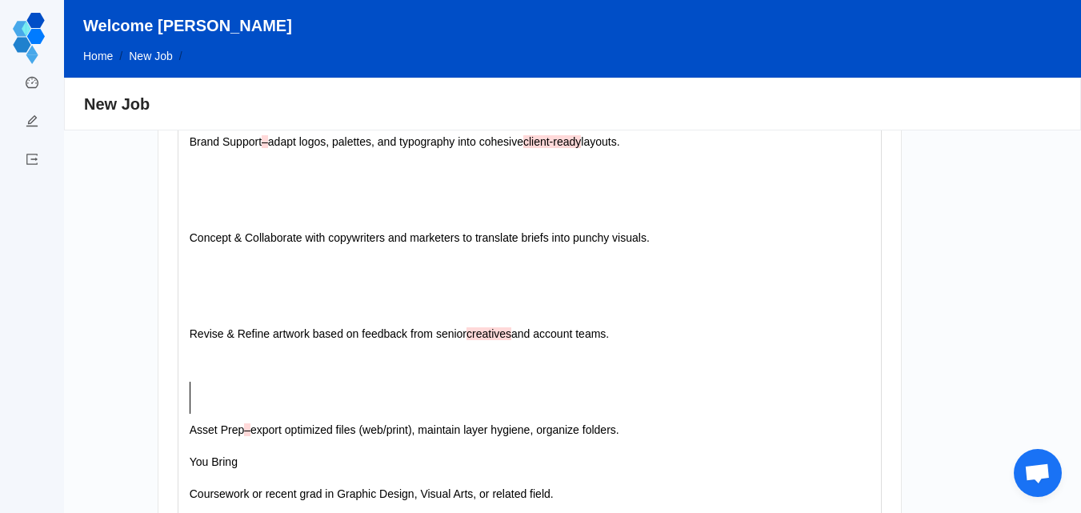
click at [205, 403] on pre "​" at bounding box center [521, 398] width 671 height 32
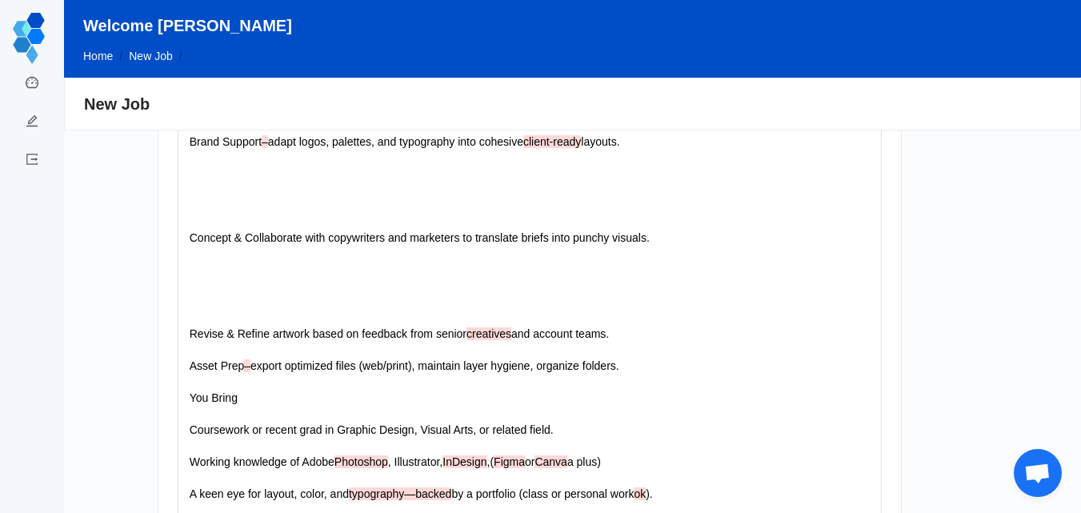
click at [210, 306] on pre "​" at bounding box center [521, 302] width 671 height 32
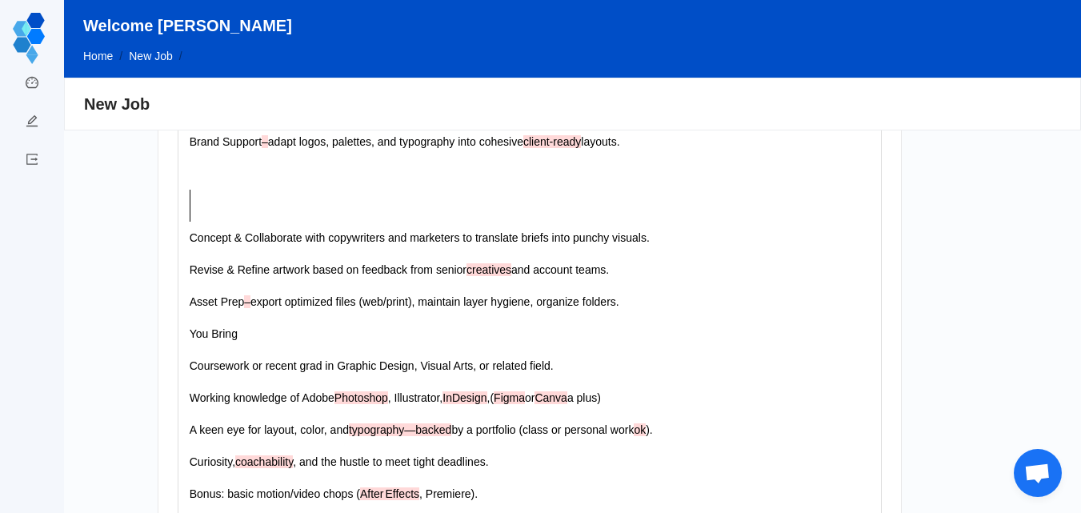
click at [222, 204] on pre "​" at bounding box center [521, 206] width 671 height 32
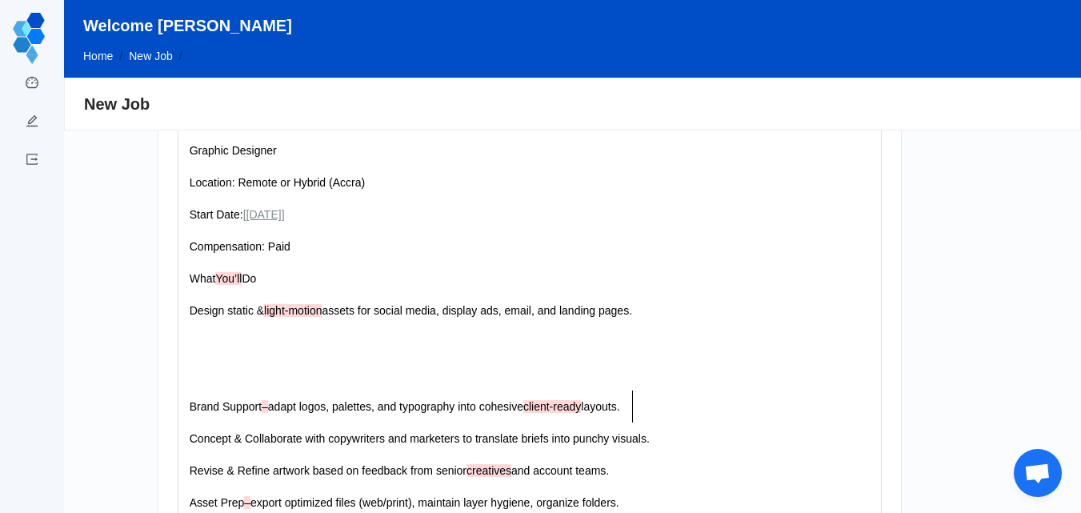
scroll to position [931, 0]
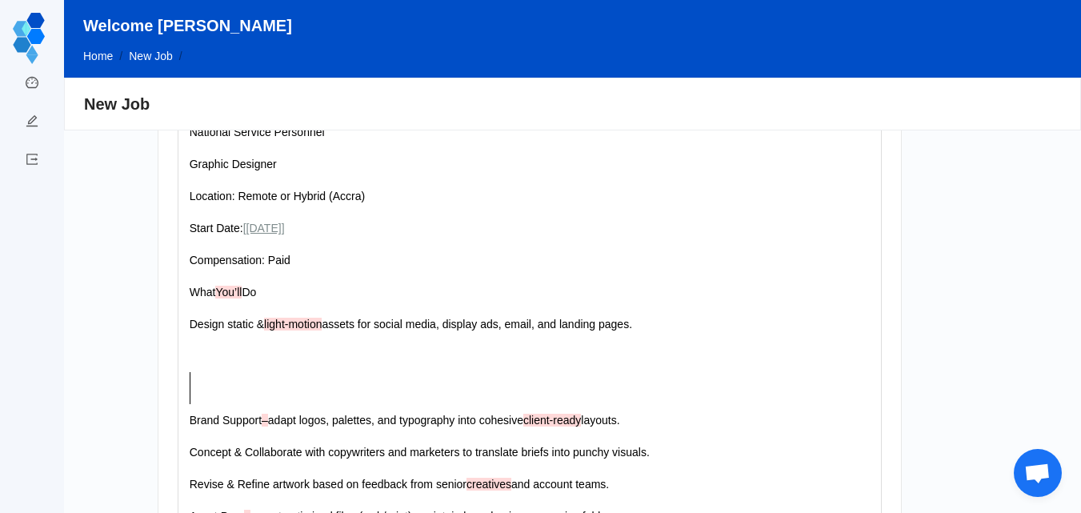
click at [206, 392] on pre "​" at bounding box center [521, 388] width 671 height 32
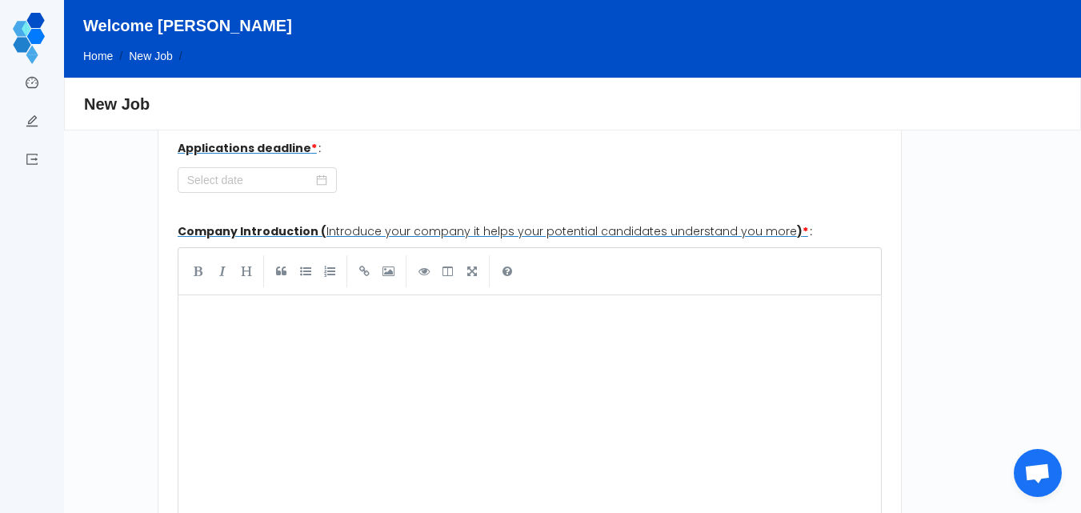
scroll to position [353, 0]
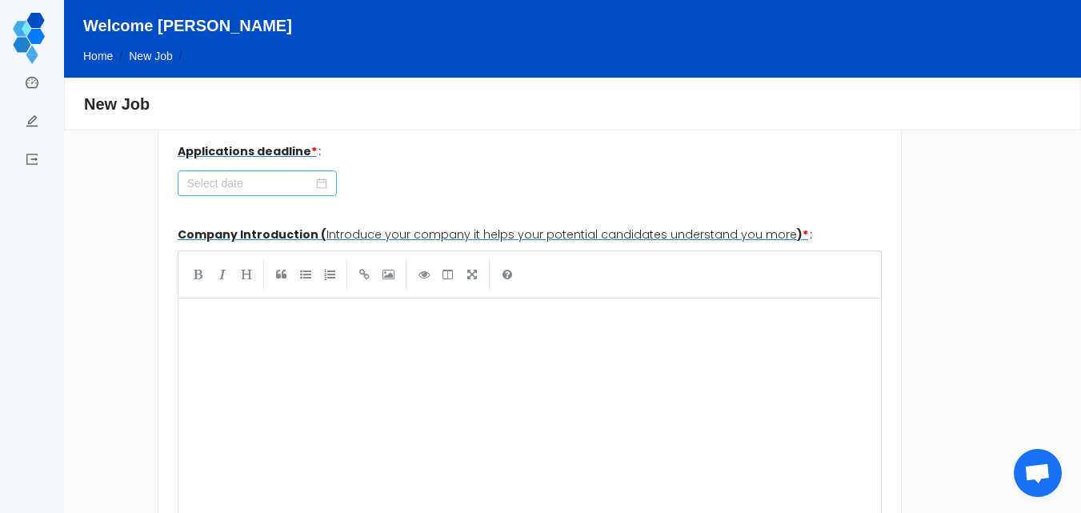
click at [316, 187] on icon "icon: calendar" at bounding box center [321, 183] width 11 height 11
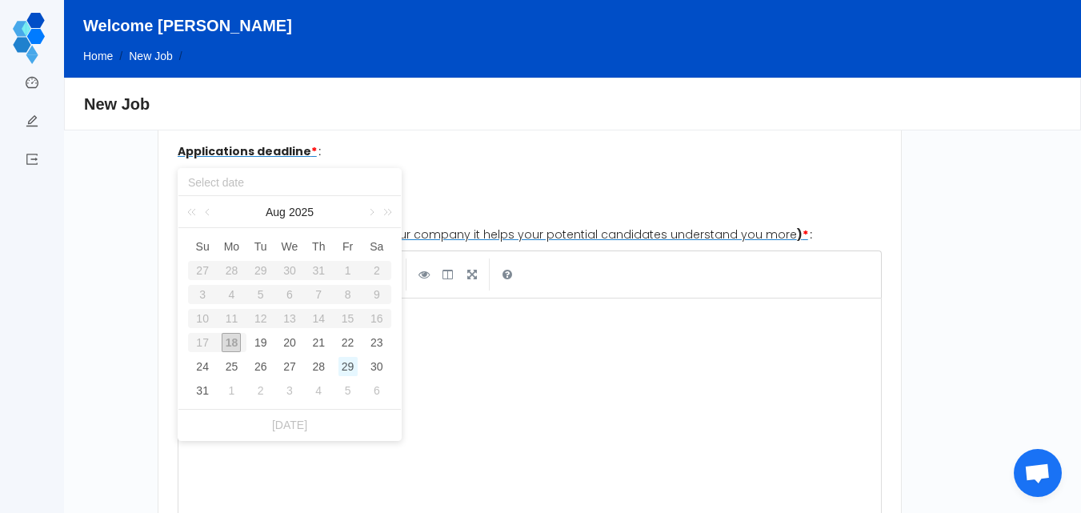
click at [347, 359] on div "29" at bounding box center [347, 366] width 19 height 19
type input "[DATE]"
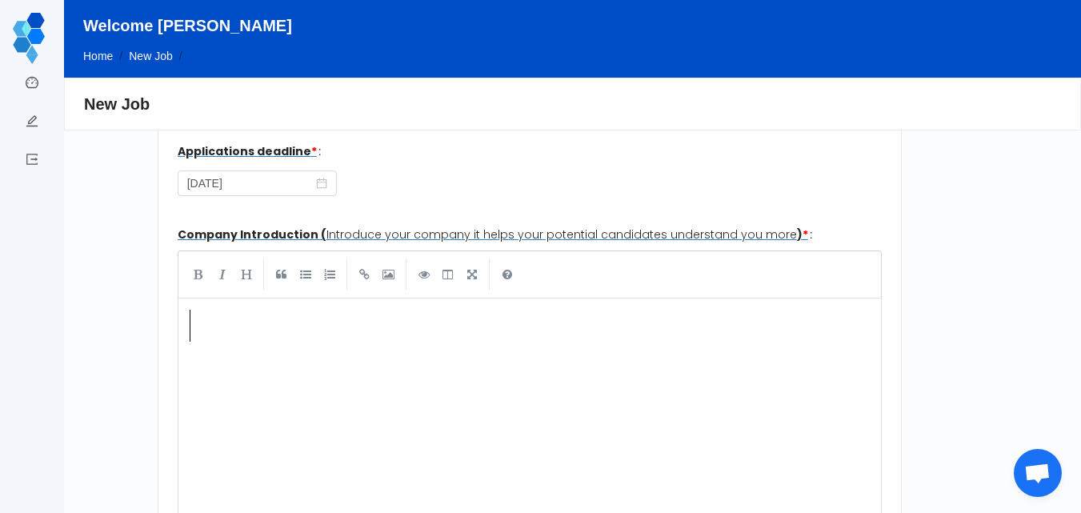
scroll to position [6, 0]
click at [226, 356] on div "xxxxxxxxxx ​" at bounding box center [541, 438] width 711 height 264
click at [197, 327] on pre "​" at bounding box center [527, 326] width 683 height 32
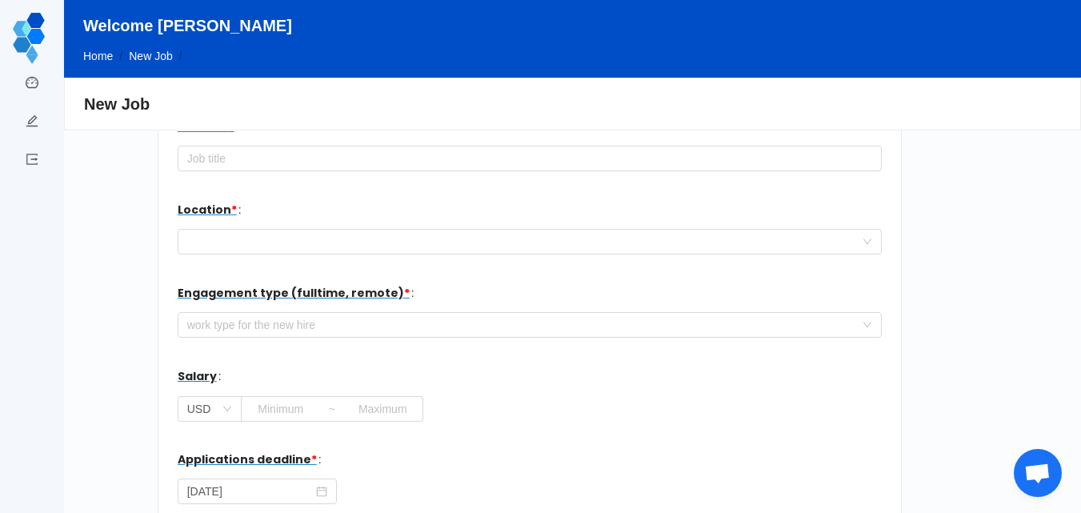
scroll to position [38, 0]
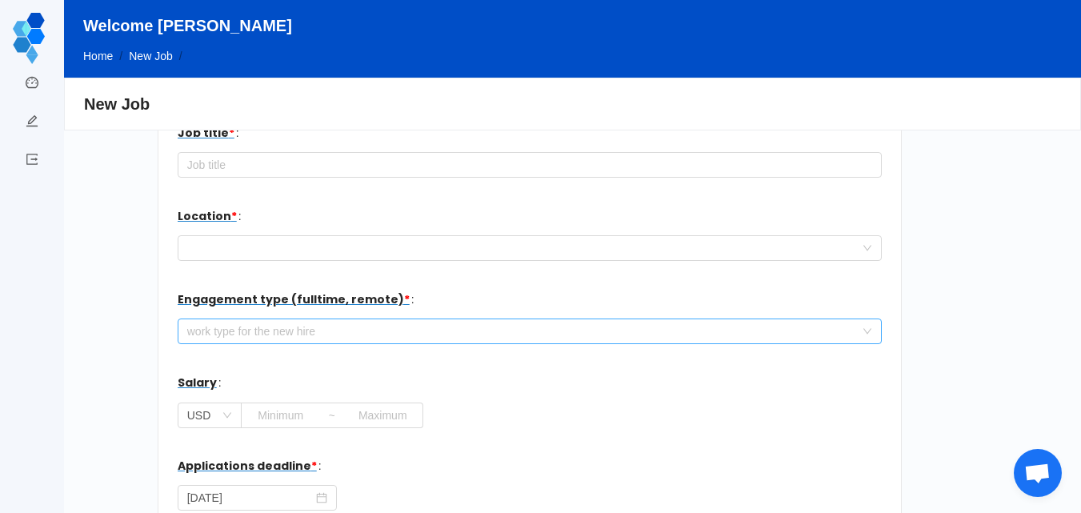
click at [240, 336] on div "work type for the new hire" at bounding box center [520, 331] width 667 height 16
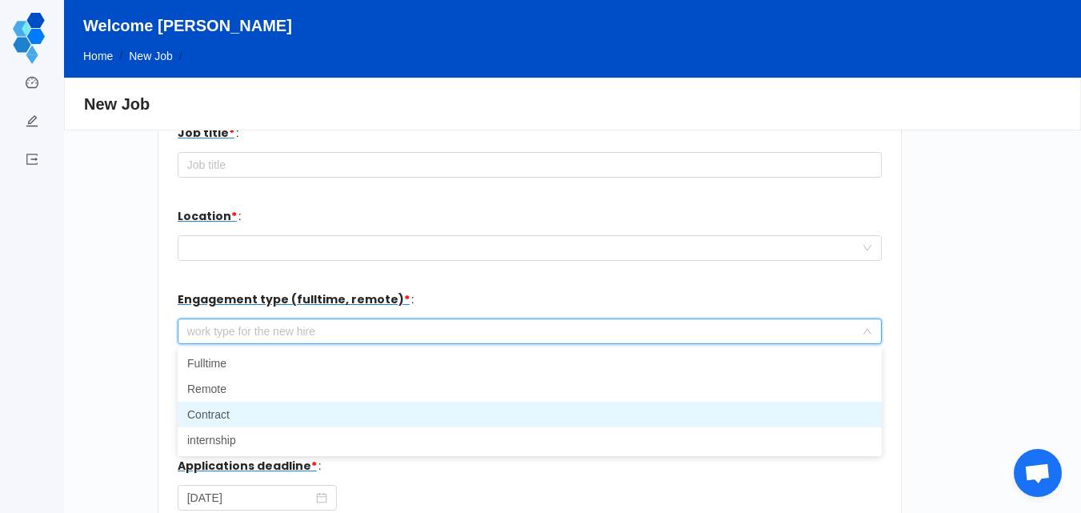
click at [221, 415] on li "Contract" at bounding box center [530, 415] width 704 height 26
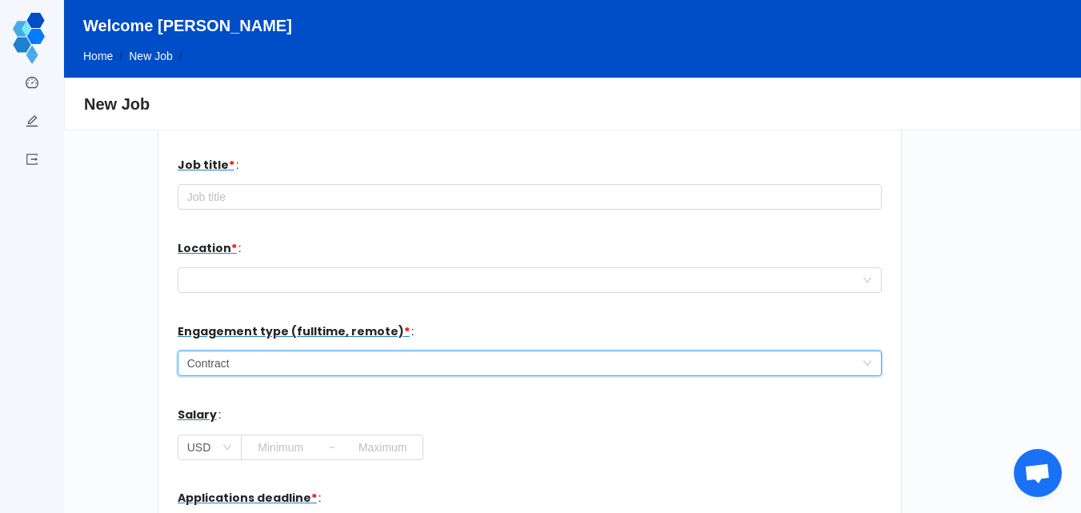
scroll to position [0, 0]
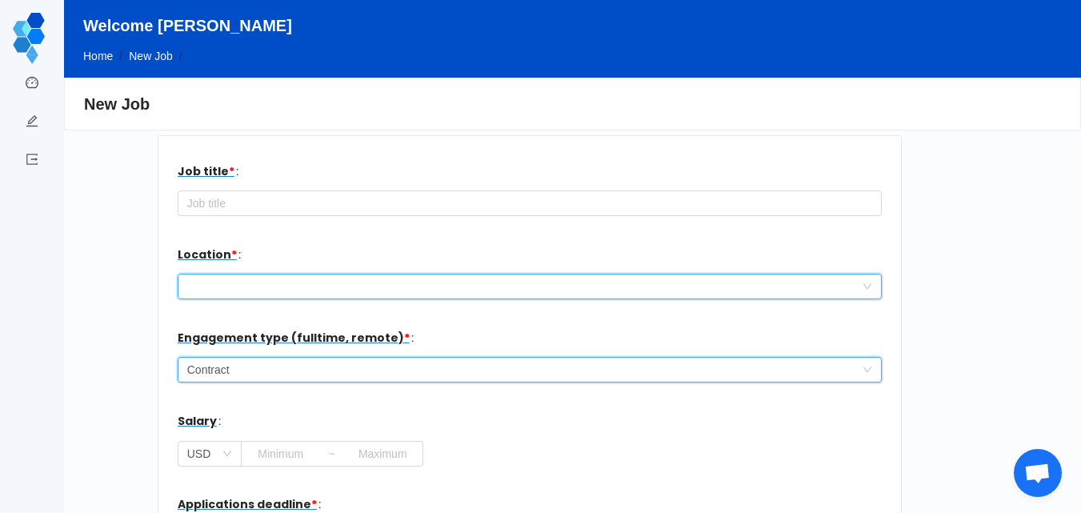
click at [300, 285] on div at bounding box center [524, 286] width 675 height 24
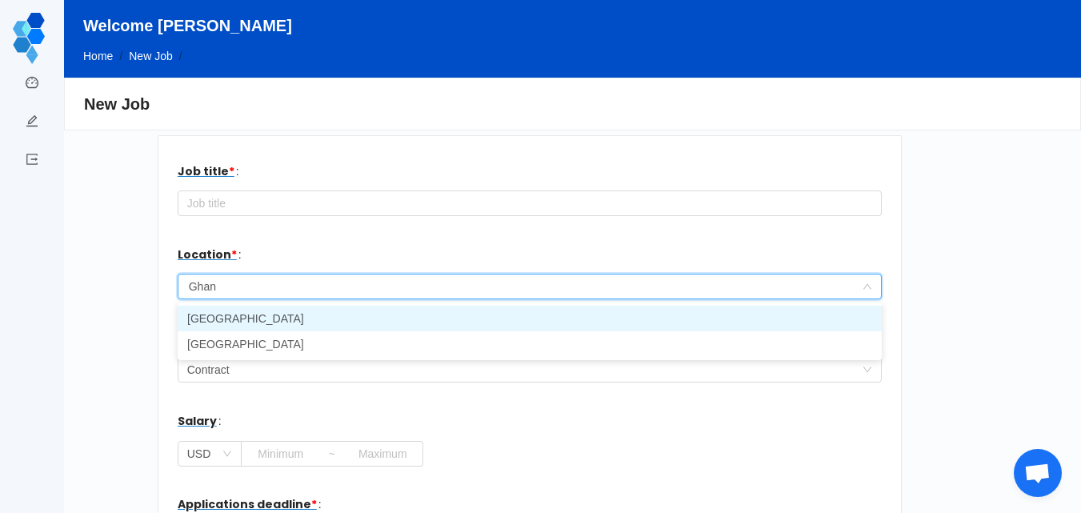
type input "Ghana"
click at [374, 312] on li "Ghana" at bounding box center [530, 319] width 704 height 26
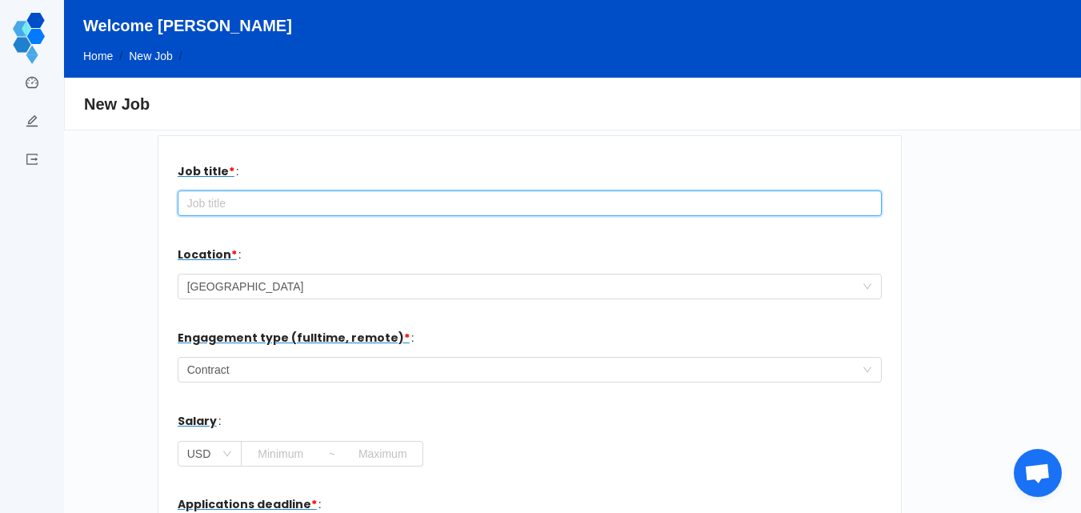
click at [281, 199] on input "text" at bounding box center [530, 203] width 704 height 26
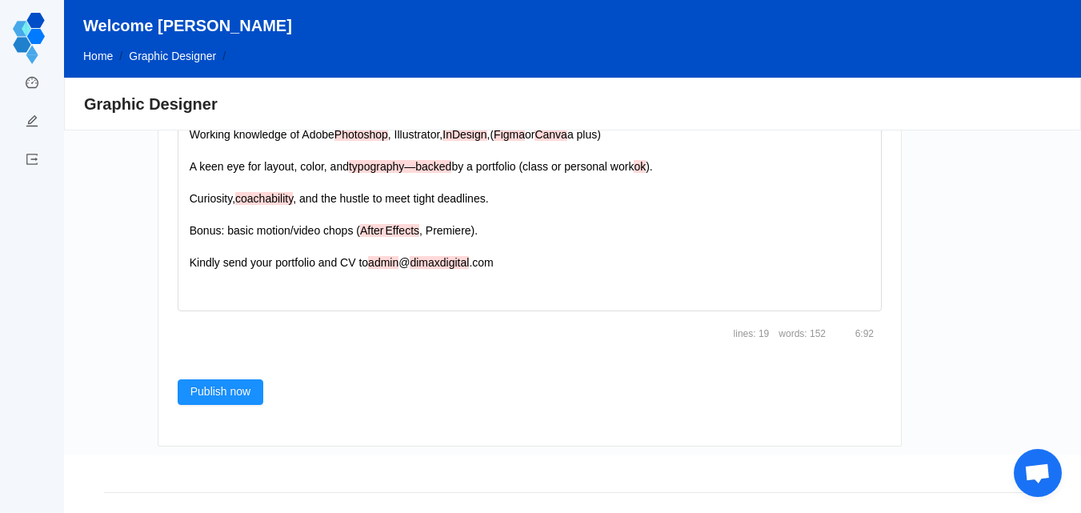
scroll to position [1408, 0]
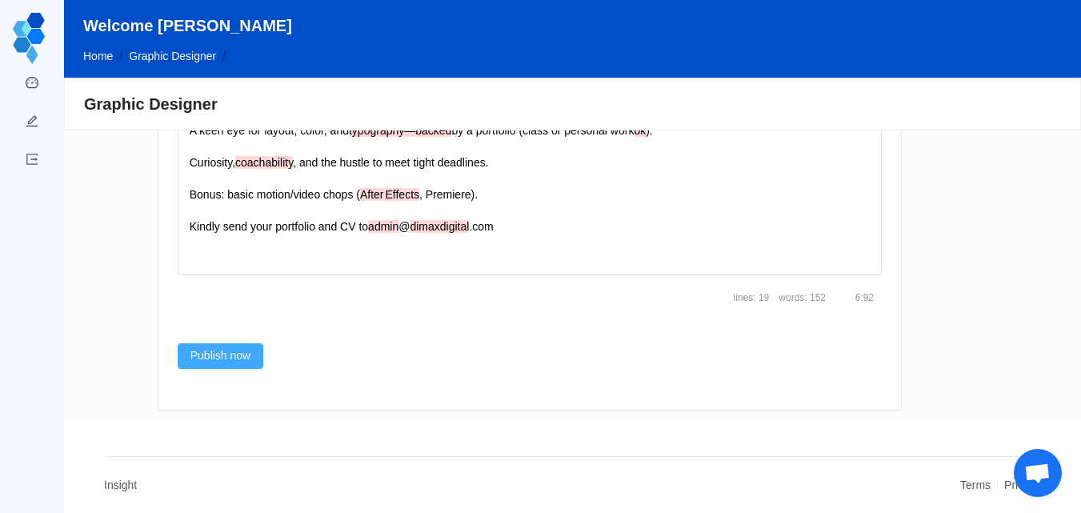
type input "Graphic Designer"
click at [243, 350] on button "Publish now" at bounding box center [221, 356] width 86 height 26
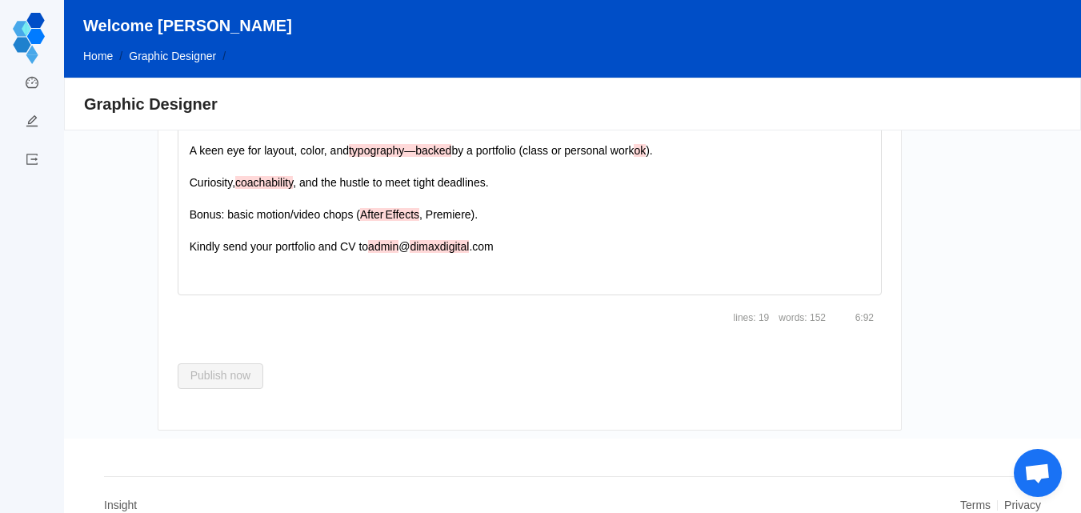
scroll to position [1440, 0]
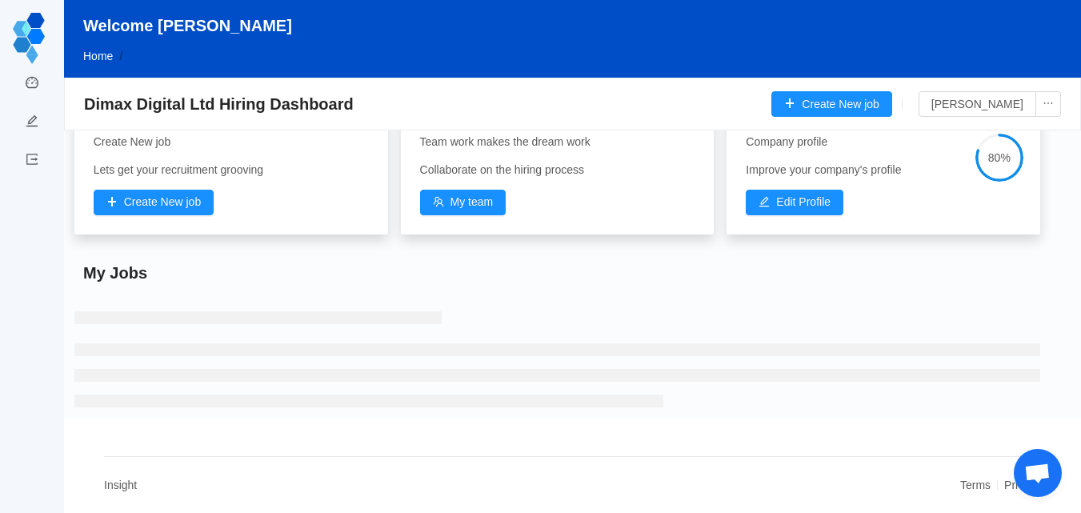
scroll to position [160, 0]
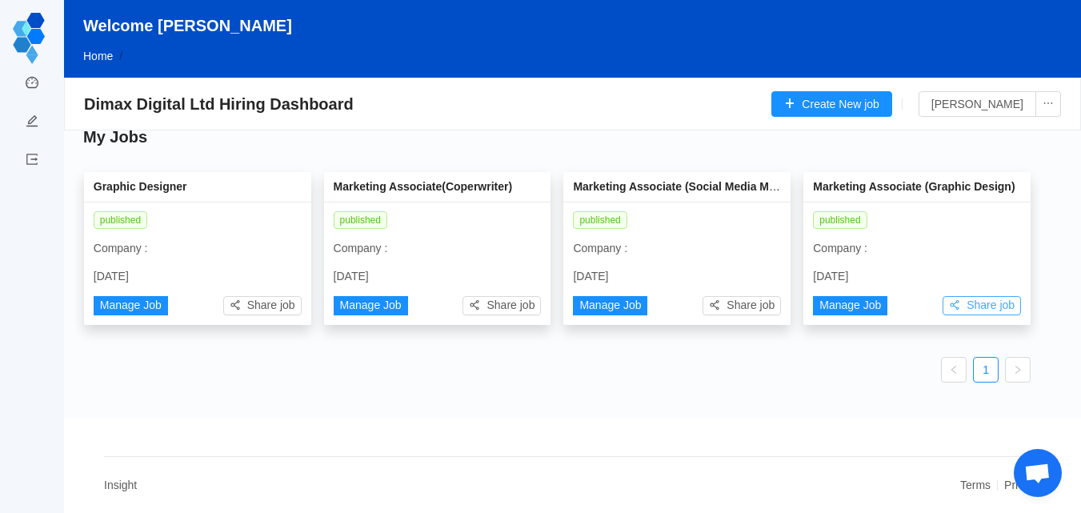
click at [947, 302] on button "Share job" at bounding box center [982, 305] width 78 height 19
click at [857, 302] on button "Manage Job" at bounding box center [850, 305] width 74 height 19
click at [972, 302] on button "Share job" at bounding box center [982, 305] width 78 height 19
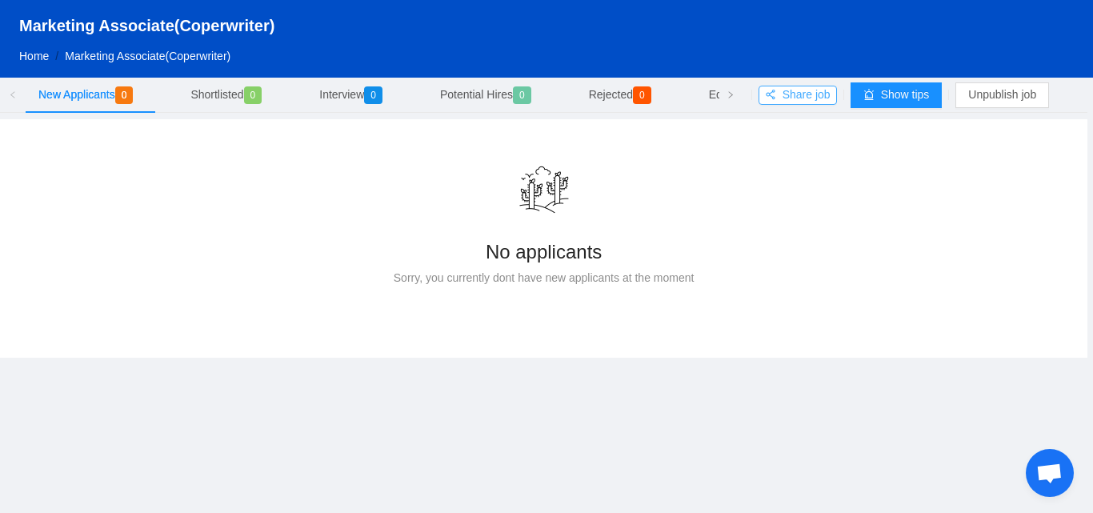
click at [811, 94] on button "Share job" at bounding box center [798, 95] width 78 height 19
click at [30, 55] on link "Home" at bounding box center [34, 56] width 30 height 13
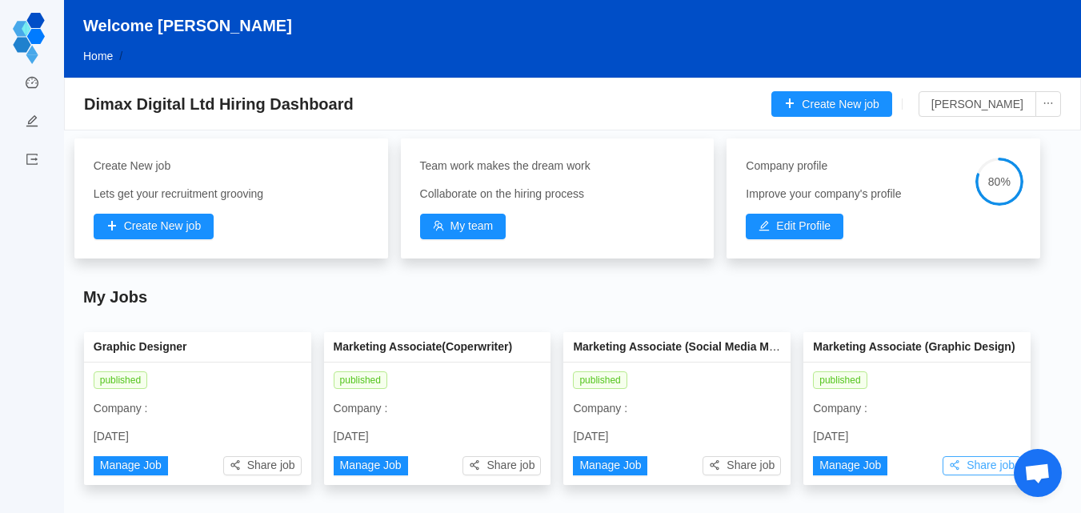
click at [947, 463] on button "Share job" at bounding box center [982, 465] width 78 height 19
click at [721, 461] on button "Share job" at bounding box center [742, 465] width 78 height 19
click at [957, 460] on button "Share job" at bounding box center [982, 465] width 78 height 19
click at [715, 463] on button "Share job" at bounding box center [742, 465] width 78 height 19
click at [612, 464] on button "Manage Job" at bounding box center [610, 465] width 74 height 19
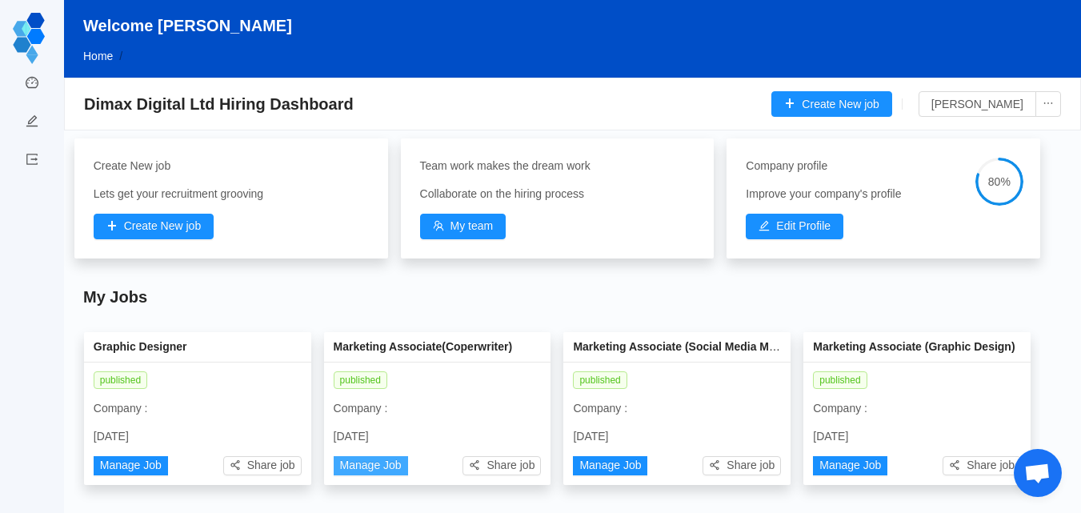
click at [362, 459] on button "Manage Job" at bounding box center [371, 465] width 74 height 19
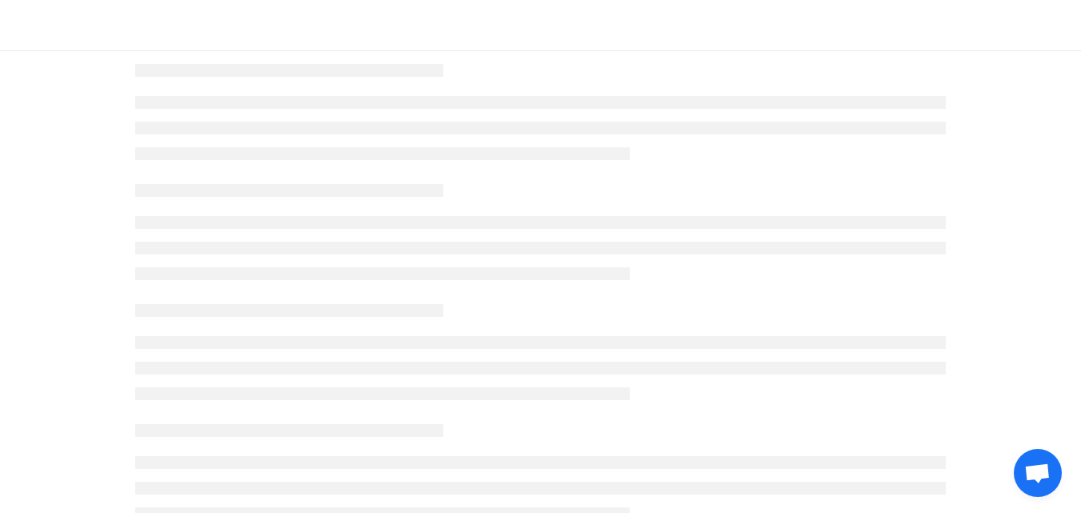
click at [747, 349] on ul at bounding box center [540, 368] width 811 height 64
click at [735, 322] on div at bounding box center [540, 351] width 811 height 120
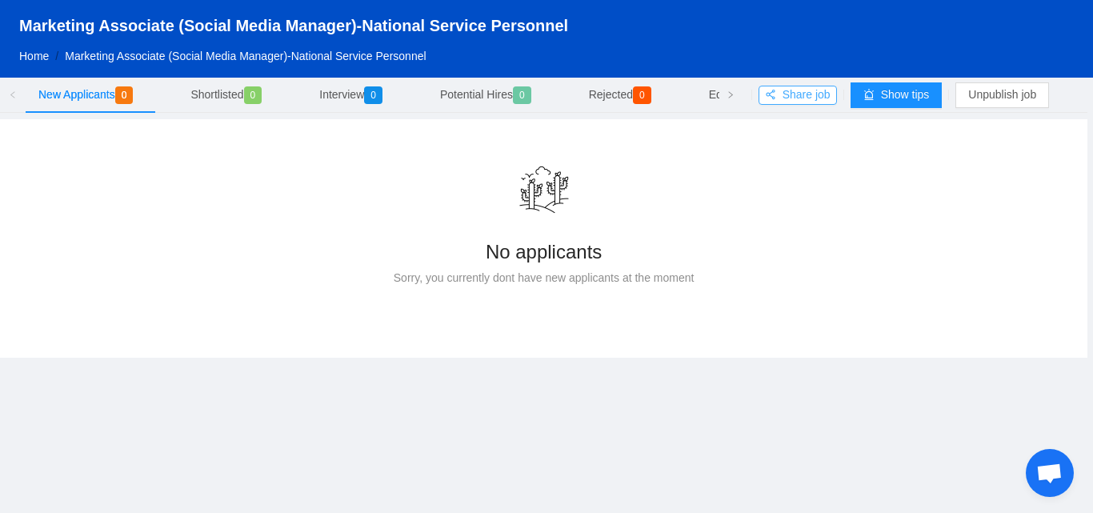
click at [800, 89] on button "Share job" at bounding box center [798, 95] width 78 height 19
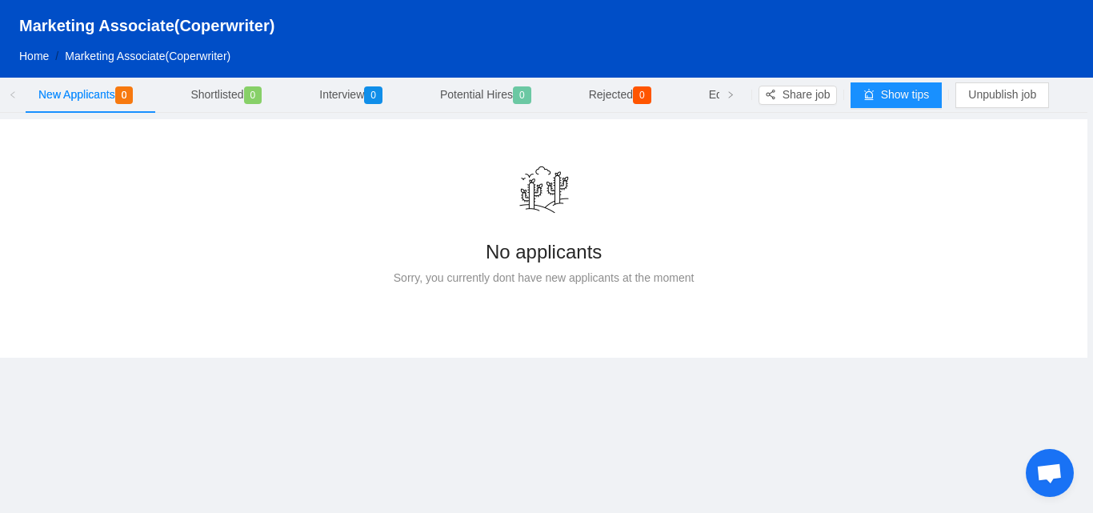
click at [29, 54] on link "Home" at bounding box center [34, 56] width 30 height 13
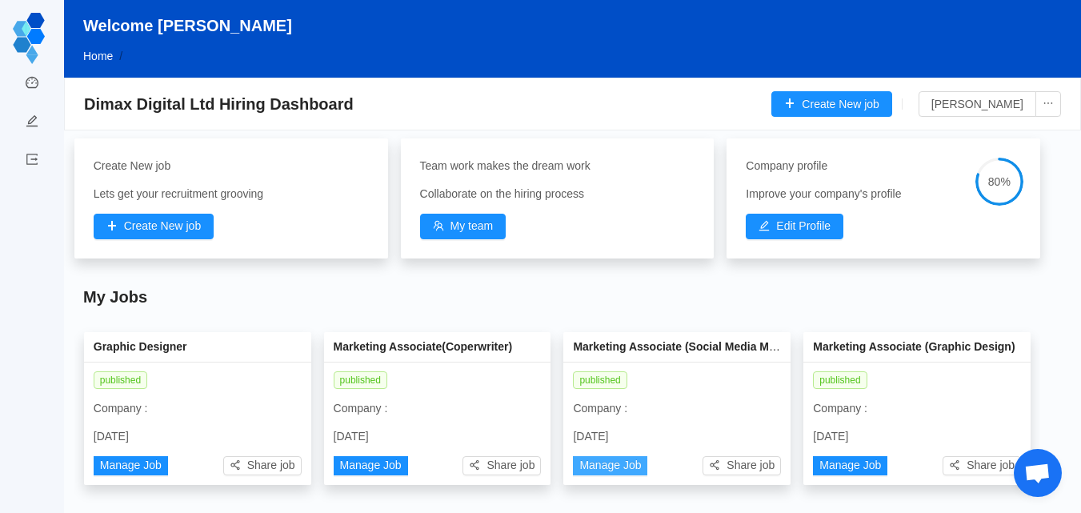
click at [610, 462] on button "Manage Job" at bounding box center [610, 465] width 74 height 19
click at [372, 464] on button "Manage Job" at bounding box center [371, 465] width 74 height 19
click at [783, 221] on button "Edit Profile" at bounding box center [795, 227] width 98 height 26
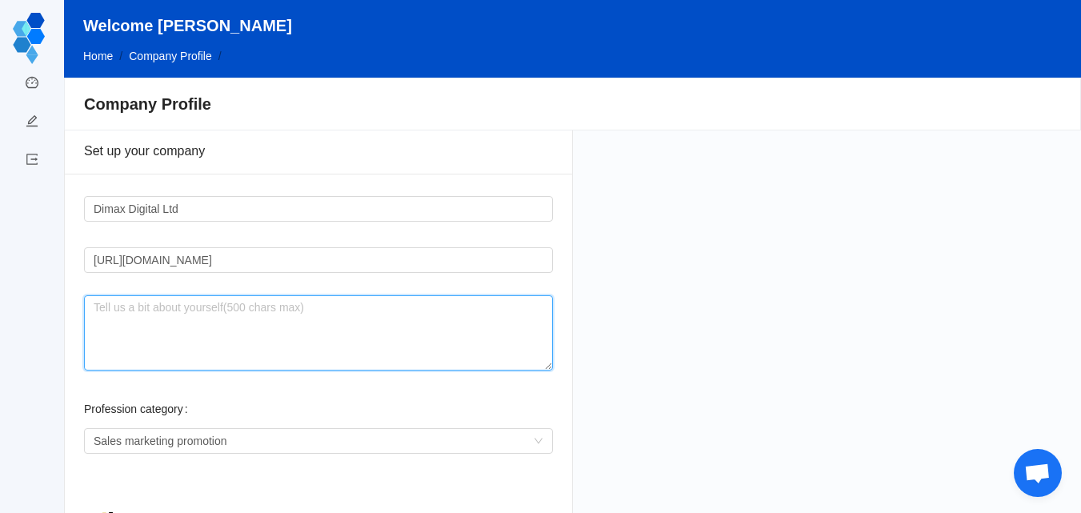
click at [214, 332] on textarea at bounding box center [318, 332] width 469 height 75
click at [130, 316] on textarea at bounding box center [318, 332] width 469 height 75
paste textarea "Dimax Digital Digital marketing agency helping African-focused businesses and e…"
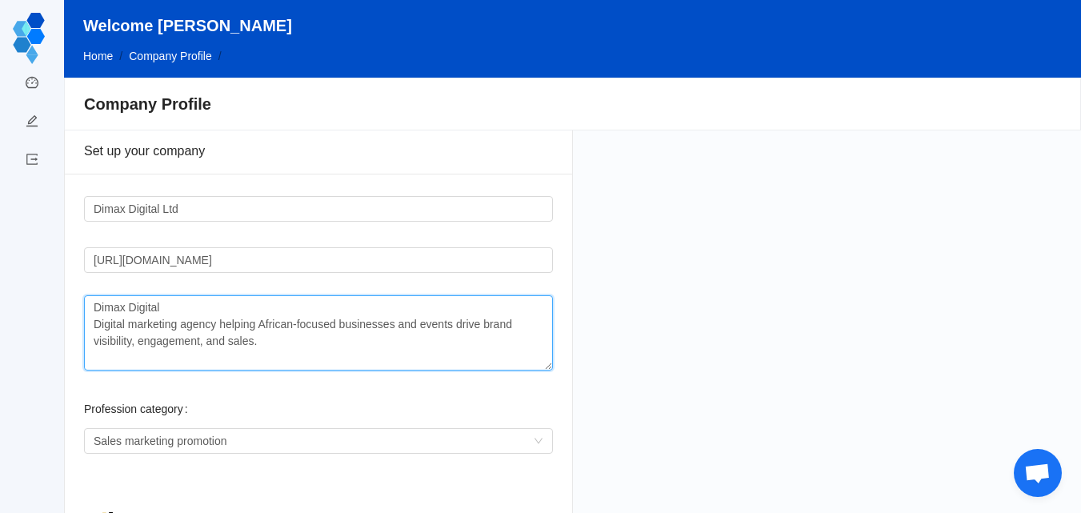
click at [164, 305] on textarea "Dimax Digital Digital marketing agency helping African-focused businesses and e…" at bounding box center [318, 332] width 469 height 75
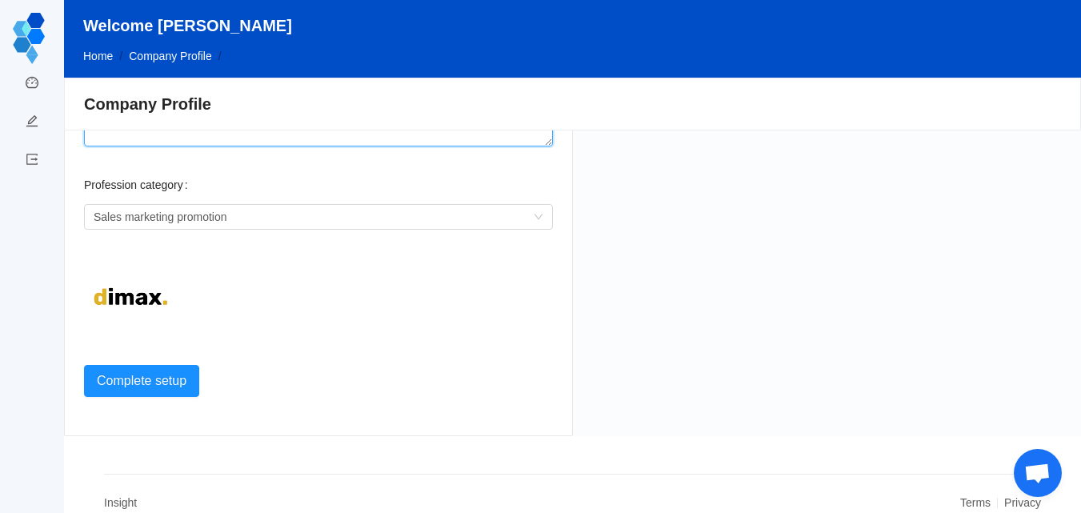
scroll to position [238, 0]
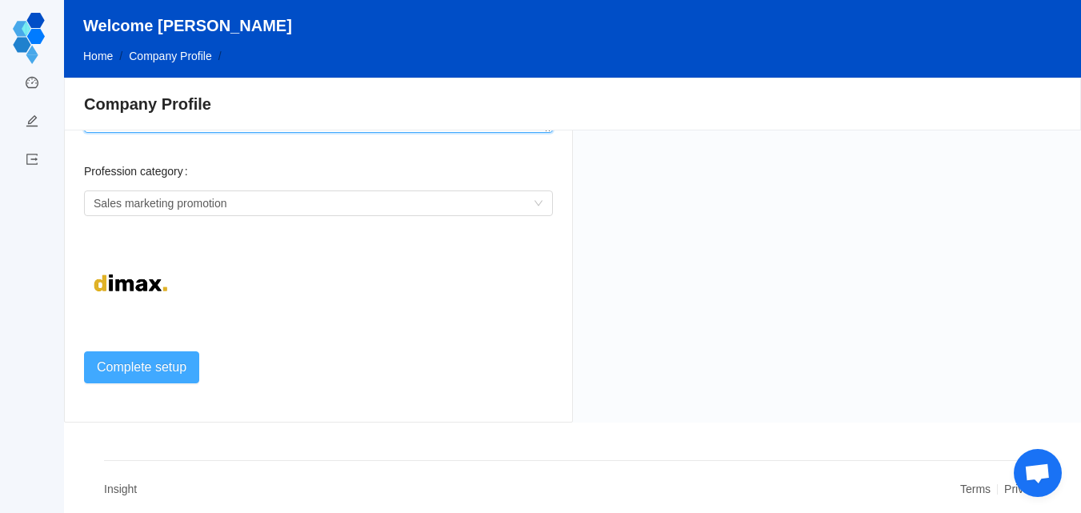
type textarea "Digital marketing agency helping African-focused businesses and events drive br…"
click at [164, 363] on button "Complete setup" at bounding box center [141, 367] width 115 height 32
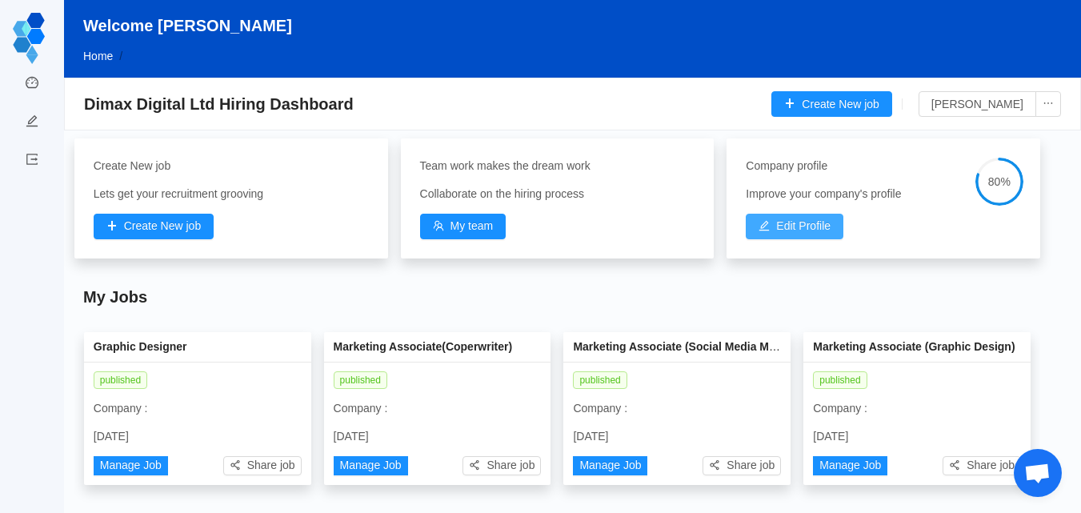
click at [797, 218] on button "Edit Profile" at bounding box center [795, 227] width 98 height 26
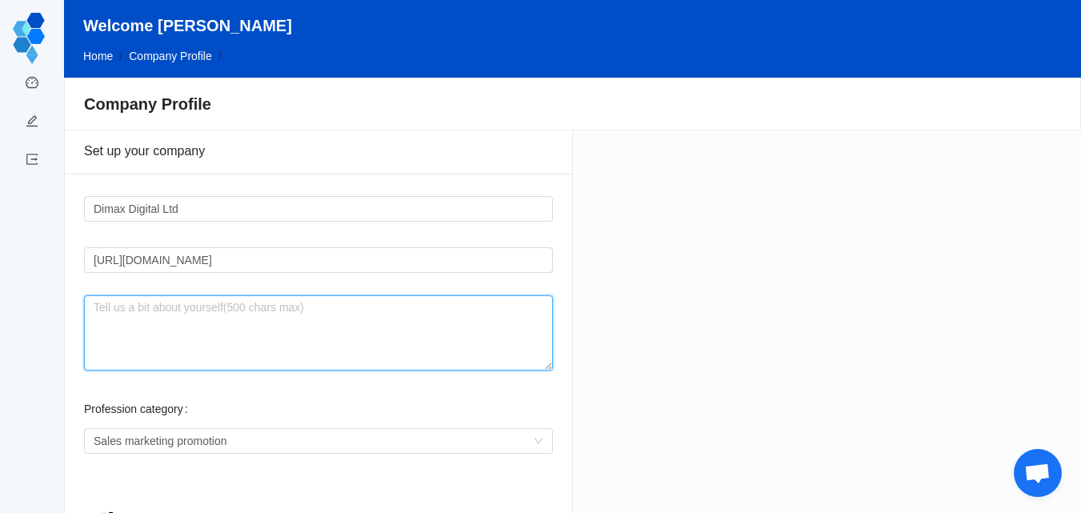
click at [129, 318] on textarea at bounding box center [318, 332] width 469 height 75
paste textarea "Dimax Digital Digital marketing agency helping African-focused businesses and e…"
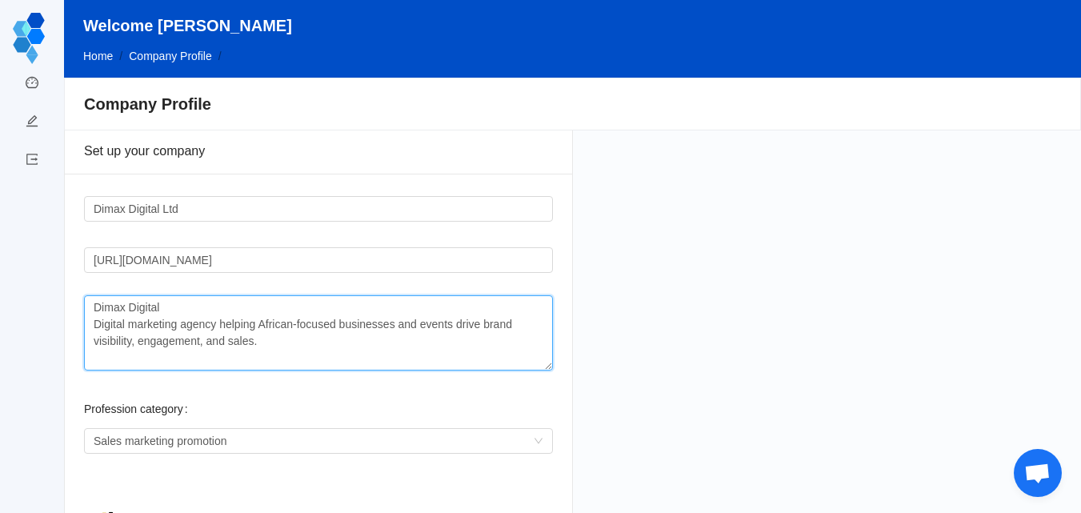
click at [170, 306] on textarea "Dimax Digital Digital marketing agency helping African-focused businesses and e…" at bounding box center [318, 332] width 469 height 75
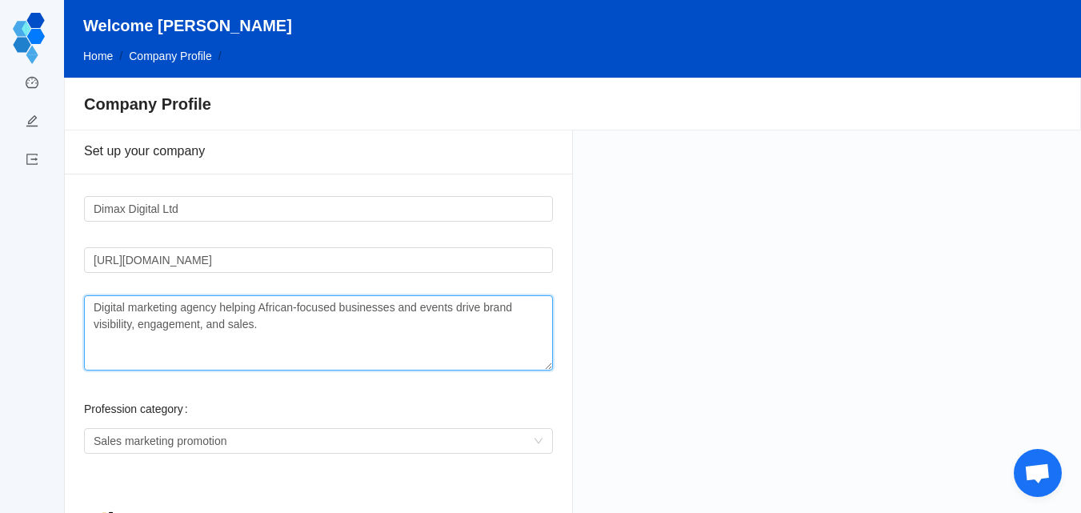
type textarea "Digital marketing agency helping African-focused businesses and events drive br…"
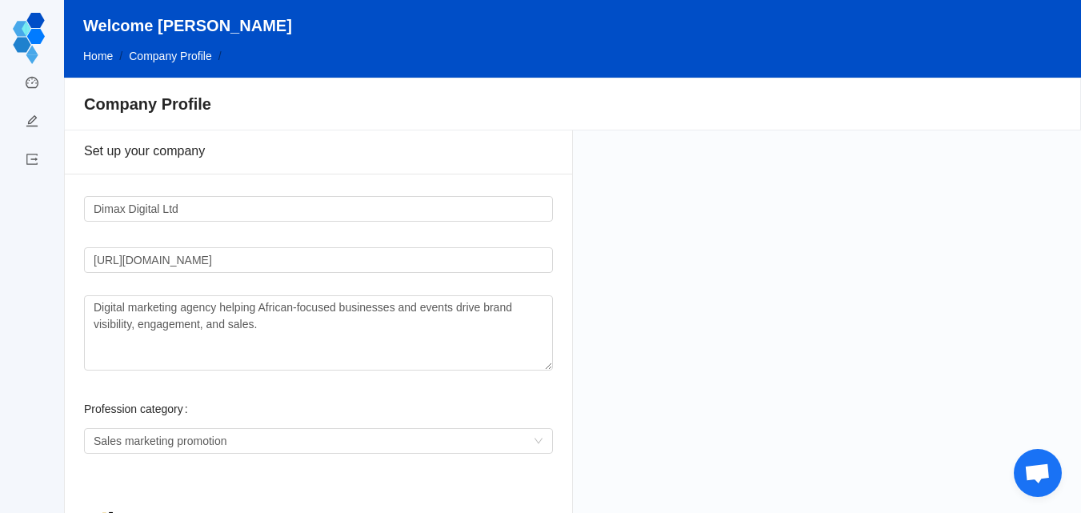
click at [169, 57] on span "Company Profile" at bounding box center [170, 56] width 83 height 13
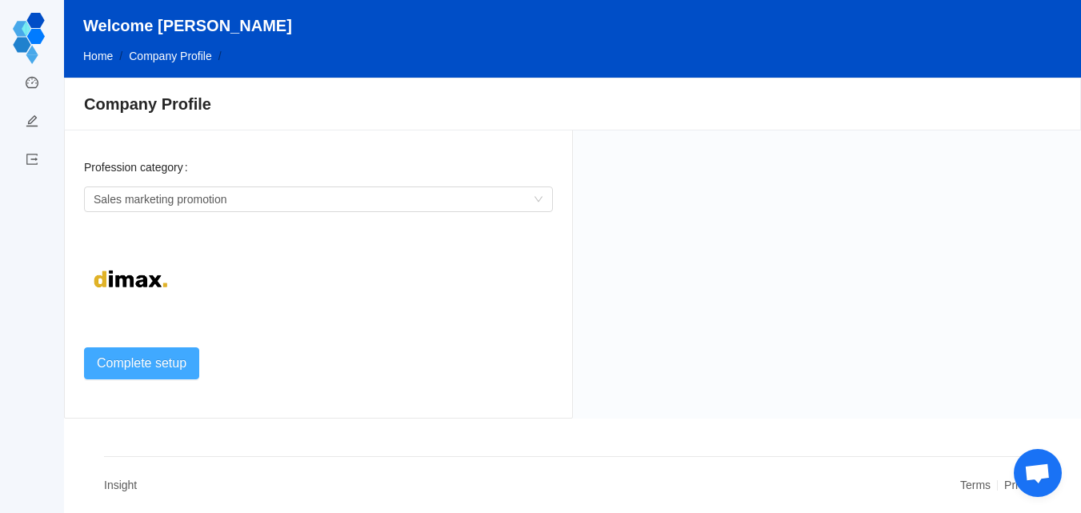
click at [126, 359] on button "Complete setup" at bounding box center [141, 363] width 115 height 32
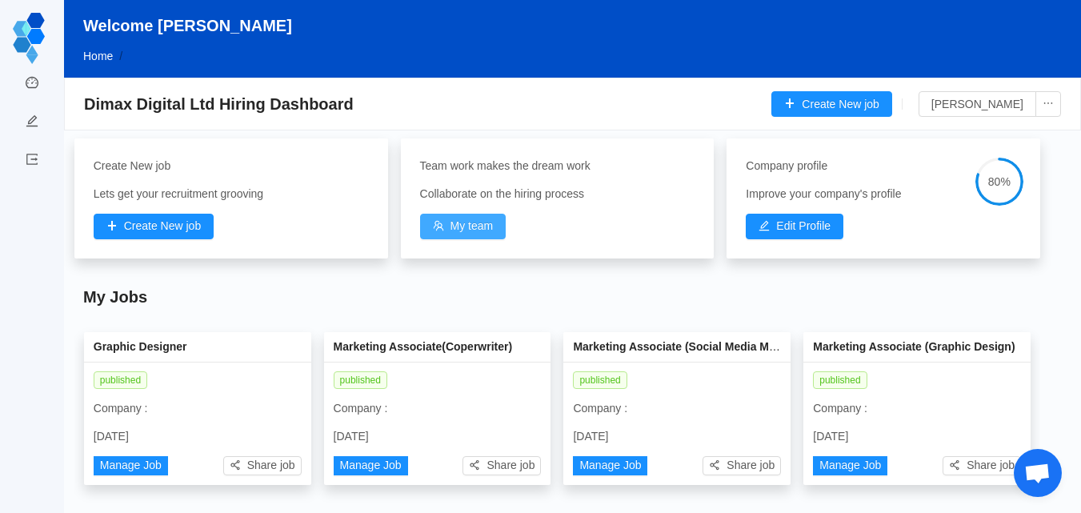
click at [486, 227] on button "My team" at bounding box center [463, 227] width 86 height 26
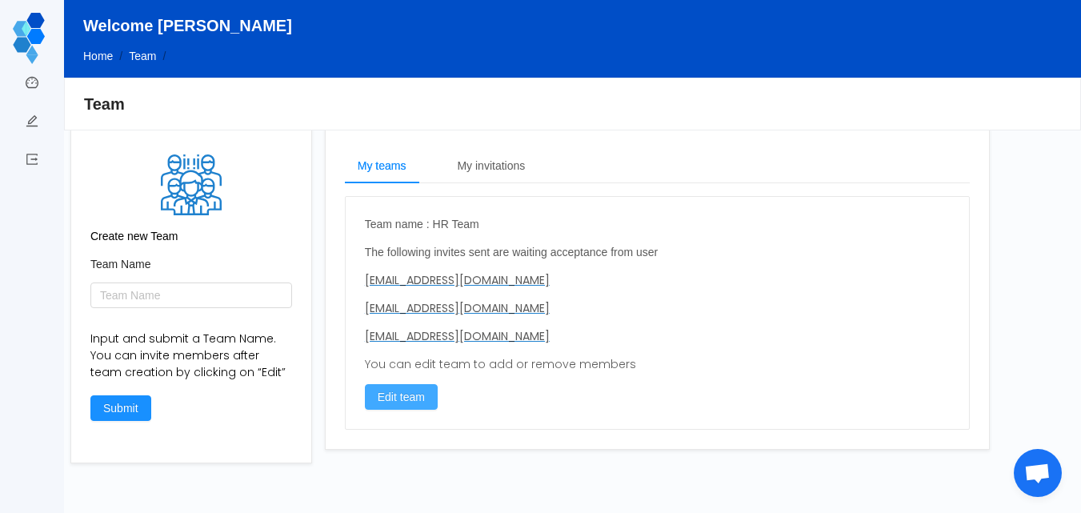
click at [386, 395] on button "Edit team" at bounding box center [401, 397] width 73 height 26
type input "HR Team"
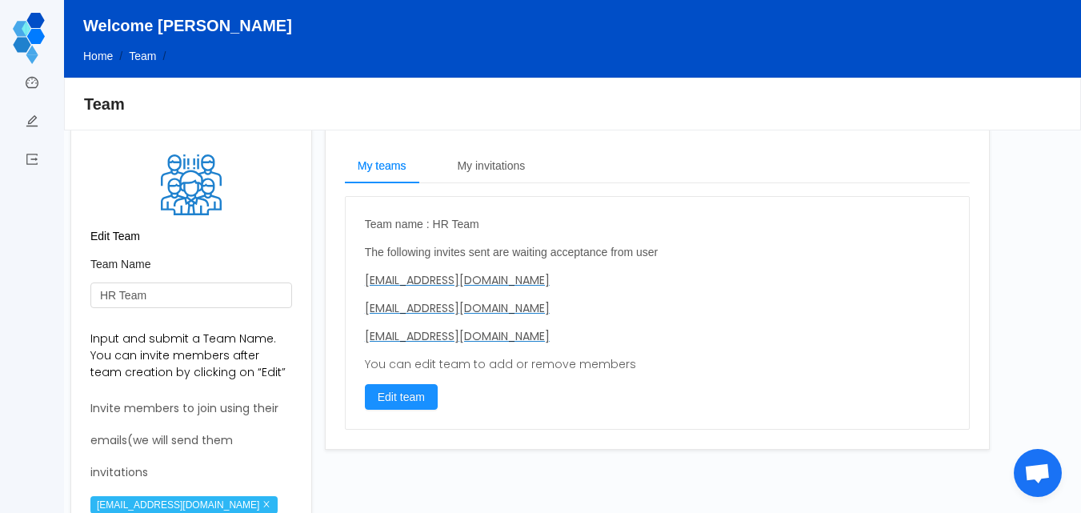
click at [144, 267] on label "Team Name" at bounding box center [120, 264] width 60 height 13
click at [130, 238] on p "Edit Team" at bounding box center [191, 236] width 202 height 17
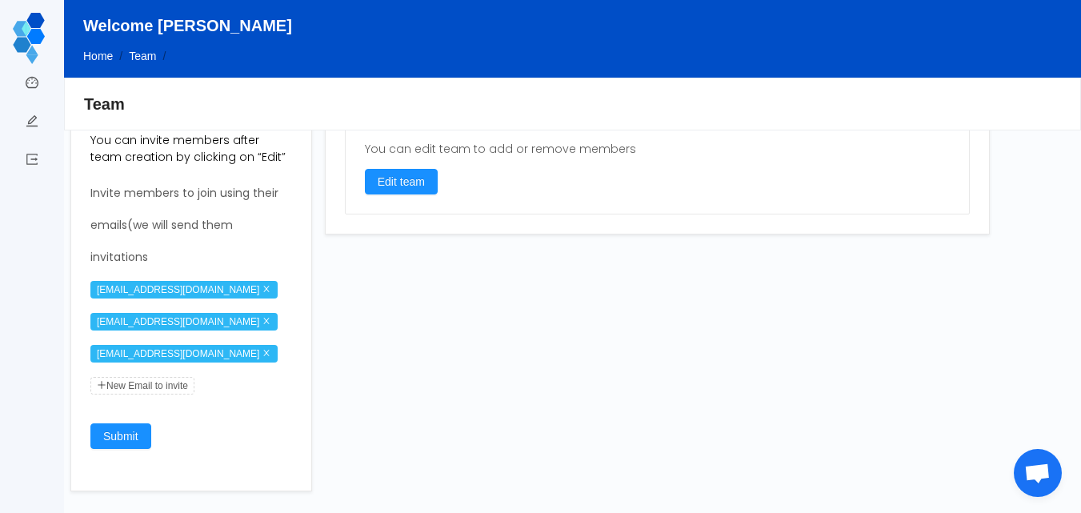
scroll to position [240, 0]
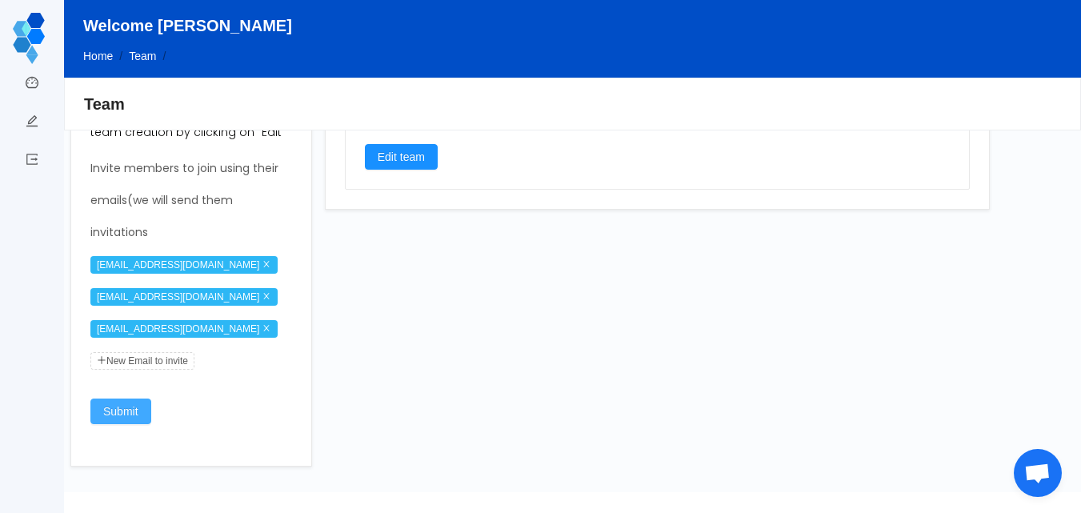
click at [125, 408] on button "Submit" at bounding box center [120, 412] width 61 height 26
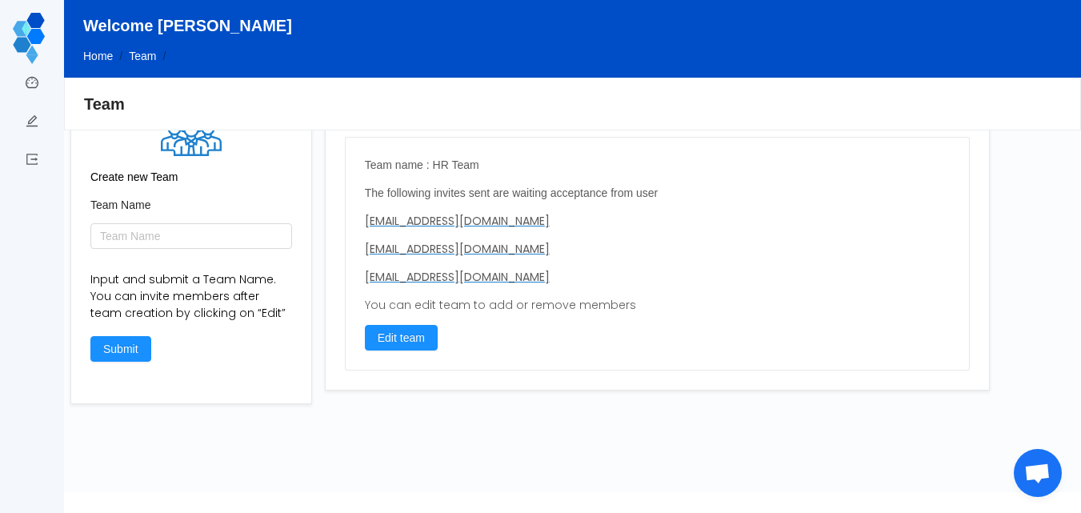
scroll to position [0, 0]
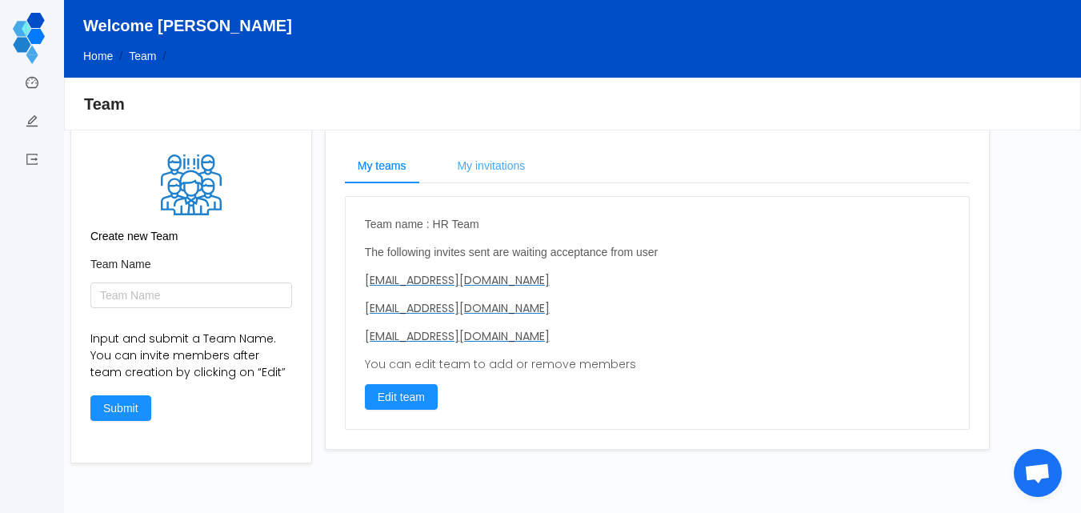
click at [507, 165] on div "My invitations" at bounding box center [491, 166] width 94 height 36
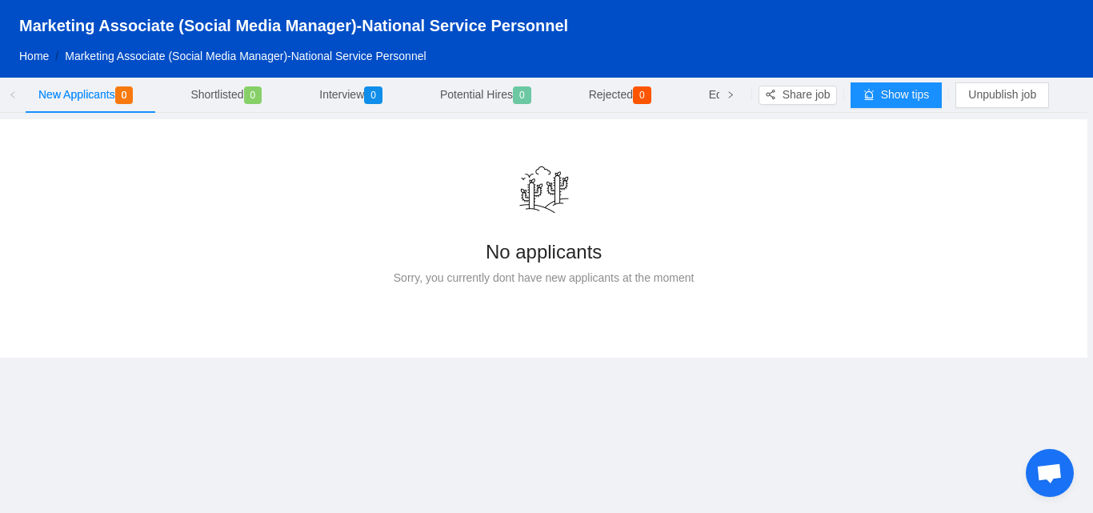
click at [728, 92] on icon "icon: right" at bounding box center [731, 95] width 8 height 8
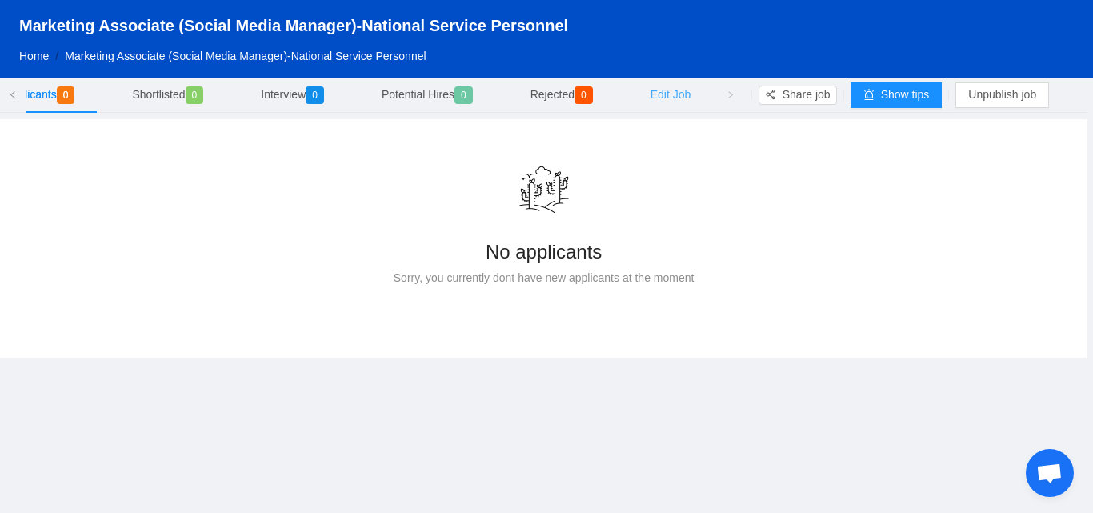
click at [691, 95] on span "Edit Job" at bounding box center [671, 94] width 41 height 13
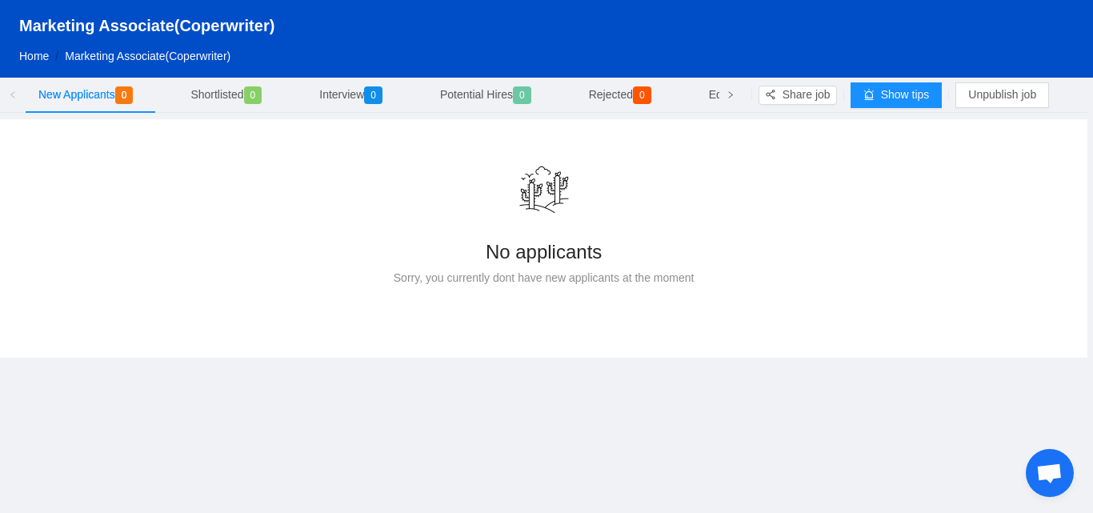
click at [730, 94] on icon "icon: right" at bounding box center [731, 95] width 8 height 8
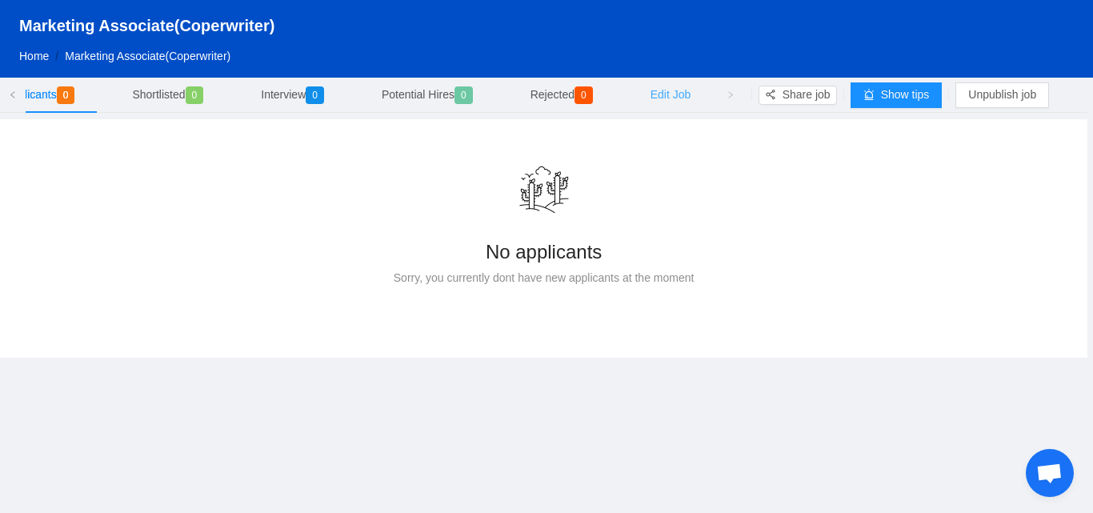
click at [679, 98] on span "Edit Job" at bounding box center [671, 94] width 41 height 13
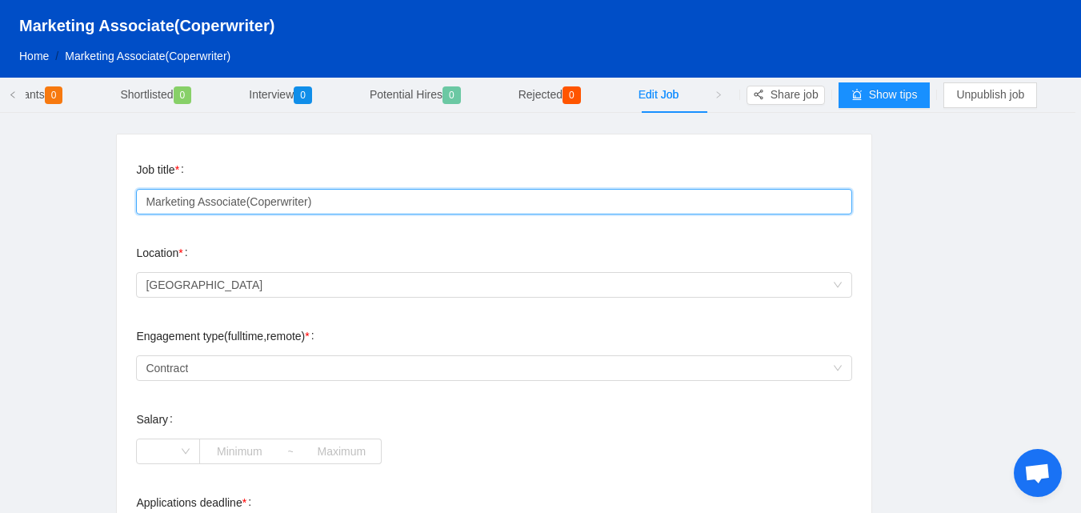
click at [279, 200] on input "Marketing Associate(Coperwriter)" at bounding box center [494, 202] width 716 height 26
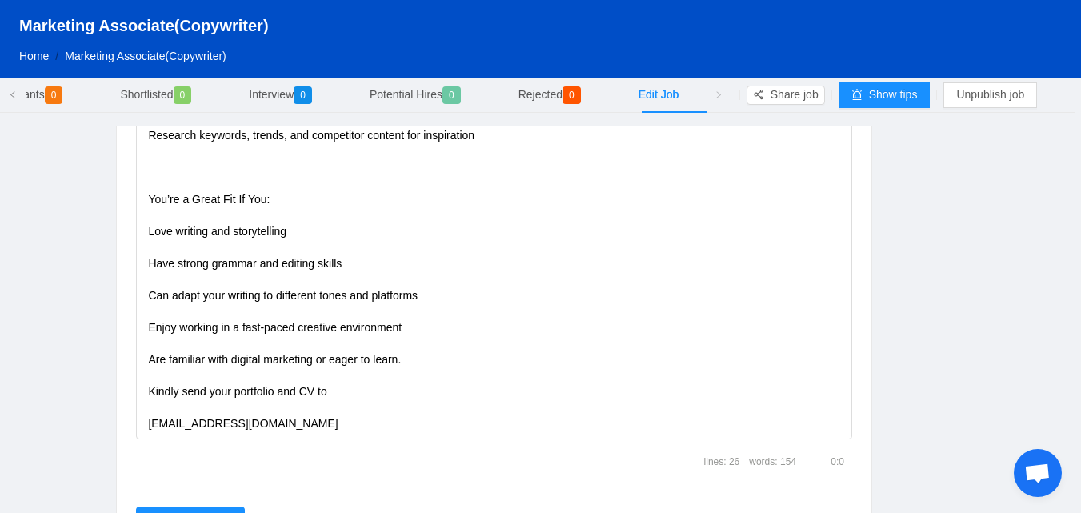
scroll to position [1143, 0]
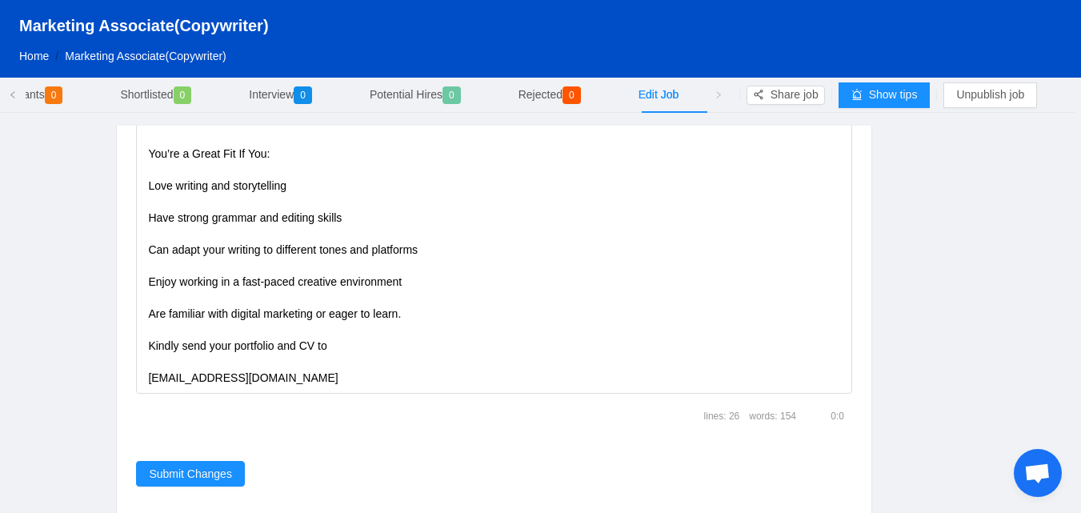
type input "Marketing Associate(Copywriter)"
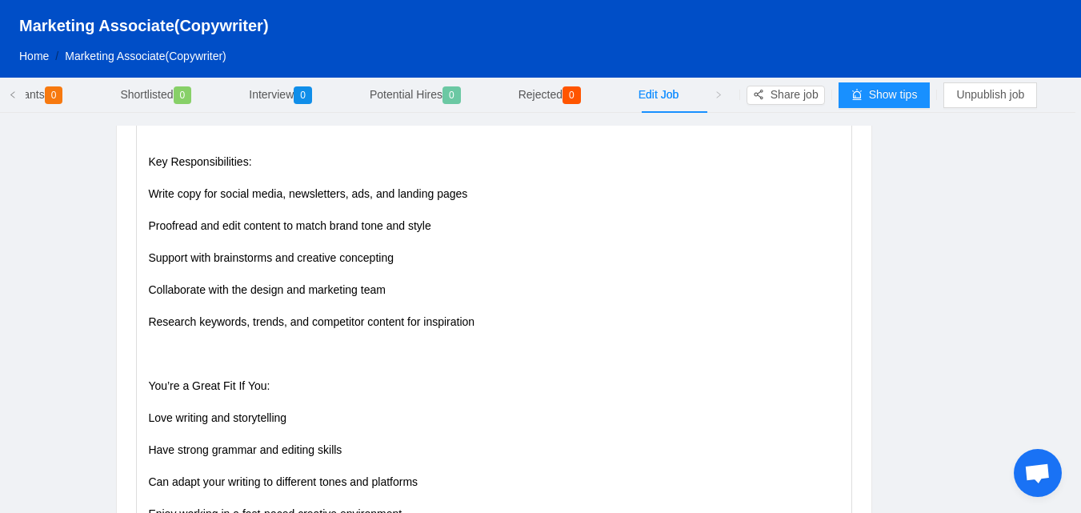
scroll to position [1111, 0]
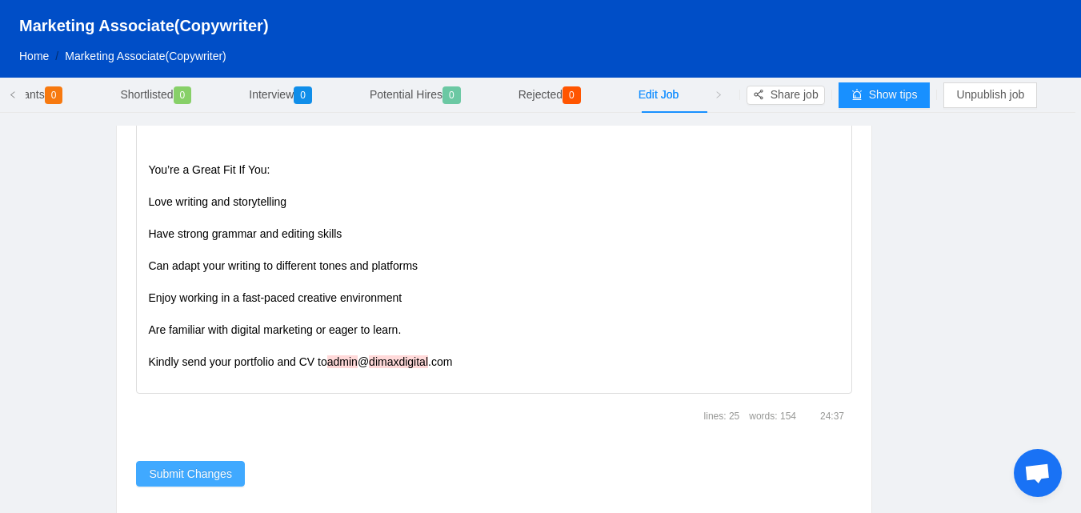
click at [196, 472] on button "Submit Changes" at bounding box center [190, 474] width 109 height 26
click at [783, 91] on button "Share job" at bounding box center [786, 95] width 78 height 19
